Goal: Task Accomplishment & Management: Complete application form

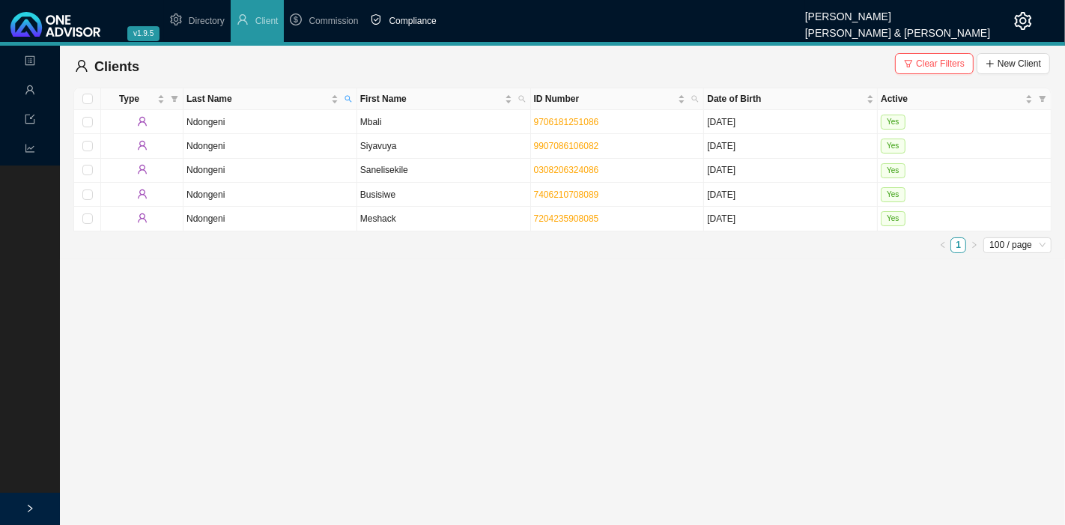
click at [410, 16] on span "Compliance" at bounding box center [412, 21] width 47 height 10
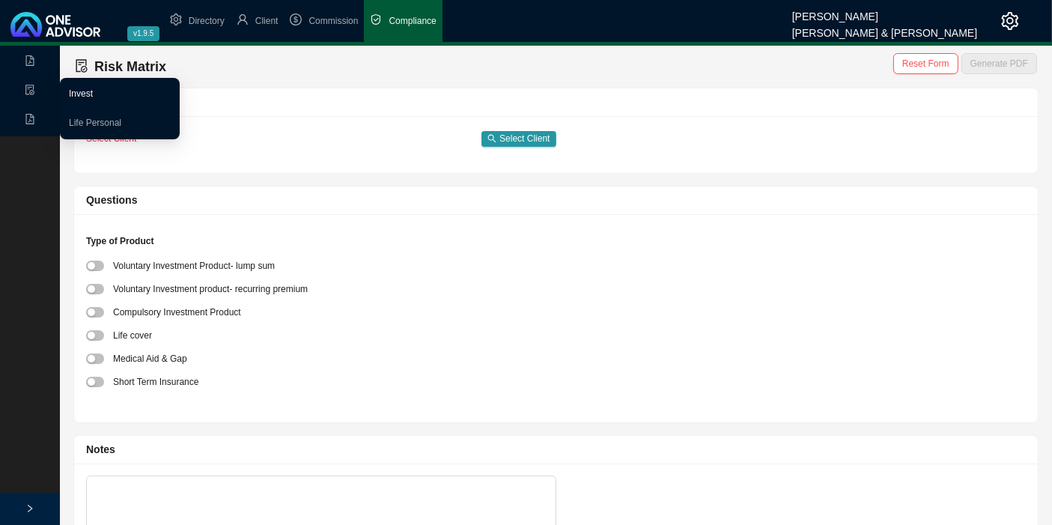
click at [83, 93] on link "Invest" at bounding box center [81, 93] width 24 height 10
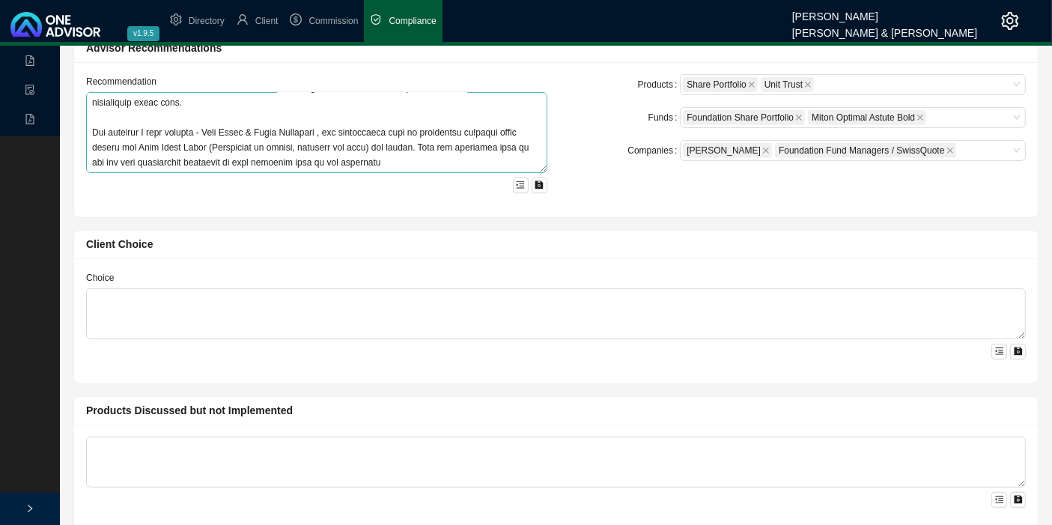
scroll to position [255, 0]
click at [407, 112] on textarea at bounding box center [316, 132] width 461 height 81
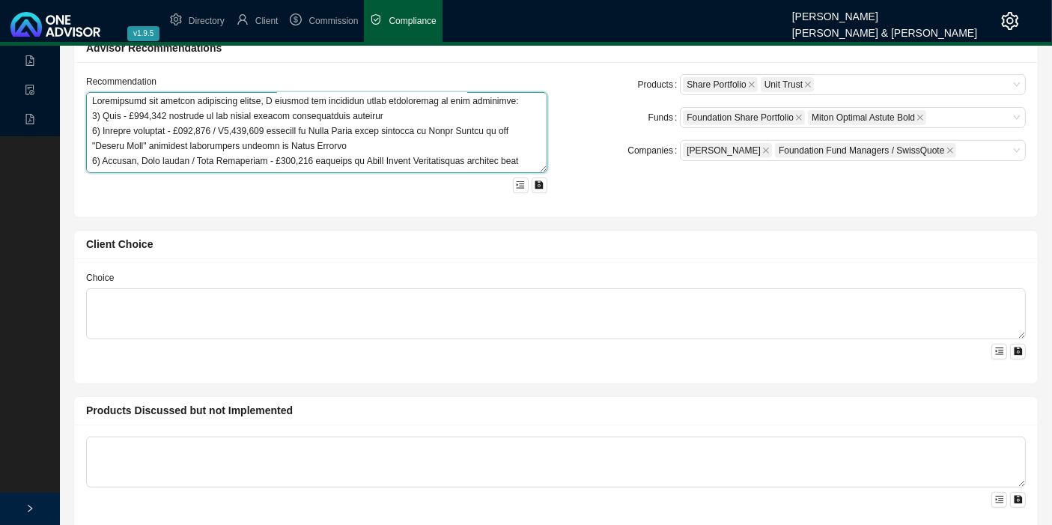
scroll to position [0, 0]
click at [177, 109] on textarea at bounding box center [316, 132] width 461 height 81
click at [402, 123] on textarea at bounding box center [316, 132] width 461 height 81
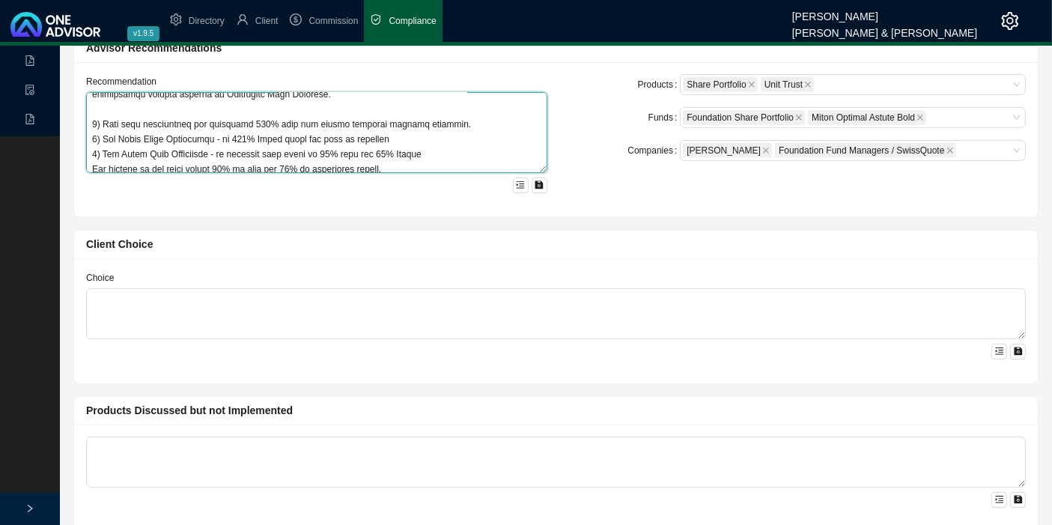
click at [310, 99] on textarea at bounding box center [316, 132] width 461 height 81
click at [160, 132] on textarea at bounding box center [316, 132] width 461 height 81
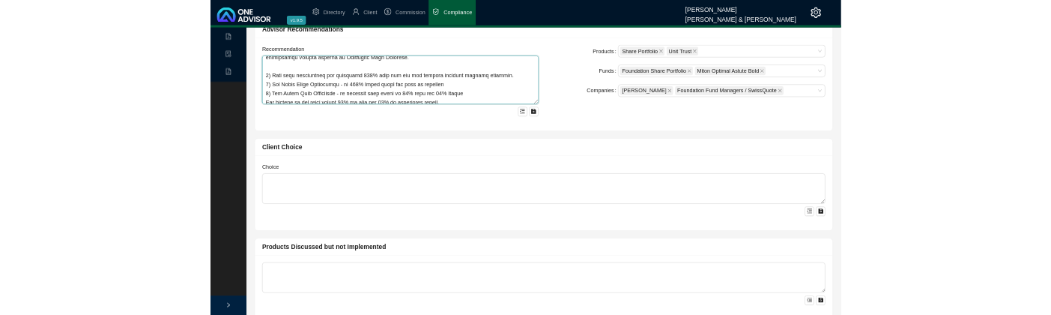
scroll to position [166, 0]
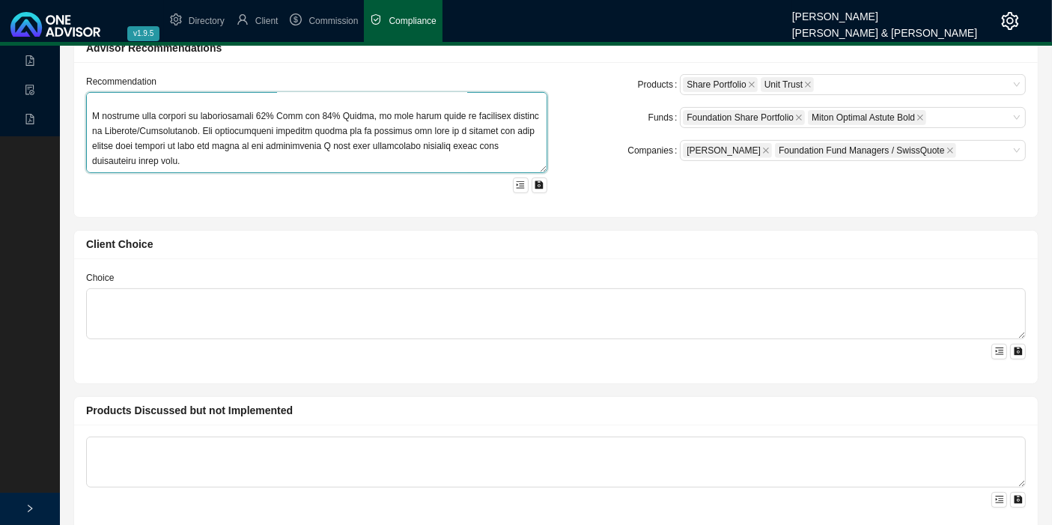
click at [207, 141] on textarea at bounding box center [316, 132] width 461 height 81
click at [155, 139] on textarea at bounding box center [316, 132] width 461 height 81
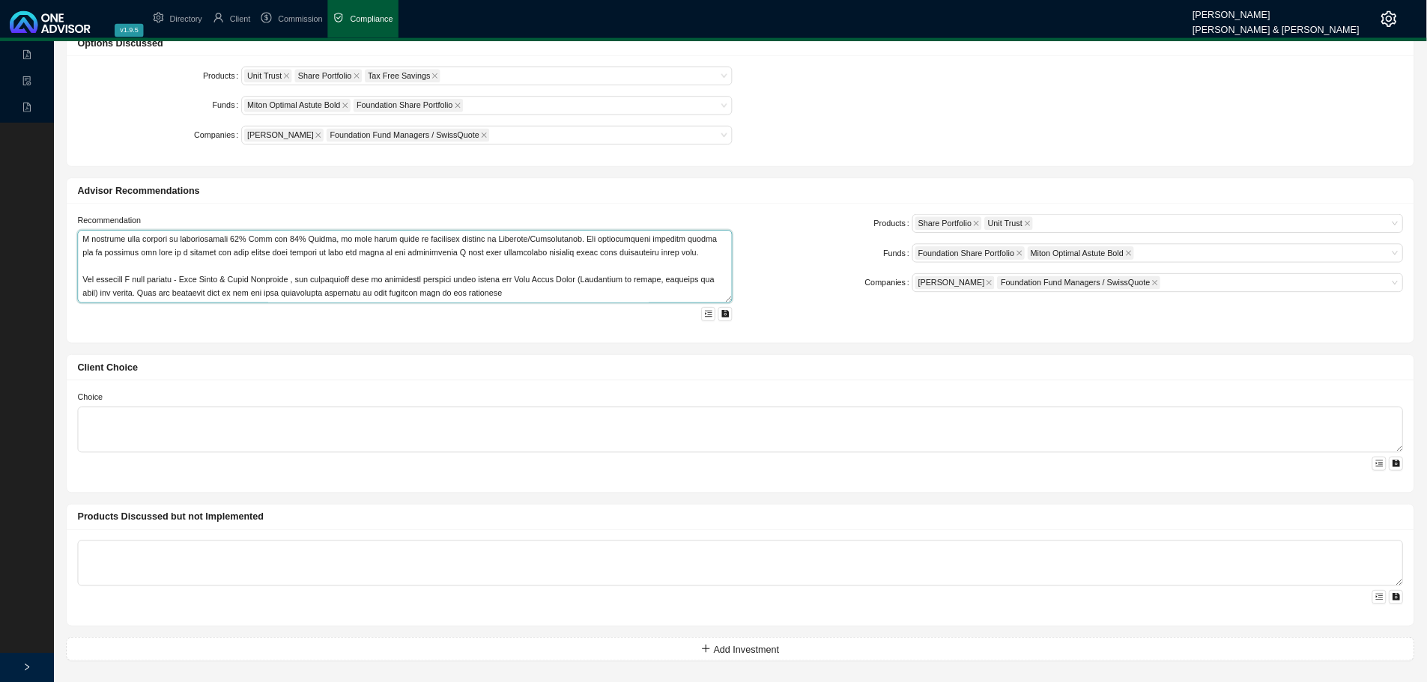
scroll to position [151, 0]
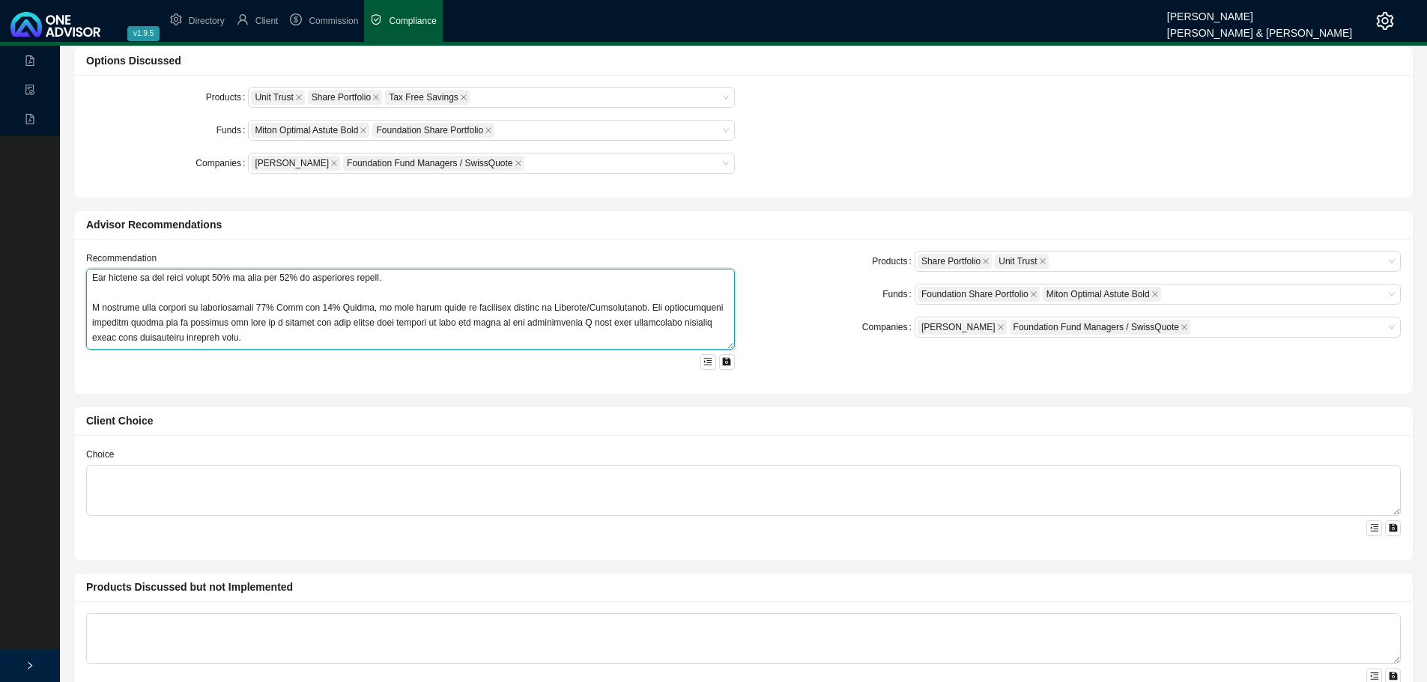
click at [233, 339] on textarea at bounding box center [410, 309] width 649 height 81
click at [190, 322] on textarea at bounding box center [410, 309] width 649 height 81
click at [380, 321] on textarea at bounding box center [410, 309] width 649 height 81
click at [433, 321] on textarea at bounding box center [410, 309] width 649 height 81
click at [226, 338] on textarea at bounding box center [410, 309] width 649 height 81
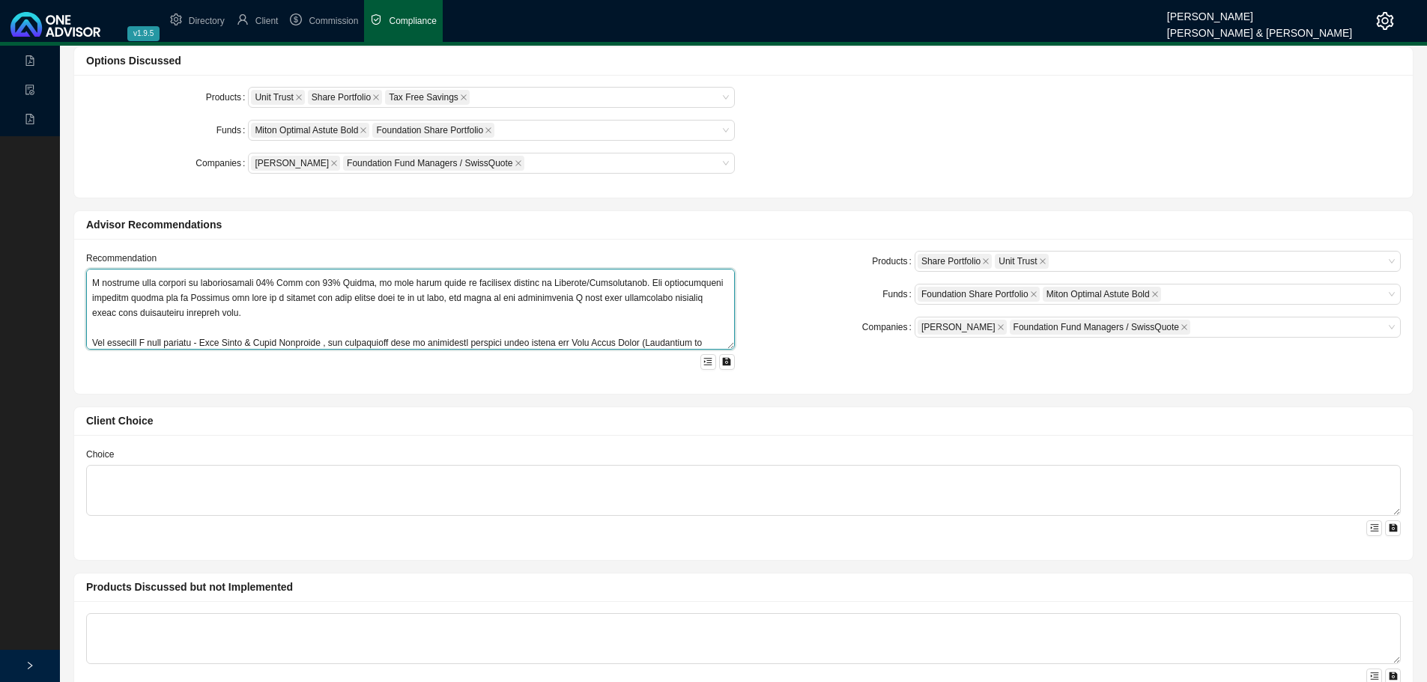
scroll to position [150, 0]
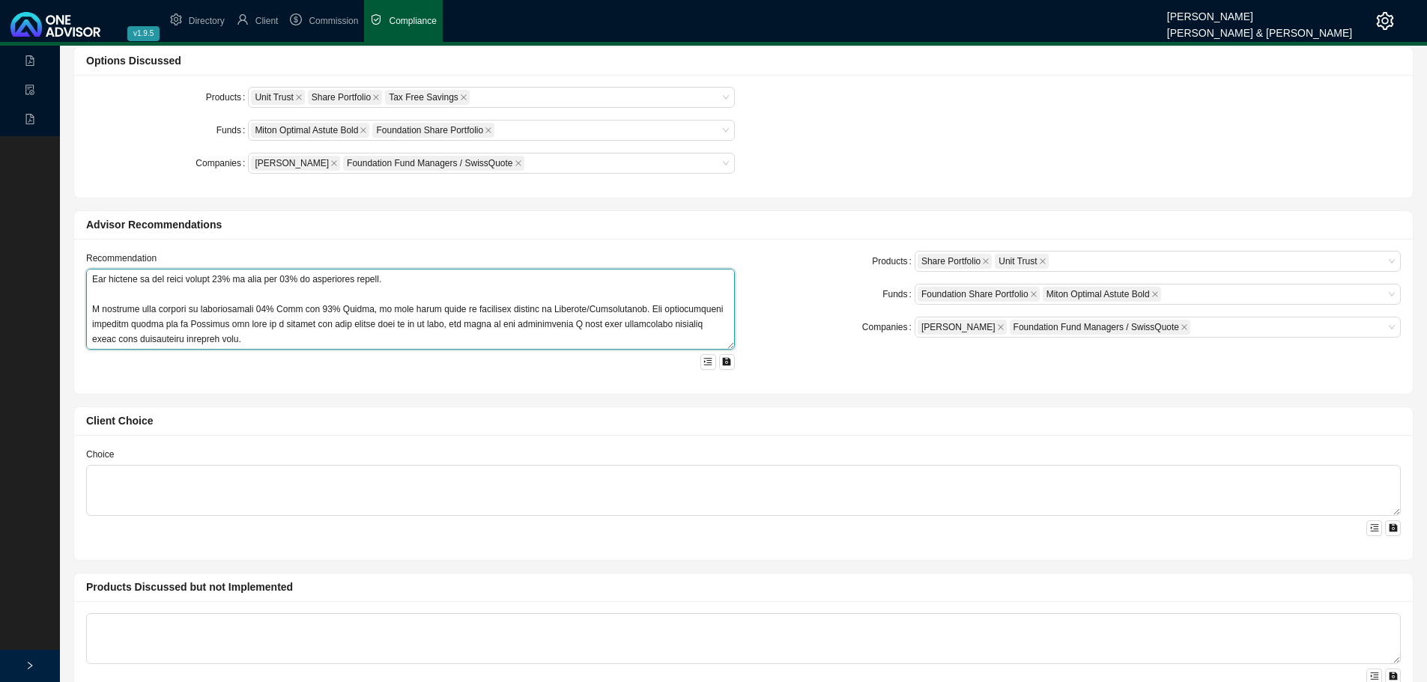
click at [227, 334] on textarea at bounding box center [410, 309] width 649 height 81
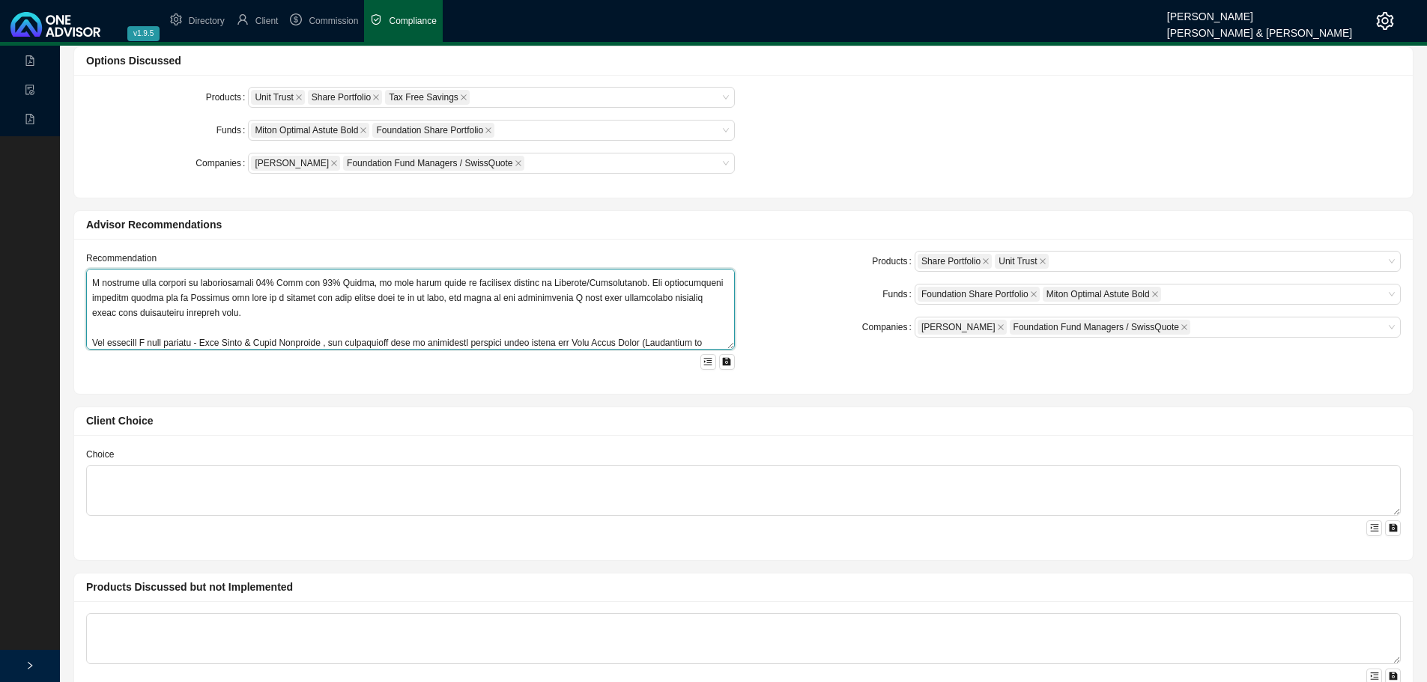
scroll to position [191, 0]
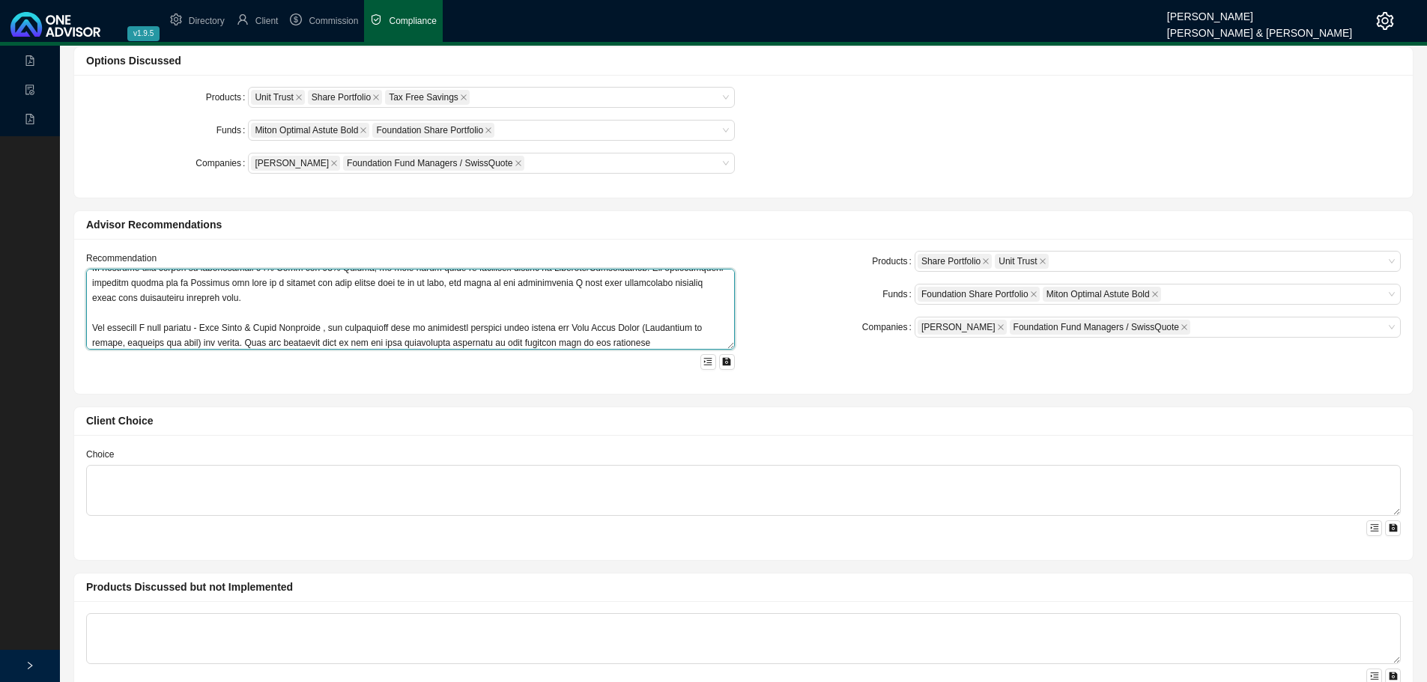
click at [204, 329] on textarea at bounding box center [410, 309] width 649 height 81
click at [667, 308] on textarea at bounding box center [410, 309] width 649 height 81
click at [247, 307] on textarea at bounding box center [410, 309] width 649 height 81
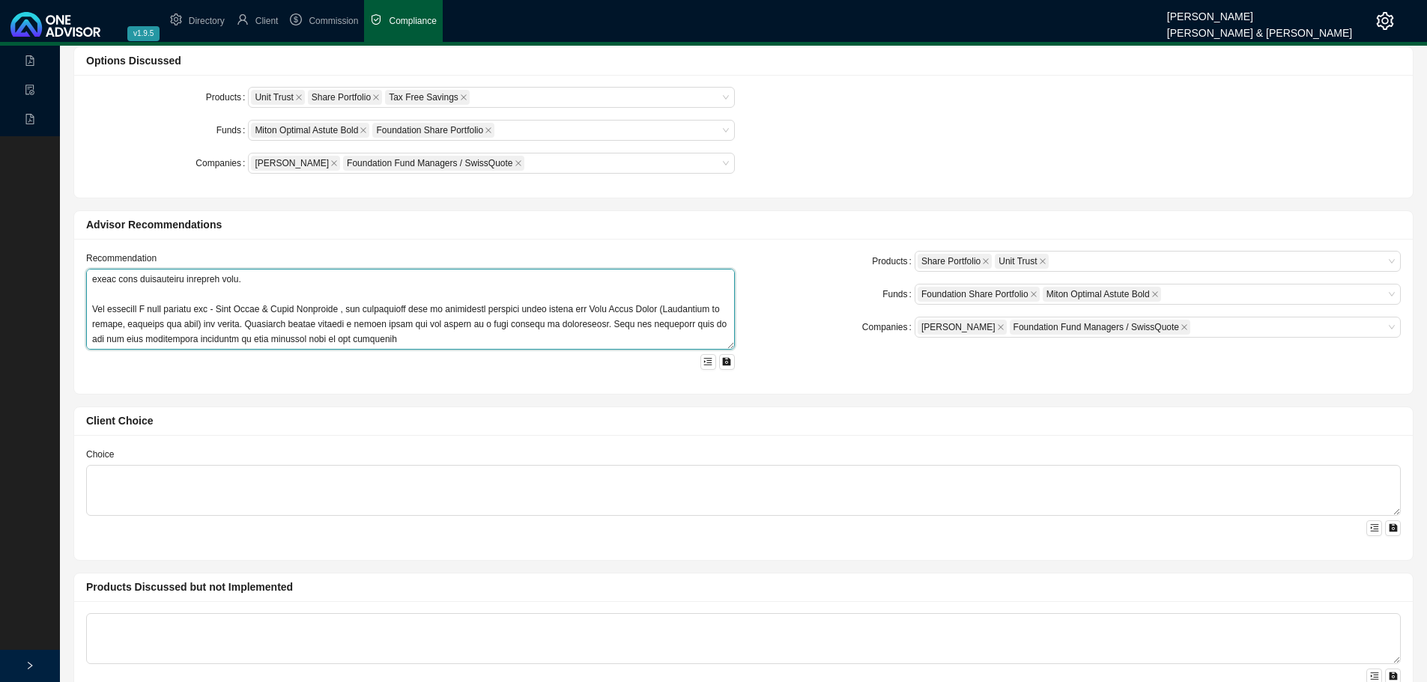
drag, startPoint x: 382, startPoint y: 325, endPoint x: 602, endPoint y: 309, distance: 220.7
click at [602, 309] on textarea at bounding box center [410, 309] width 649 height 81
click at [107, 327] on textarea at bounding box center [410, 309] width 649 height 81
click at [189, 323] on textarea at bounding box center [410, 309] width 649 height 81
click at [164, 324] on textarea at bounding box center [410, 309] width 649 height 81
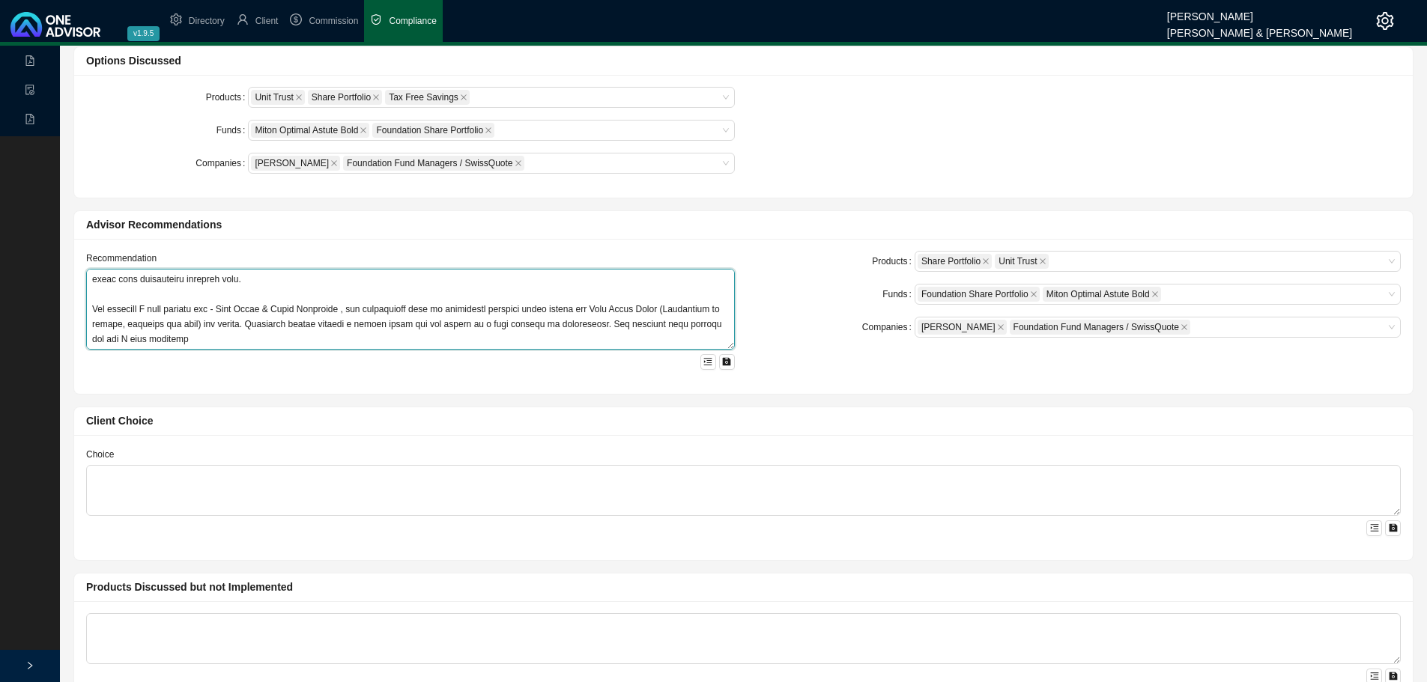
click at [184, 325] on textarea at bounding box center [410, 309] width 649 height 81
click at [608, 323] on textarea at bounding box center [410, 309] width 649 height 81
drag, startPoint x: 605, startPoint y: 324, endPoint x: 517, endPoint y: 329, distance: 88.5
click at [517, 330] on textarea at bounding box center [410, 309] width 649 height 81
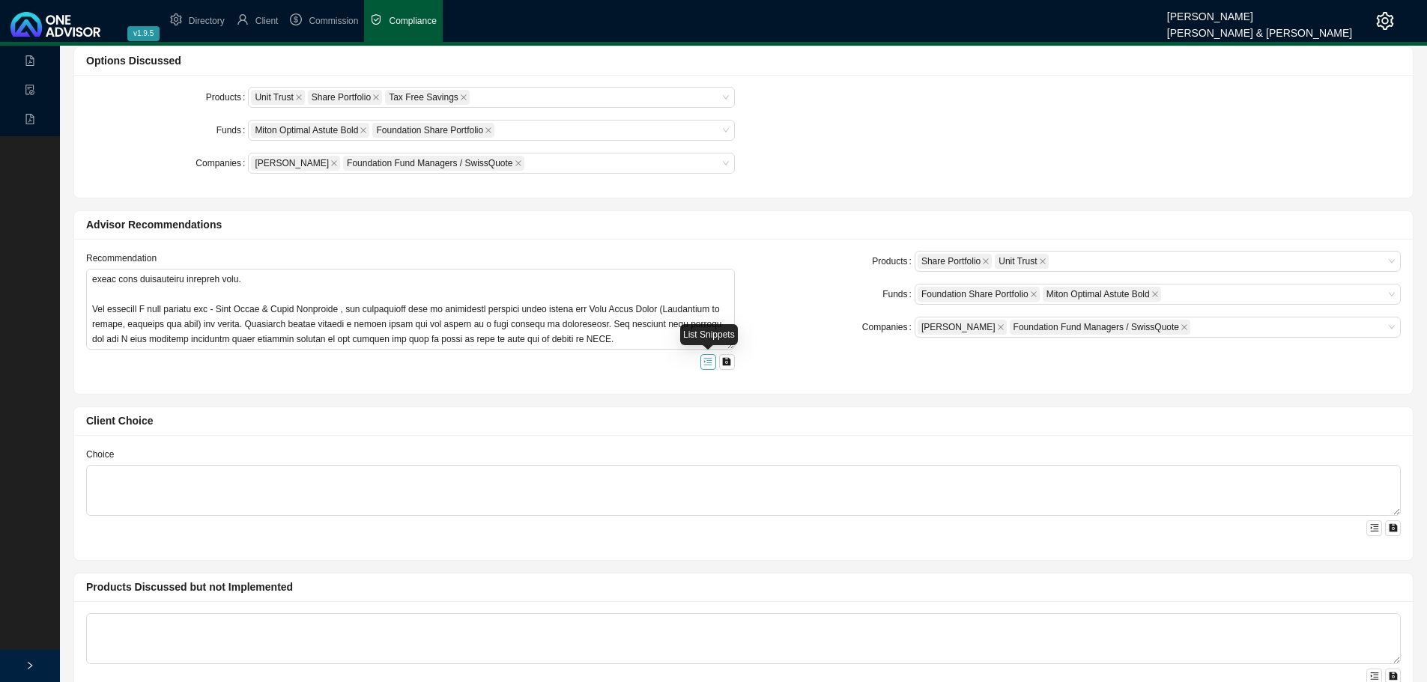
click at [708, 358] on icon "menu-unfold" at bounding box center [707, 361] width 9 height 9
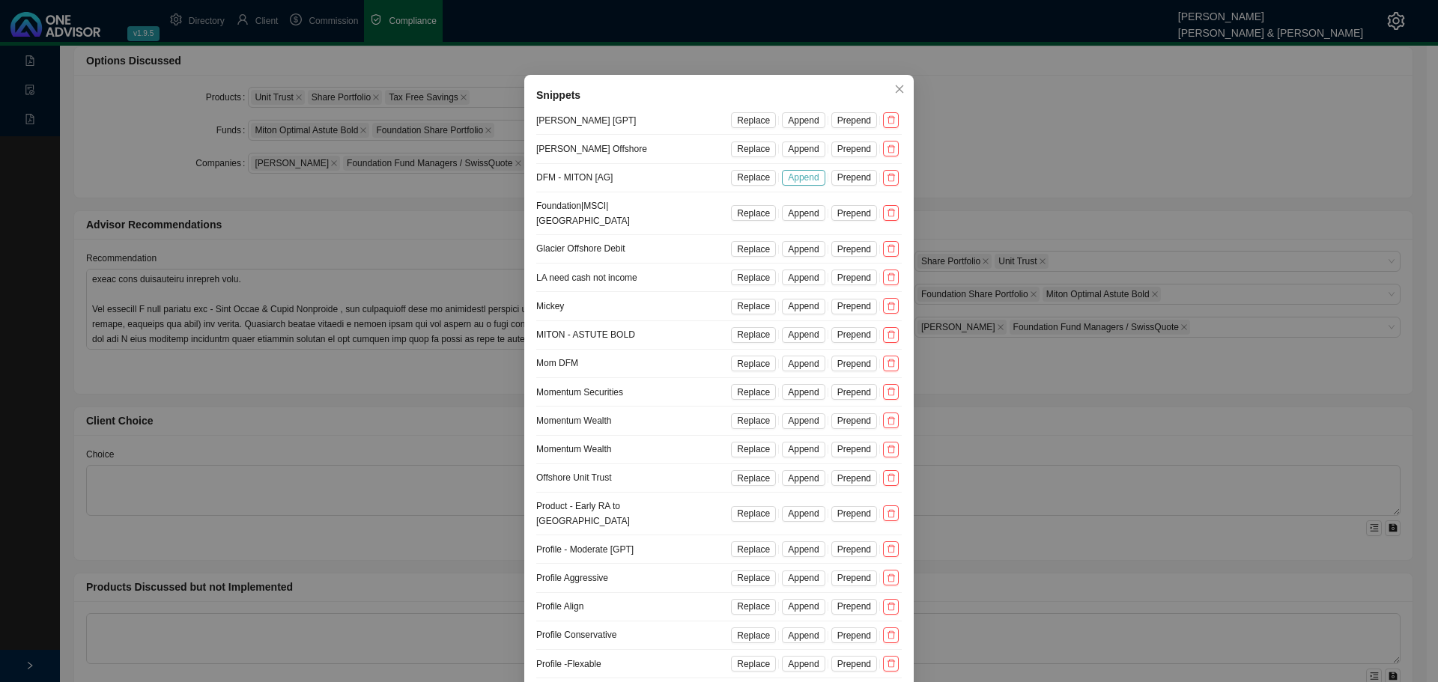
click at [797, 174] on span "Append" at bounding box center [803, 177] width 31 height 15
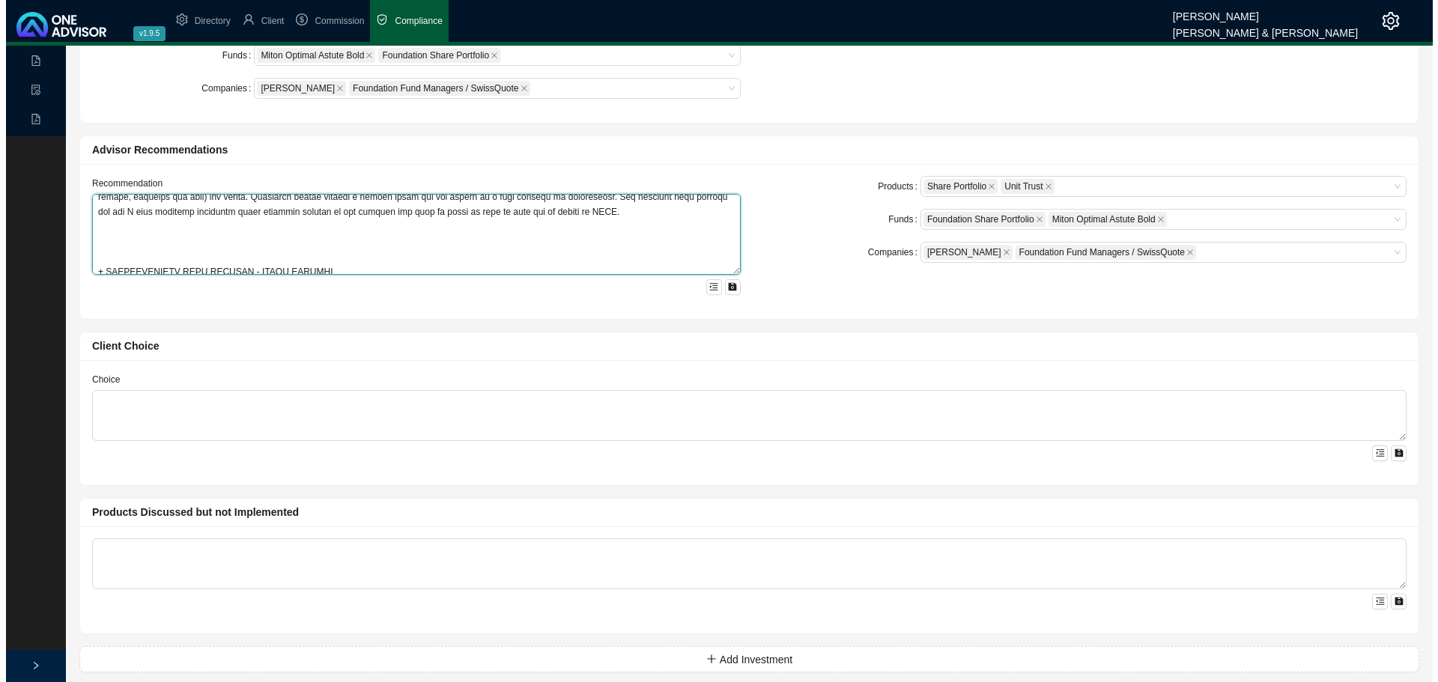
scroll to position [240, 0]
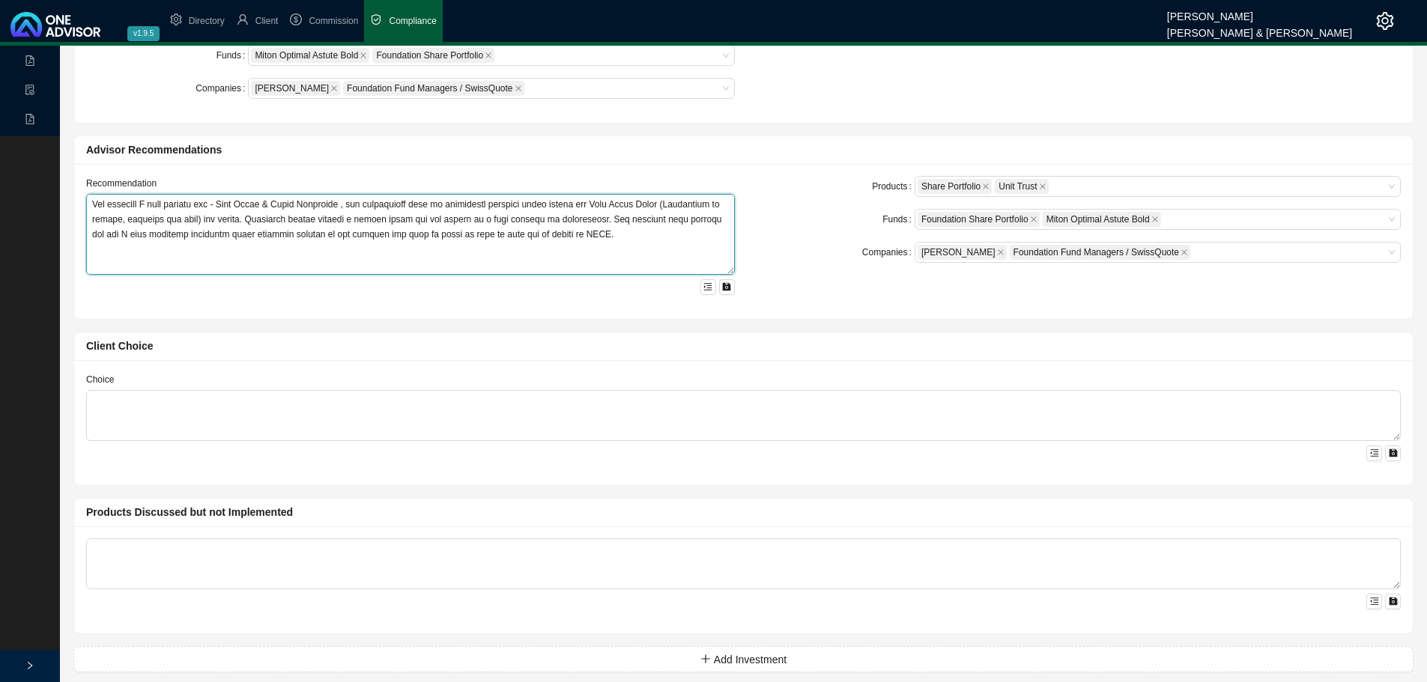
click at [107, 258] on textarea at bounding box center [410, 234] width 649 height 81
click at [708, 287] on icon "menu-unfold" at bounding box center [707, 286] width 9 height 9
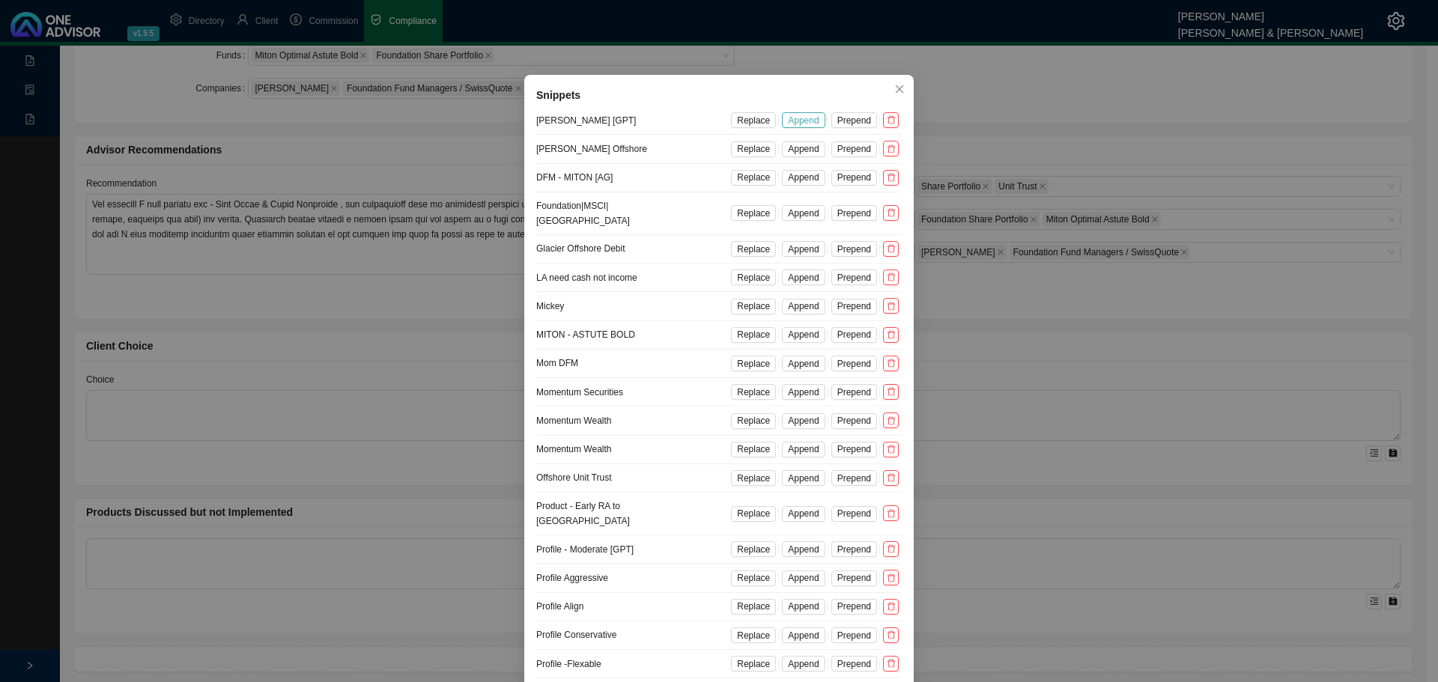
click at [805, 118] on span "Append" at bounding box center [803, 120] width 31 height 15
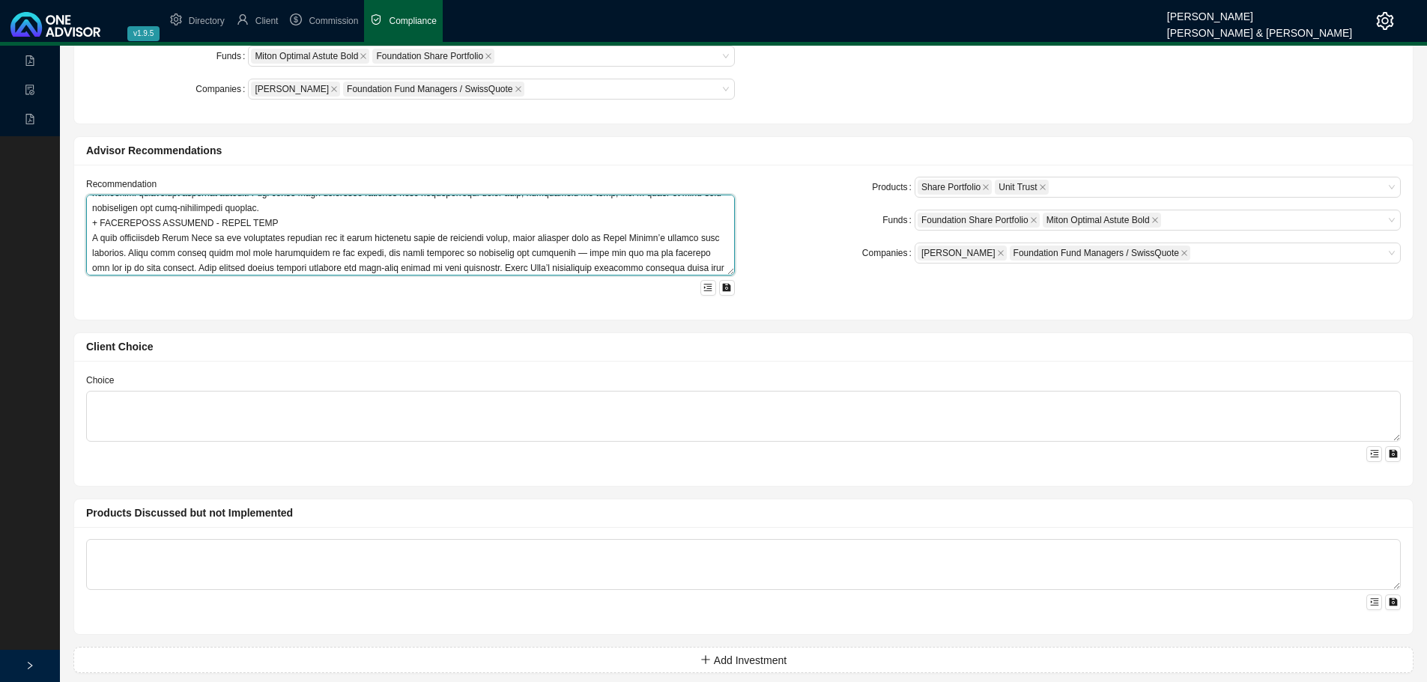
scroll to position [410, 0]
drag, startPoint x: 559, startPoint y: 265, endPoint x: 87, endPoint y: 232, distance: 473.0
click at [87, 232] on textarea at bounding box center [410, 235] width 649 height 81
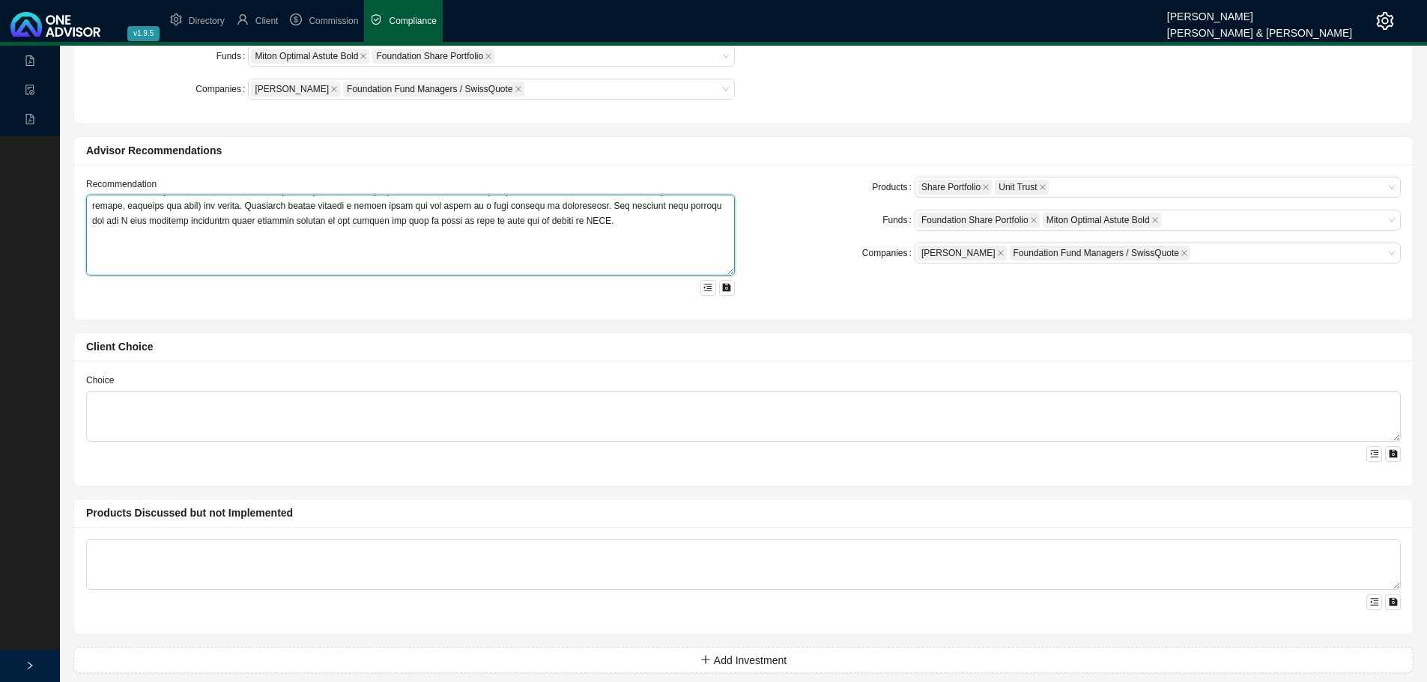
scroll to position [225, 0]
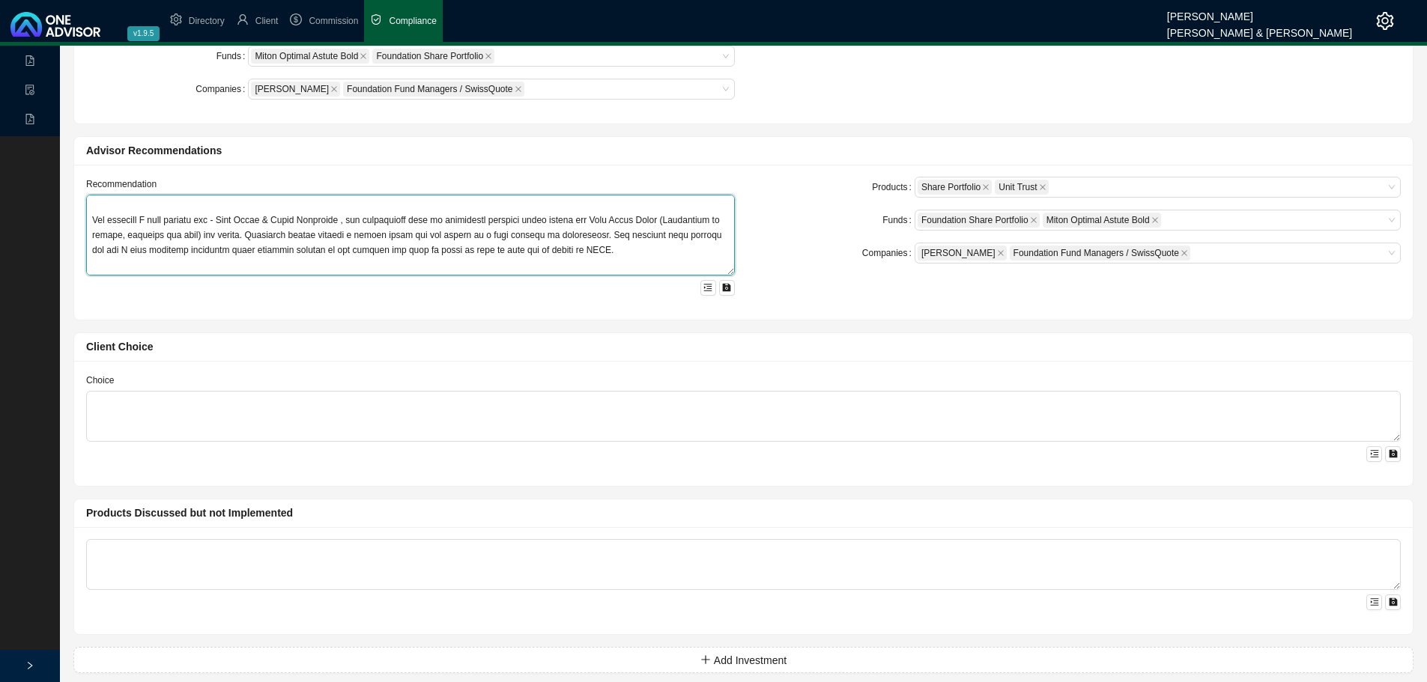
click at [95, 264] on textarea at bounding box center [410, 235] width 649 height 81
paste textarea "+ INVESTMENT PLATFORM - [PERSON_NAME] I have recommended [PERSON_NAME] as the i…"
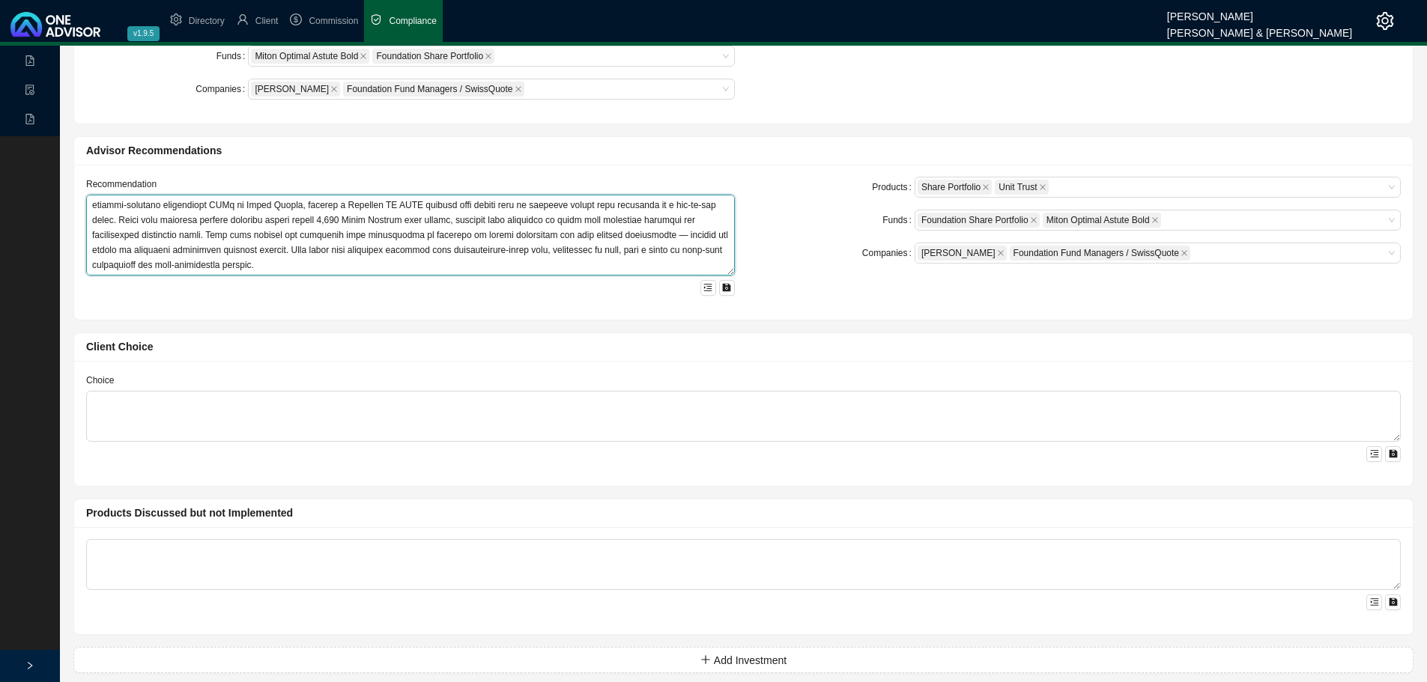
scroll to position [356, 0]
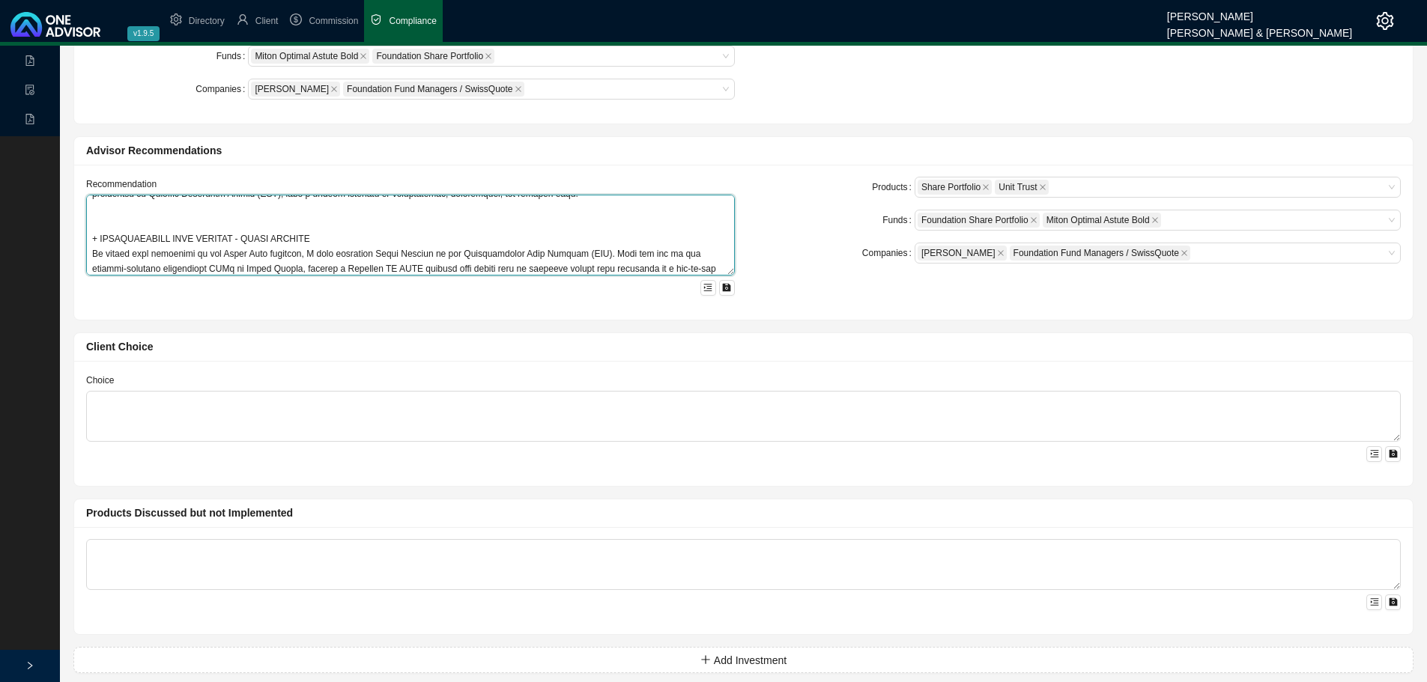
click at [349, 228] on textarea at bounding box center [410, 235] width 649 height 81
click at [571, 201] on textarea at bounding box center [410, 235] width 649 height 81
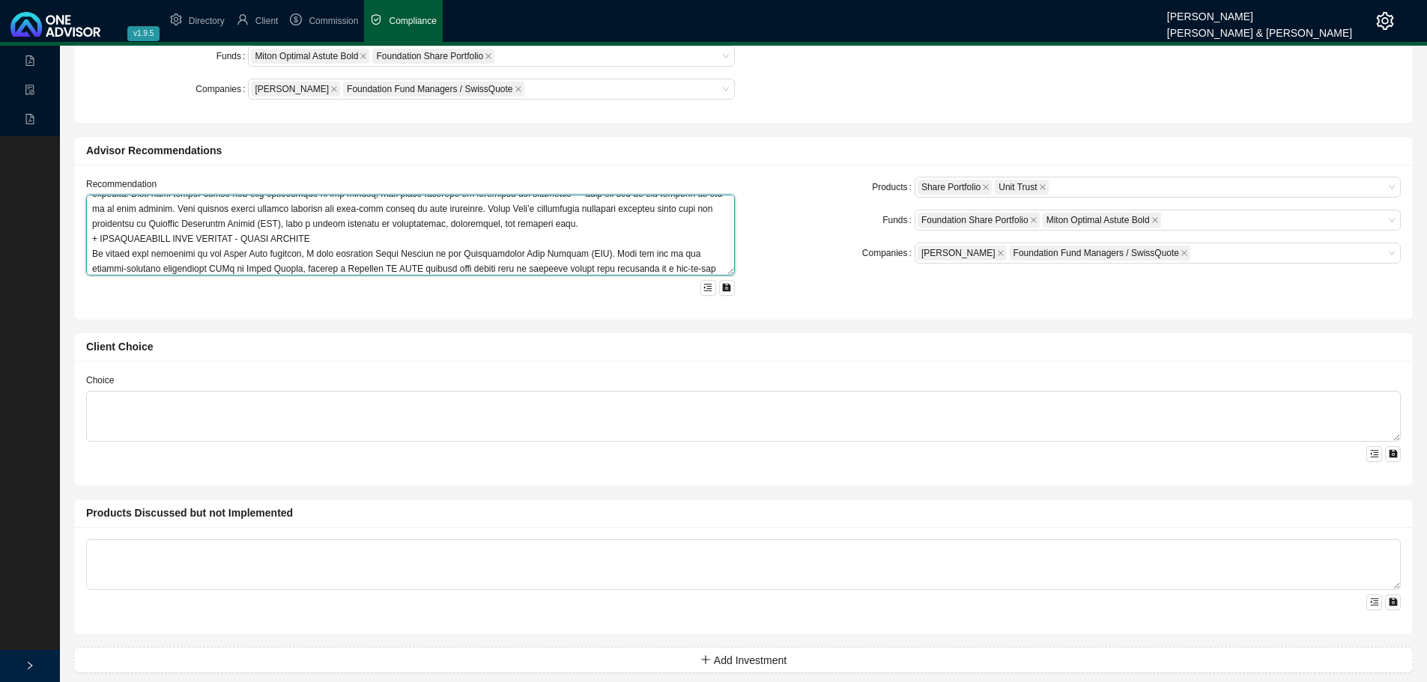
scroll to position [404, 0]
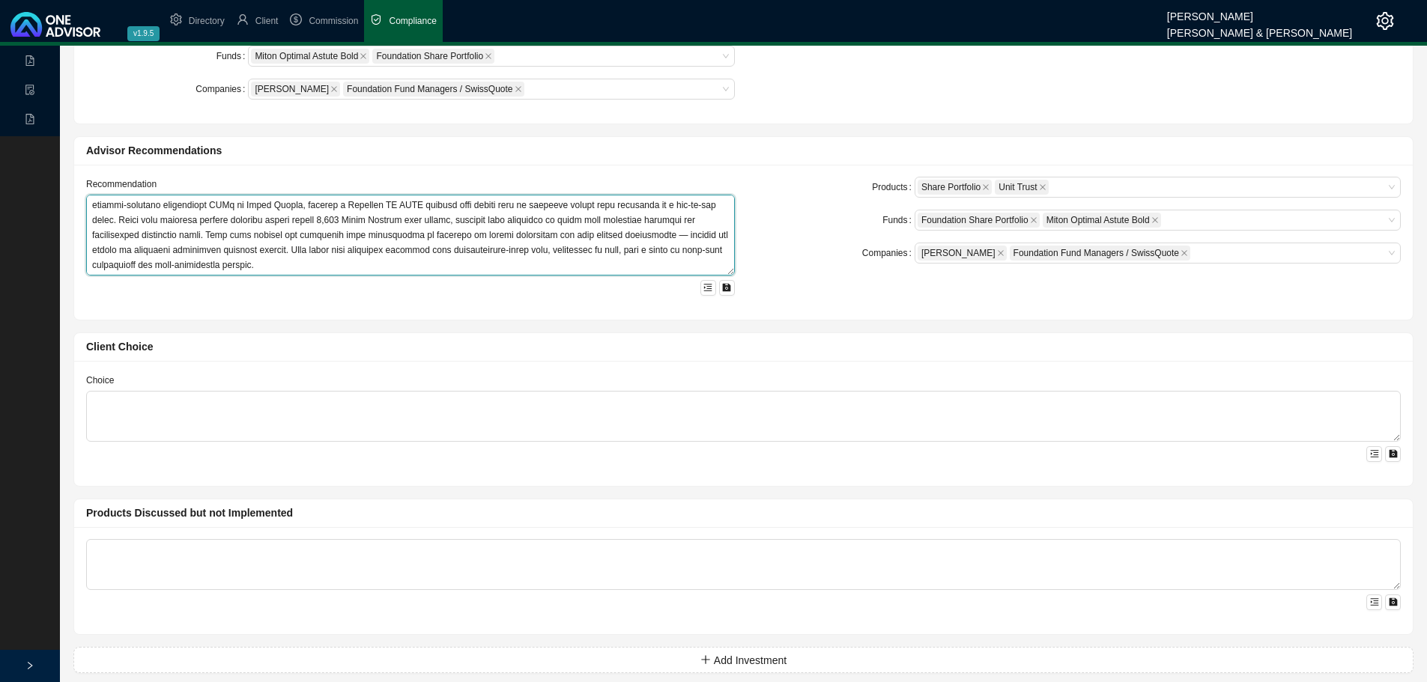
click at [293, 255] on textarea at bounding box center [410, 235] width 649 height 81
click at [708, 285] on icon "menu-unfold" at bounding box center [707, 287] width 9 height 9
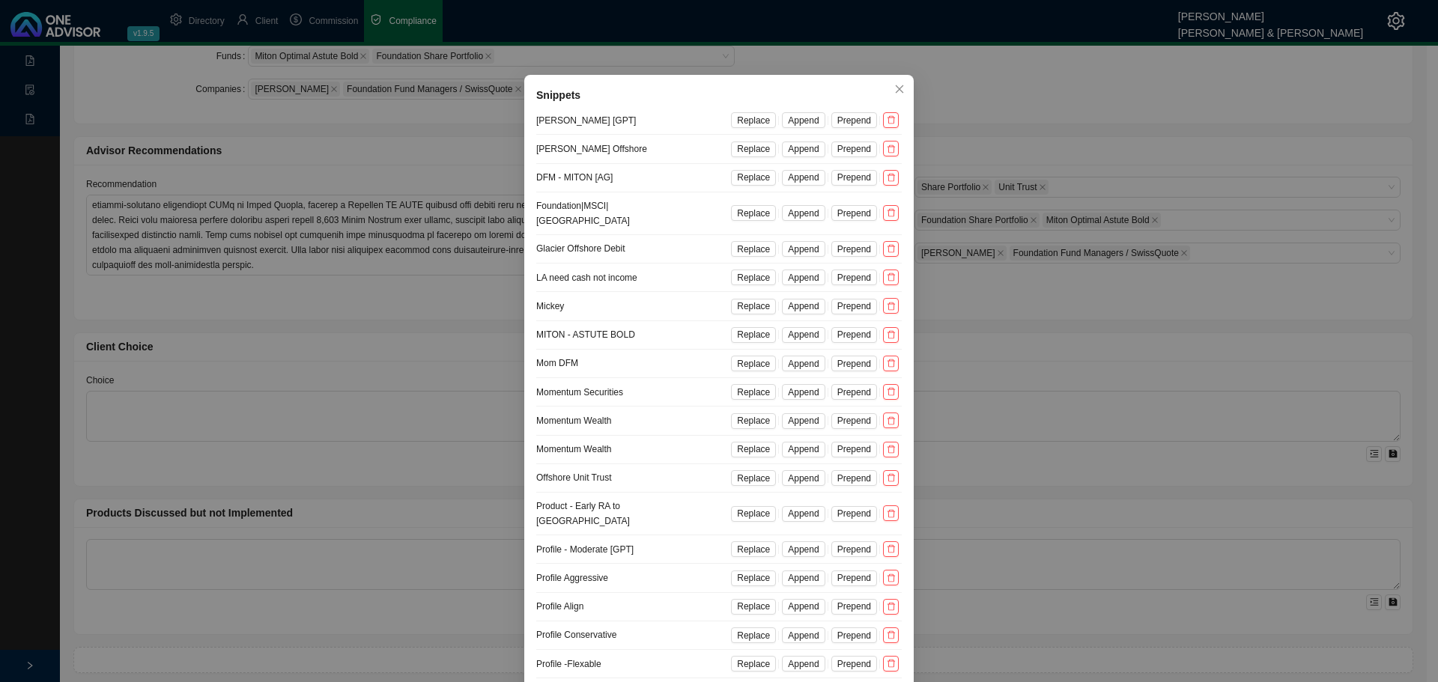
click at [418, 338] on div "Snippets [PERSON_NAME] [GPT] Replace Append Prepend [PERSON_NAME] Offshore Repl…" at bounding box center [719, 341] width 1438 height 682
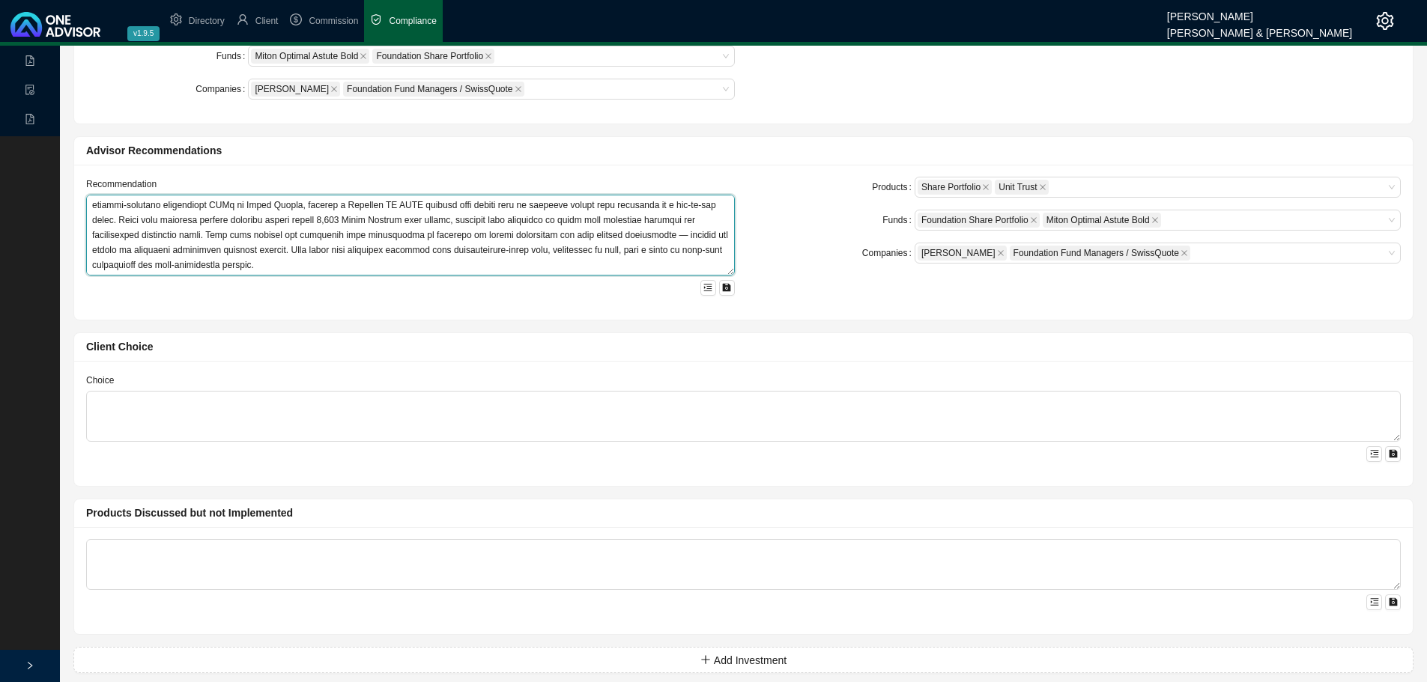
click at [126, 265] on textarea at bounding box center [410, 235] width 649 height 81
paste textarea "Lor ipsumdolors amet Consectetu Adip Elitsedd eiusm tempori u laboreet dolorema…"
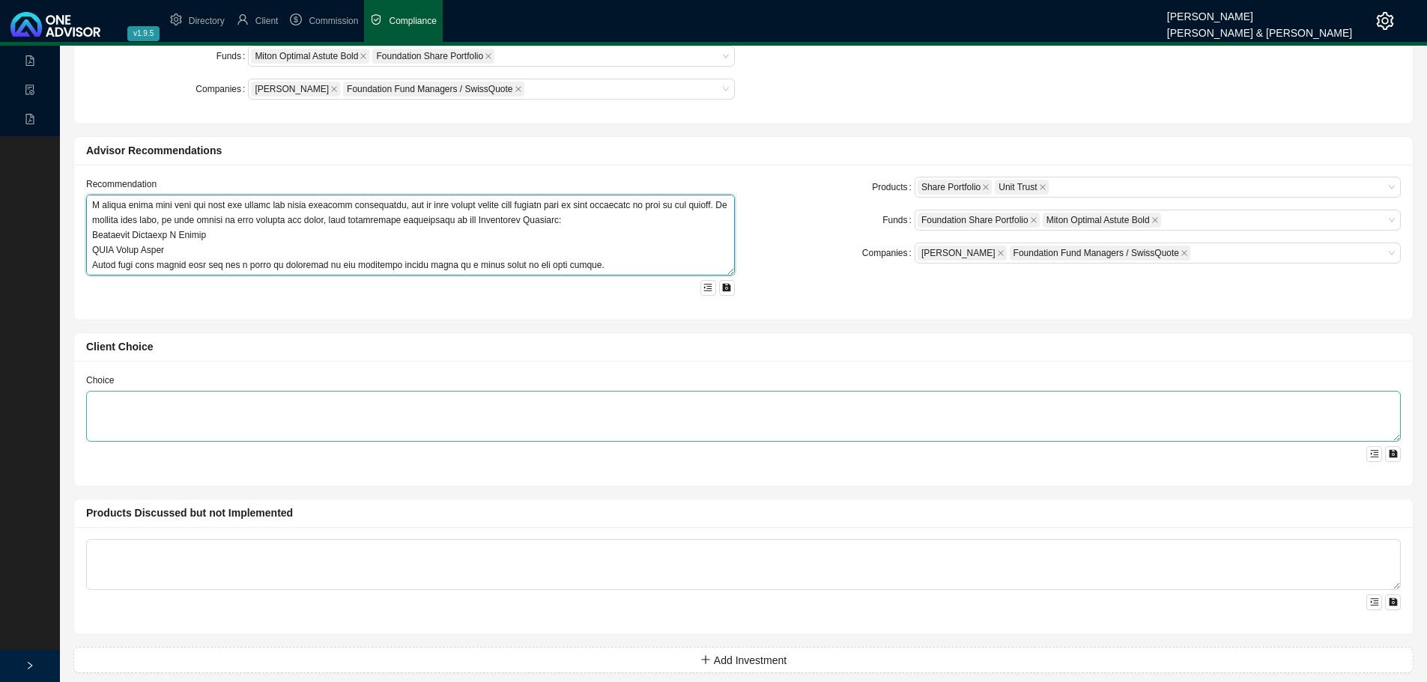
type textarea "Loremipsumd sit ametcon adipiscing elitse, D eiusmod tem incididun utlab etdolo…"
click at [127, 399] on textarea at bounding box center [743, 416] width 1314 height 51
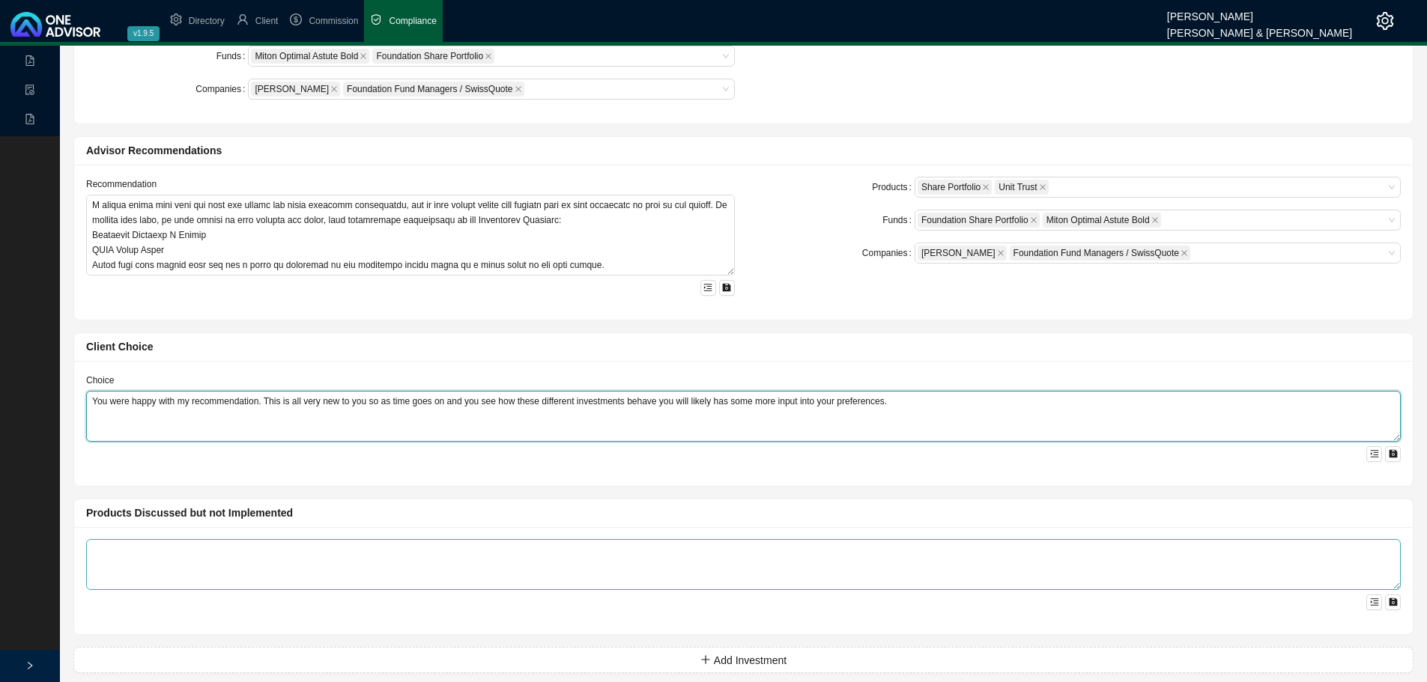
type textarea "You were happy with my recommendation. This is all very new to you so as time g…"
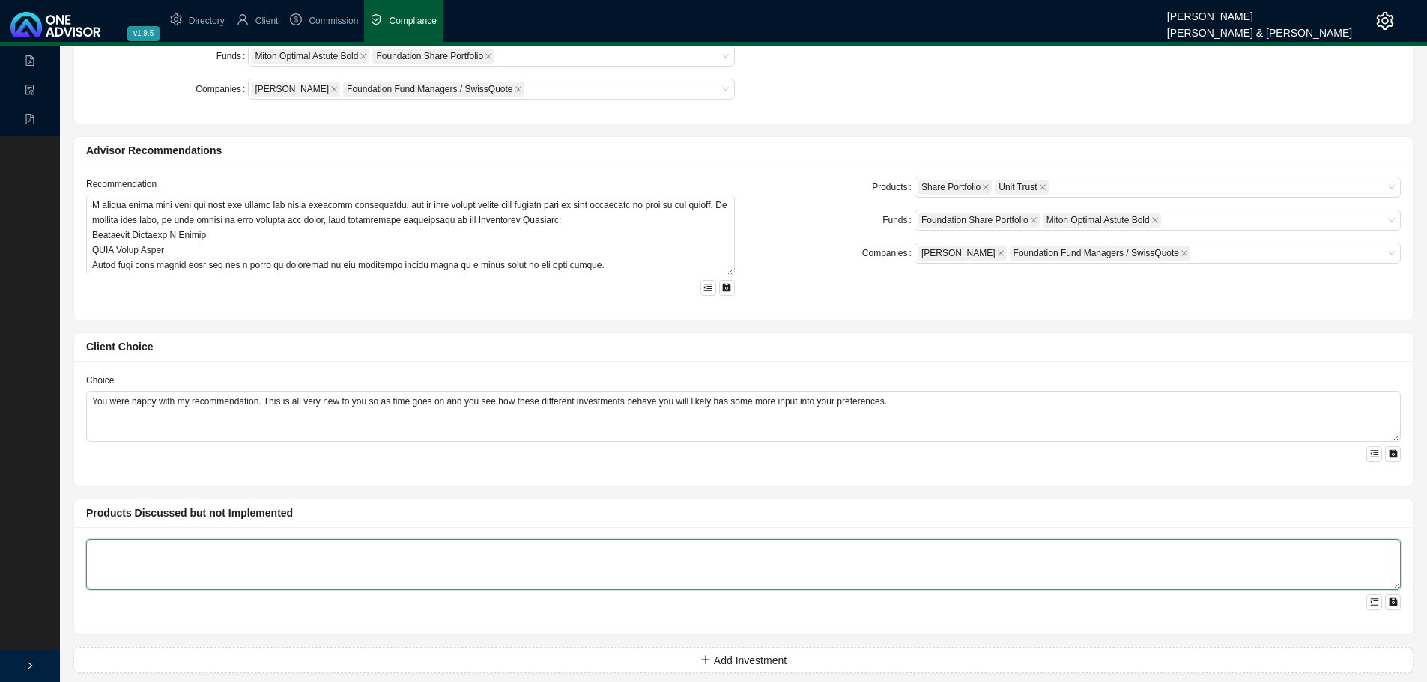
click at [190, 524] on textarea at bounding box center [743, 564] width 1314 height 51
type textarea "A"
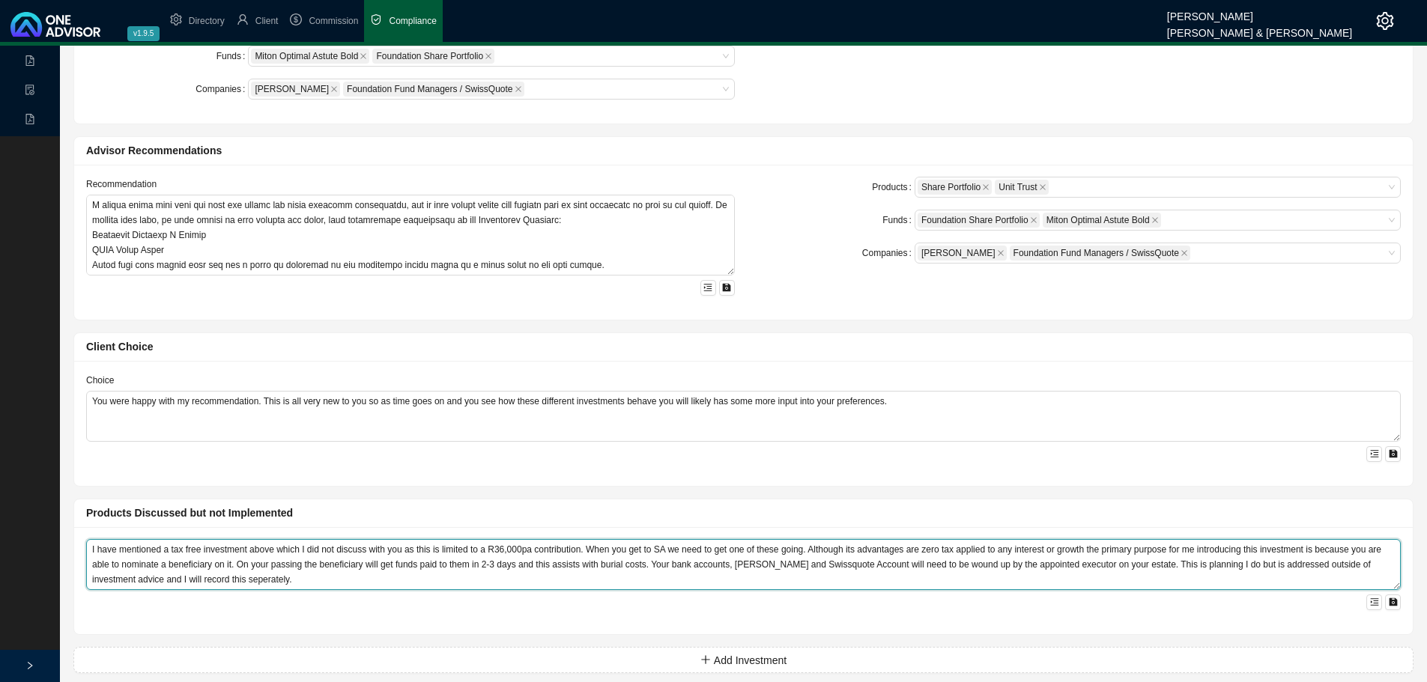
click at [815, 524] on textarea "I have mentioned a tax free investment above which I did not discuss with you a…" at bounding box center [743, 564] width 1314 height 51
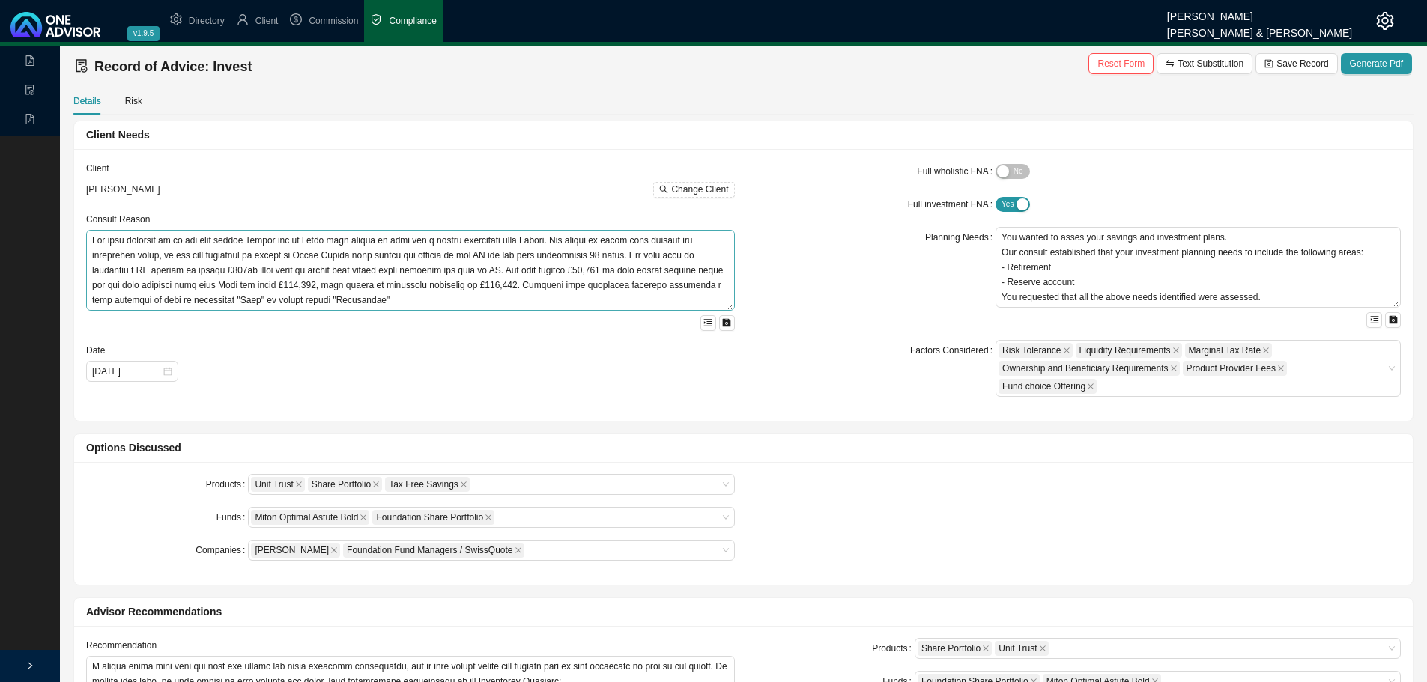
scroll to position [75, 0]
click at [353, 290] on textarea at bounding box center [410, 270] width 649 height 81
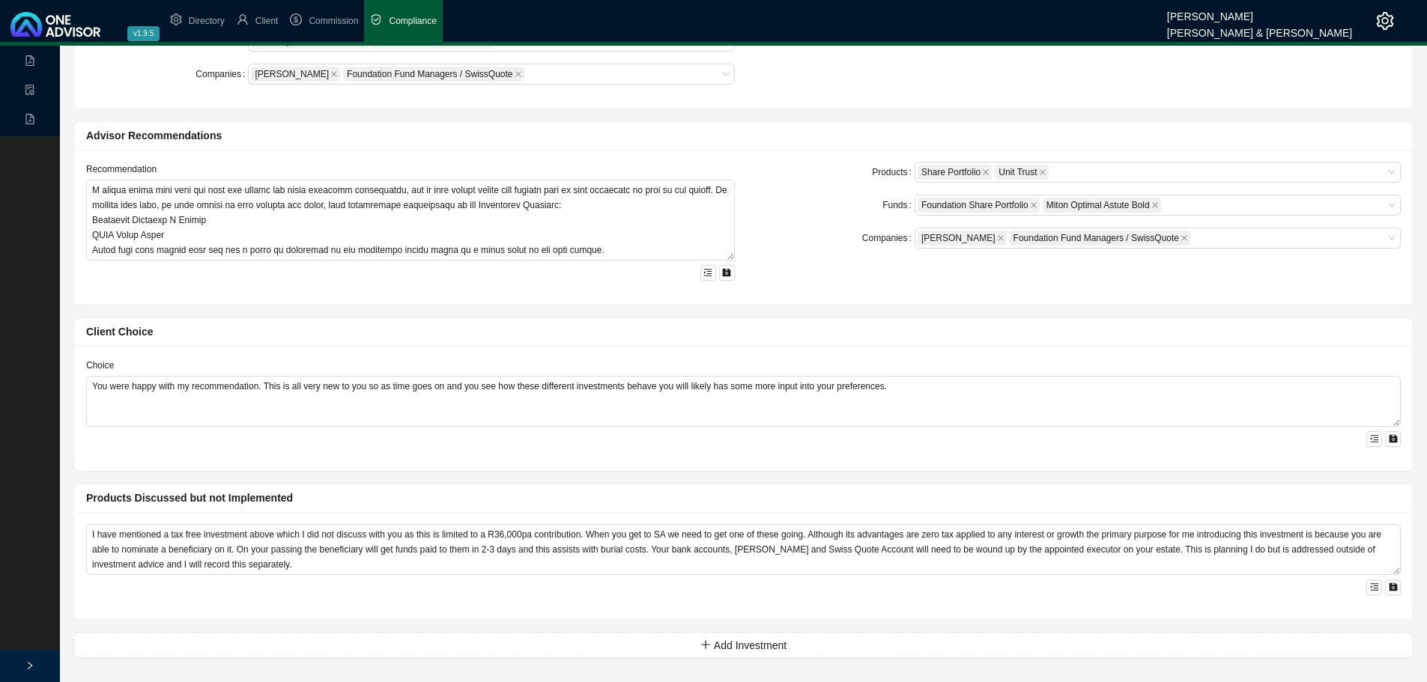
scroll to position [0, 0]
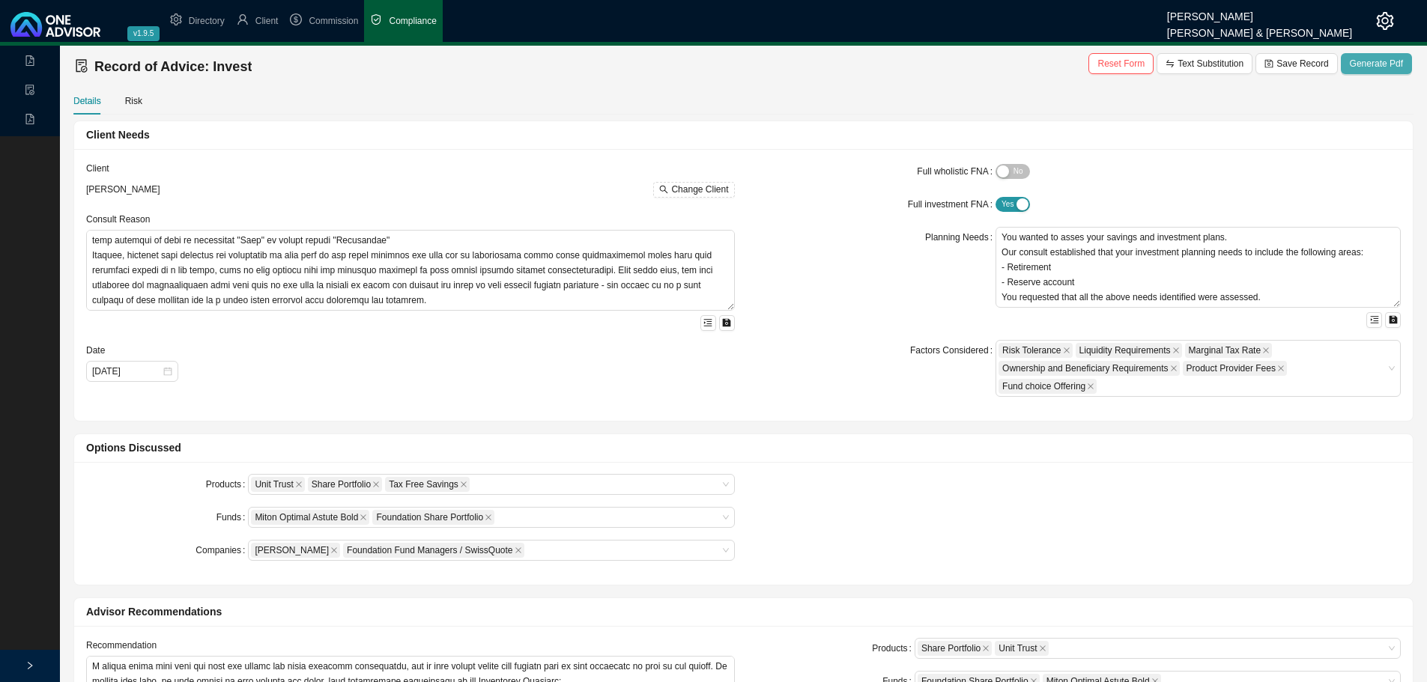
click at [1064, 64] on span "Generate Pdf" at bounding box center [1376, 63] width 53 height 15
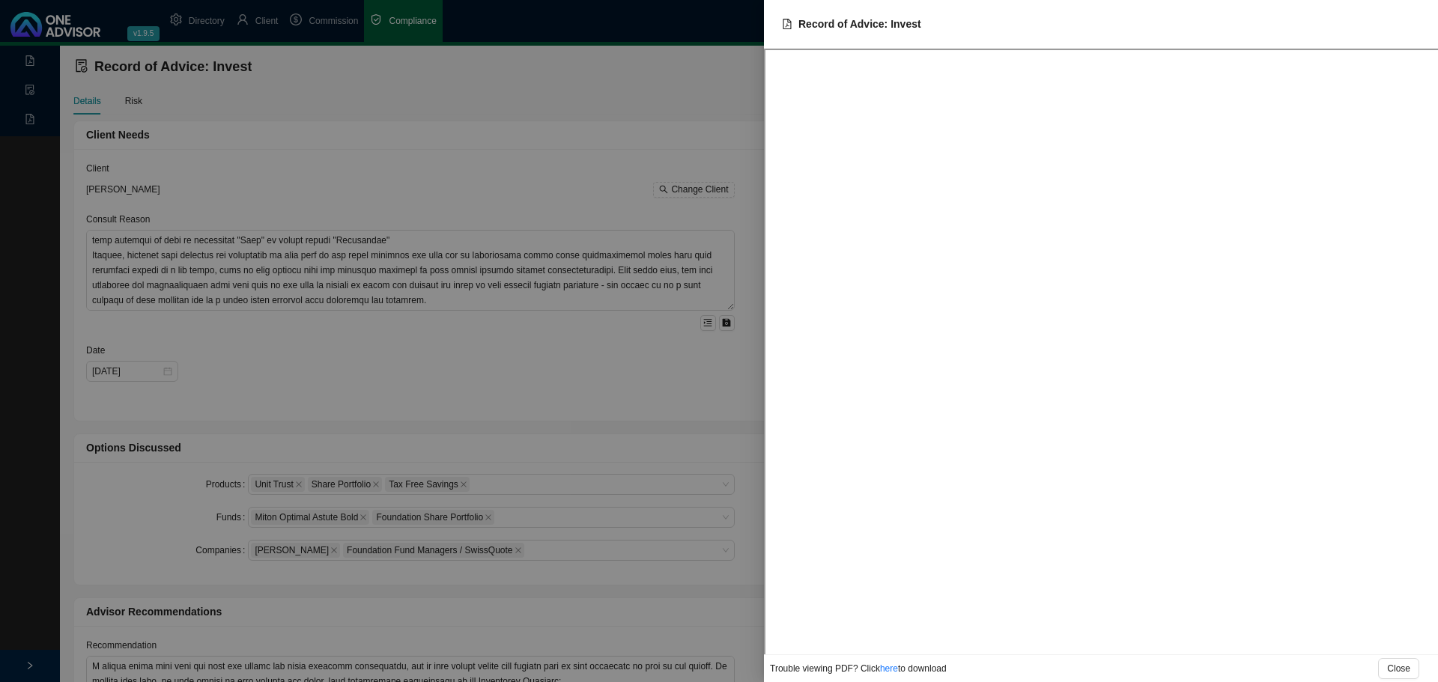
click at [579, 152] on div at bounding box center [719, 341] width 1438 height 682
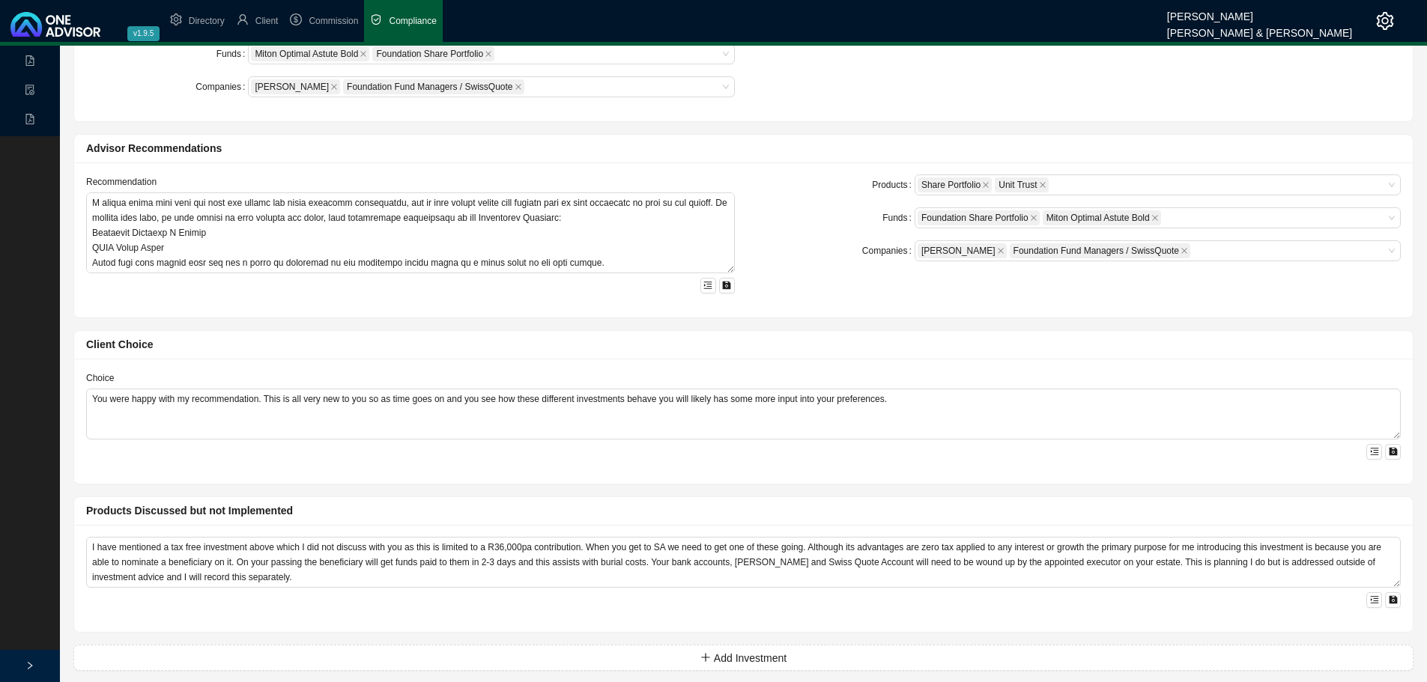
scroll to position [476, 0]
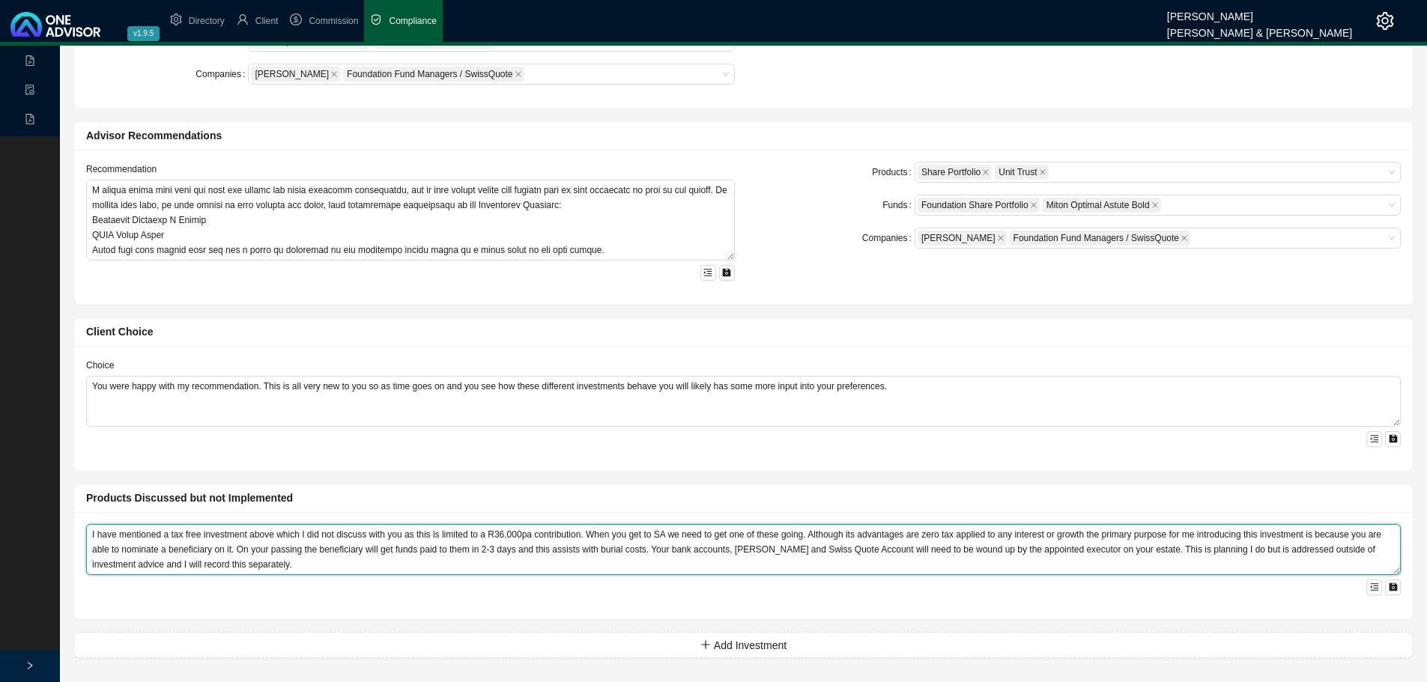
click at [579, 524] on textarea "I have mentioned a tax free investment above which I did not discuss with you a…" at bounding box center [743, 549] width 1314 height 51
click at [771, 524] on textarea "I have mentioned a tax free investment above which I did not discuss with you a…" at bounding box center [743, 549] width 1314 height 51
click at [1064, 524] on textarea "I have mentioned a tax free investment above which I did not discuss with you a…" at bounding box center [743, 549] width 1314 height 51
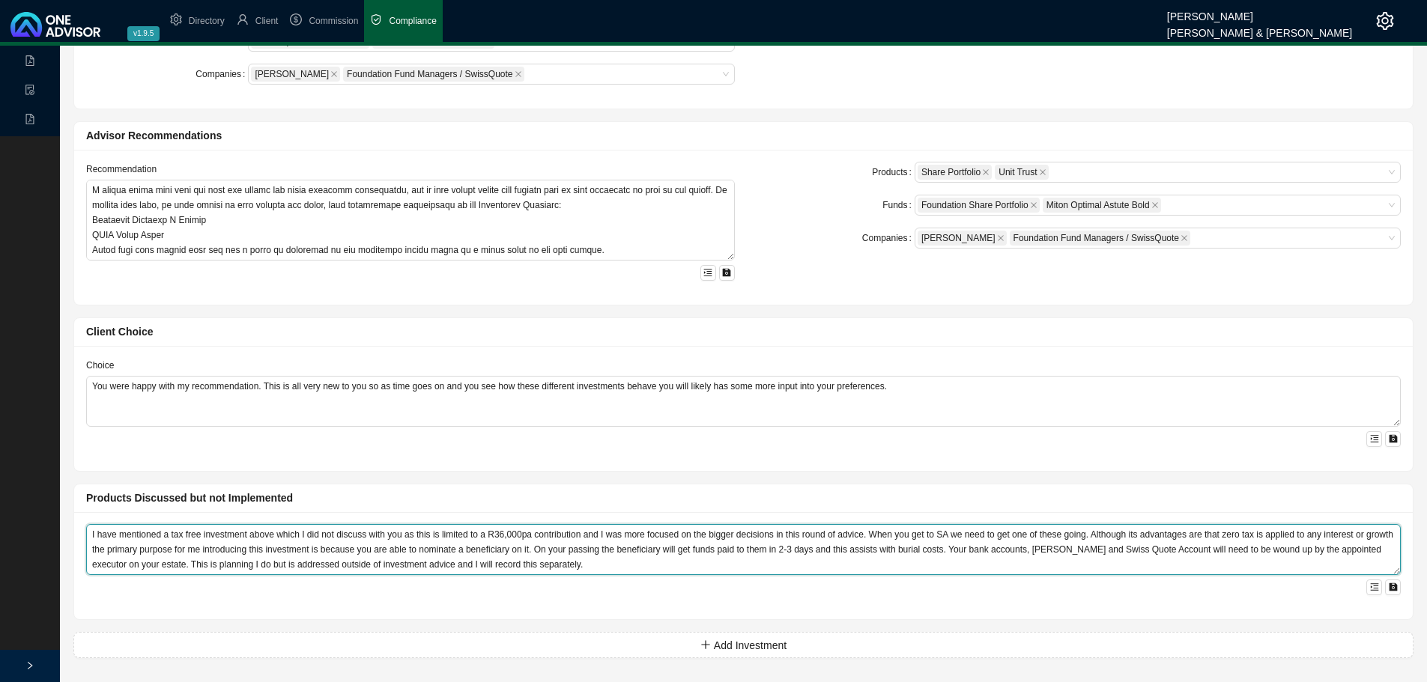
click at [120, 524] on textarea "I have mentioned a tax free investment above which I did not discuss with you a…" at bounding box center [743, 549] width 1314 height 51
click at [267, 524] on textarea "I have mentioned a tax free investment above which I did not discuss with you a…" at bounding box center [743, 549] width 1314 height 51
drag, startPoint x: 416, startPoint y: 562, endPoint x: 401, endPoint y: 562, distance: 14.2
click at [401, 524] on textarea "I have mentioned a tax free investment above which I did not discuss with you a…" at bounding box center [743, 549] width 1314 height 51
click at [565, 524] on textarea "I have mentioned a tax free investment above which I did not discuss with you a…" at bounding box center [743, 549] width 1314 height 51
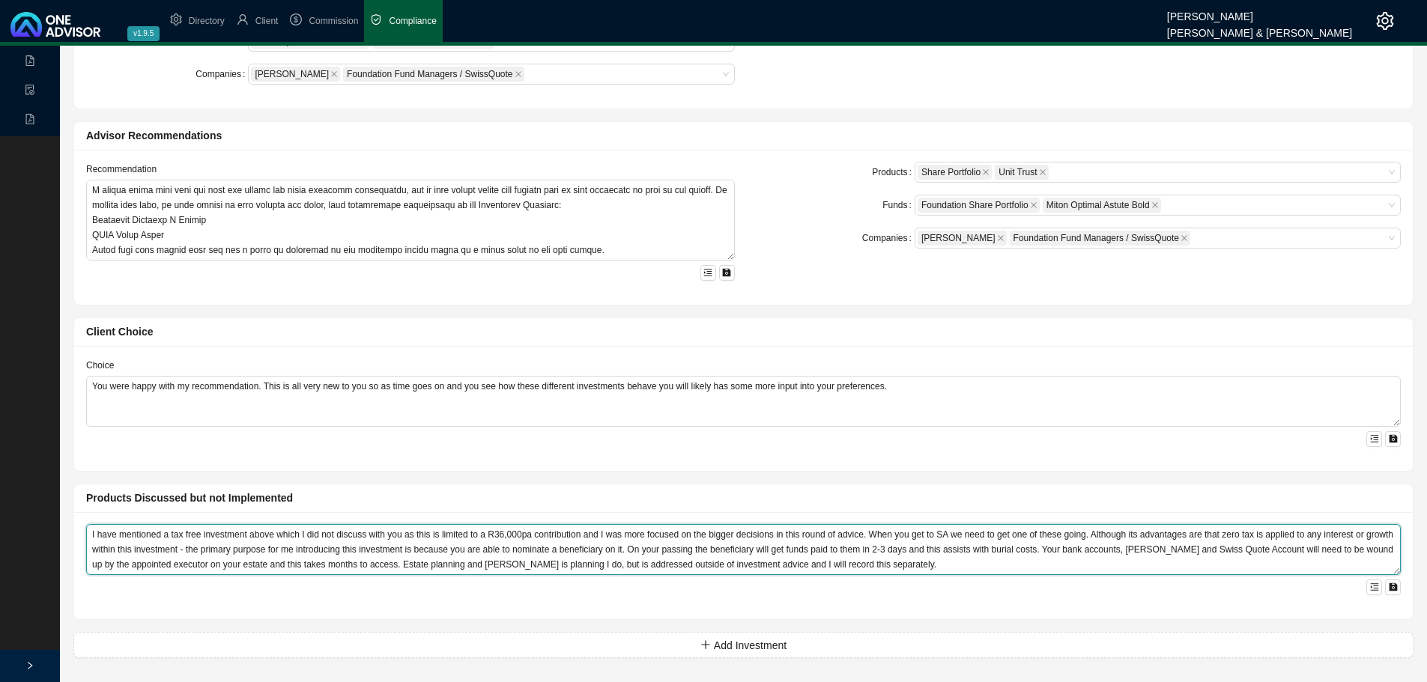
click at [894, 524] on textarea "I have mentioned a tax free investment above which I did not discuss with you a…" at bounding box center [743, 549] width 1314 height 51
type textarea "I have mentioned a tax free investment above which I did not discuss with you a…"
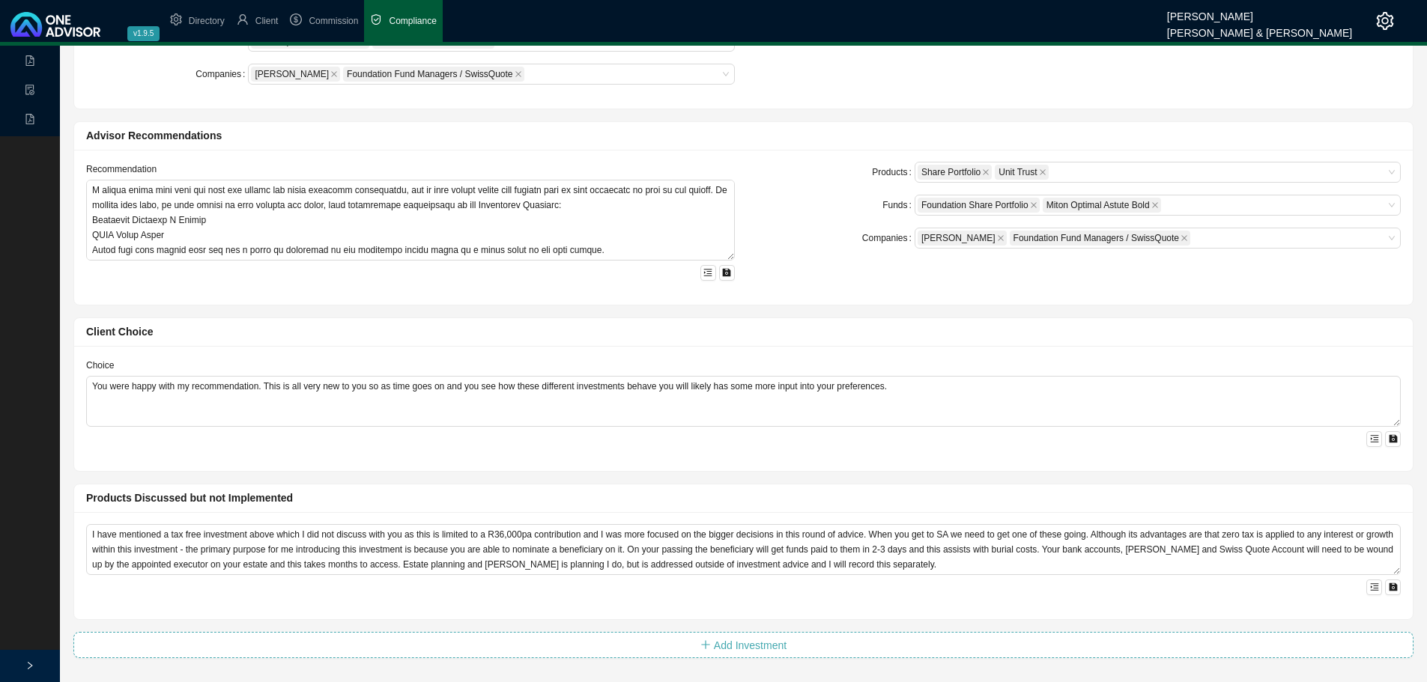
click at [746, 524] on span "Add Investment" at bounding box center [750, 645] width 73 height 16
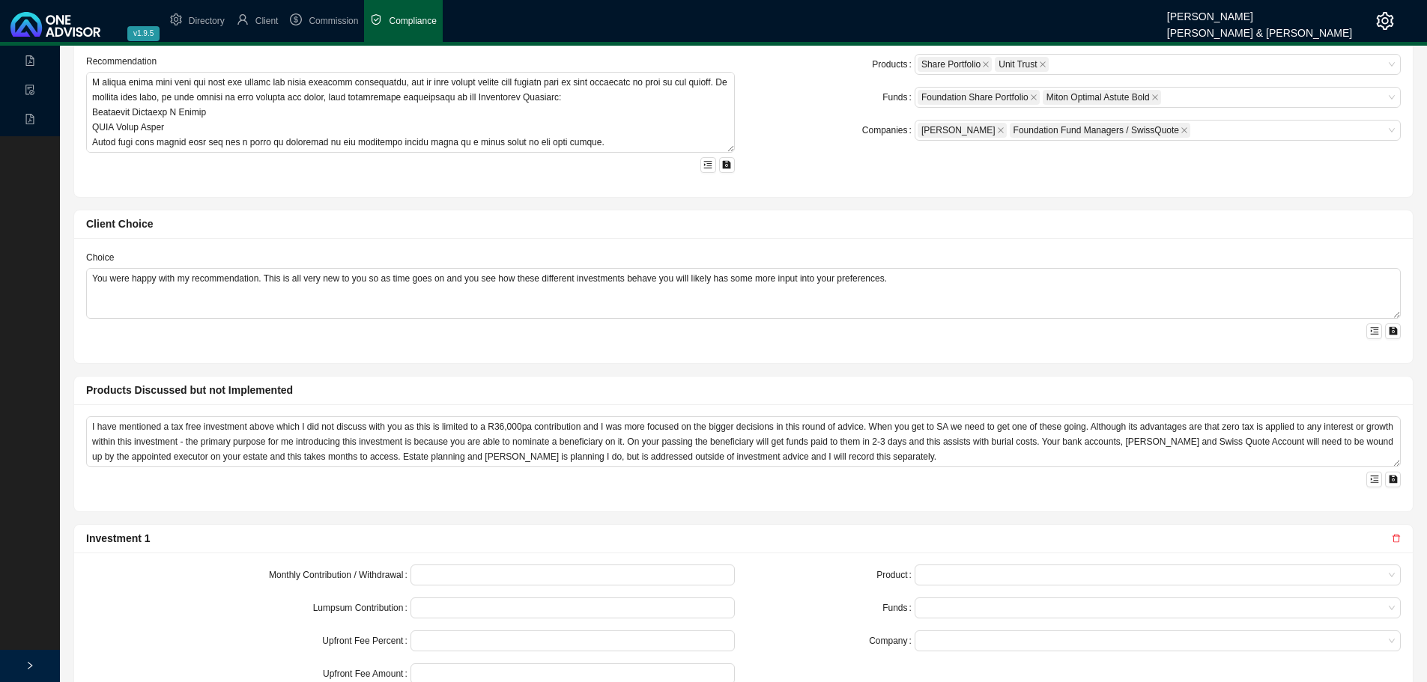
scroll to position [706, 0]
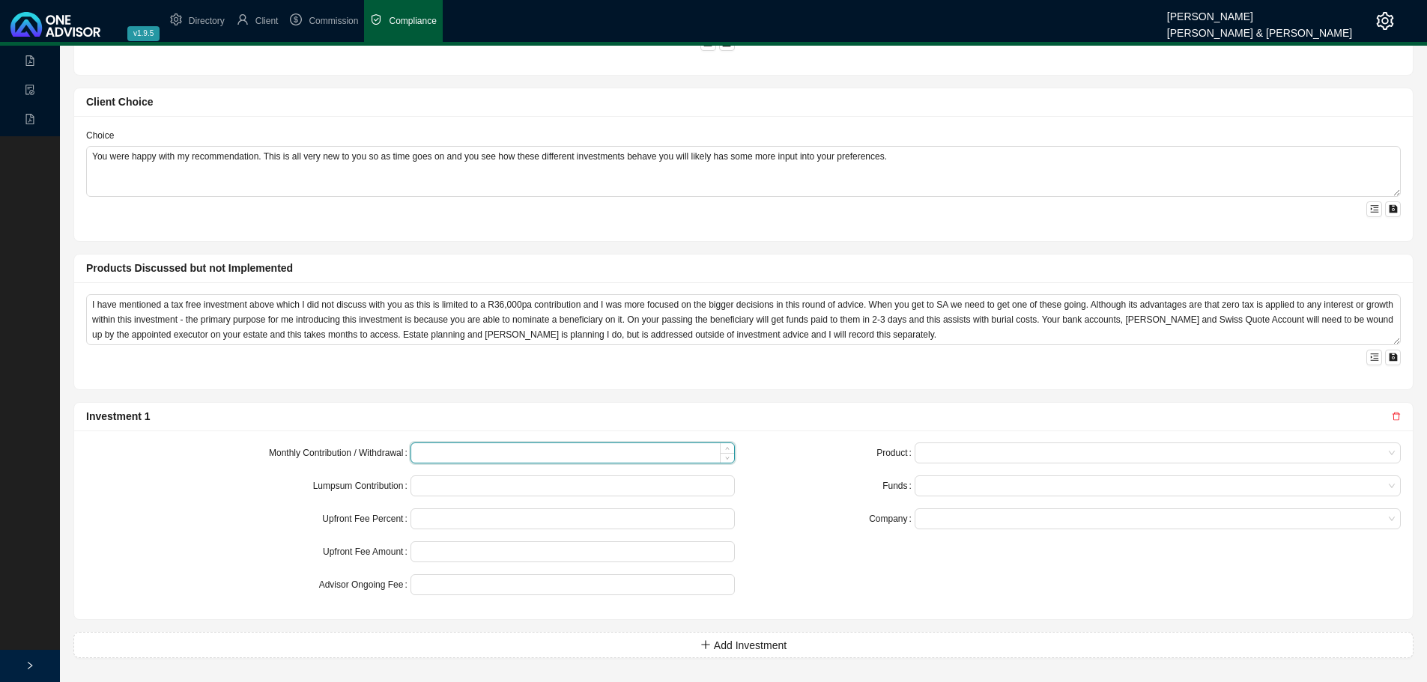
click at [479, 450] on input at bounding box center [572, 452] width 323 height 19
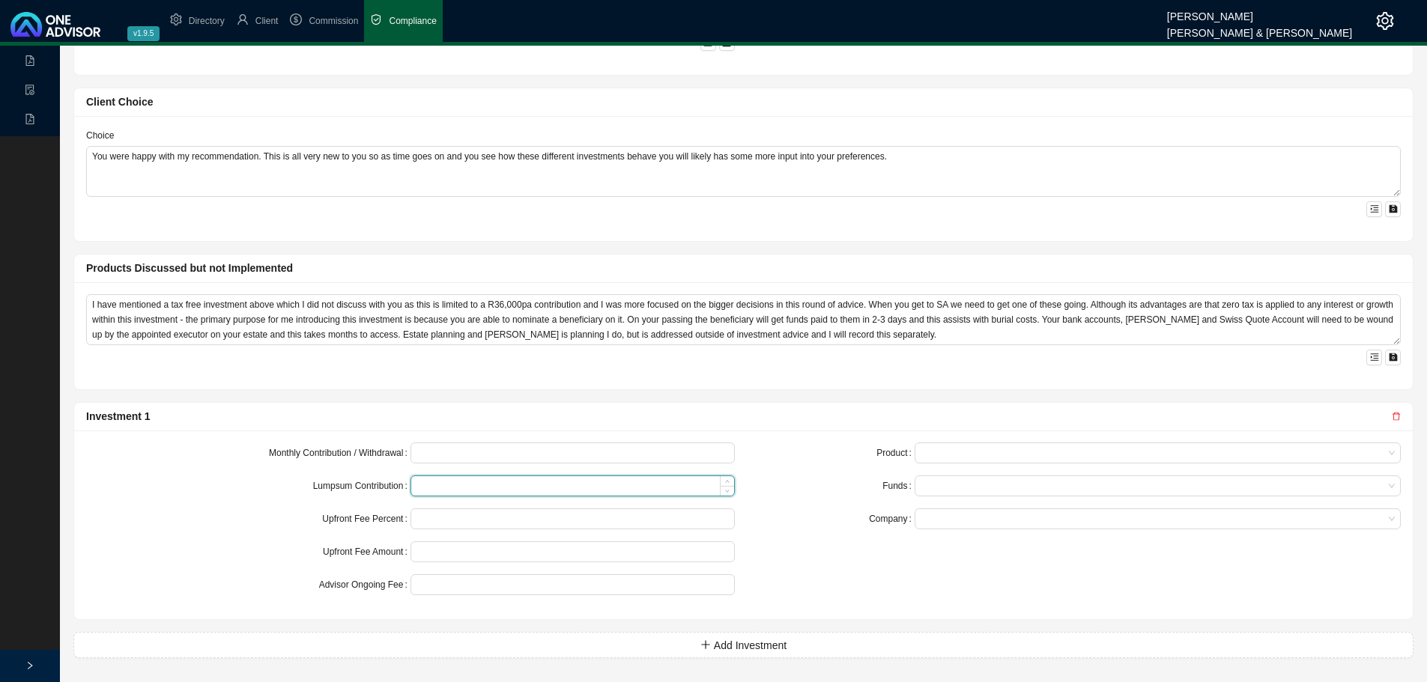
click at [466, 488] on input at bounding box center [572, 485] width 323 height 19
type input "2400000"
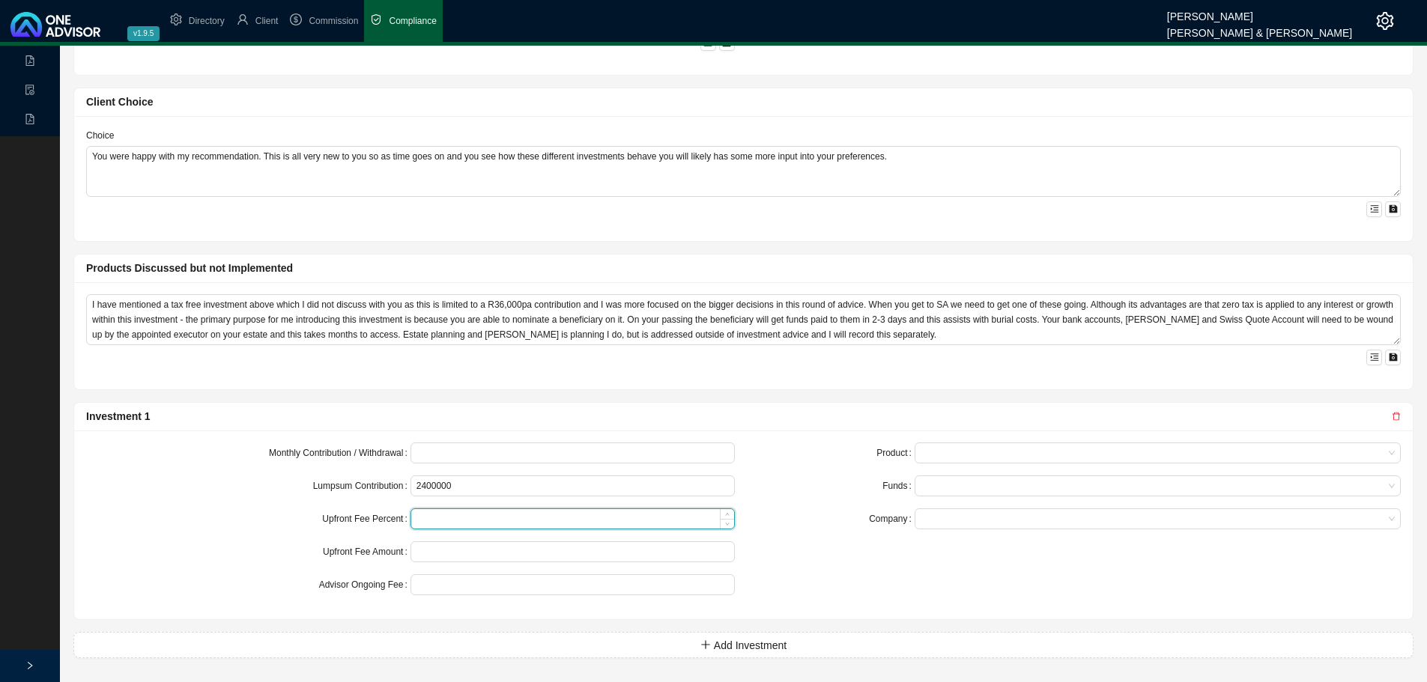
click at [468, 518] on input at bounding box center [572, 518] width 323 height 19
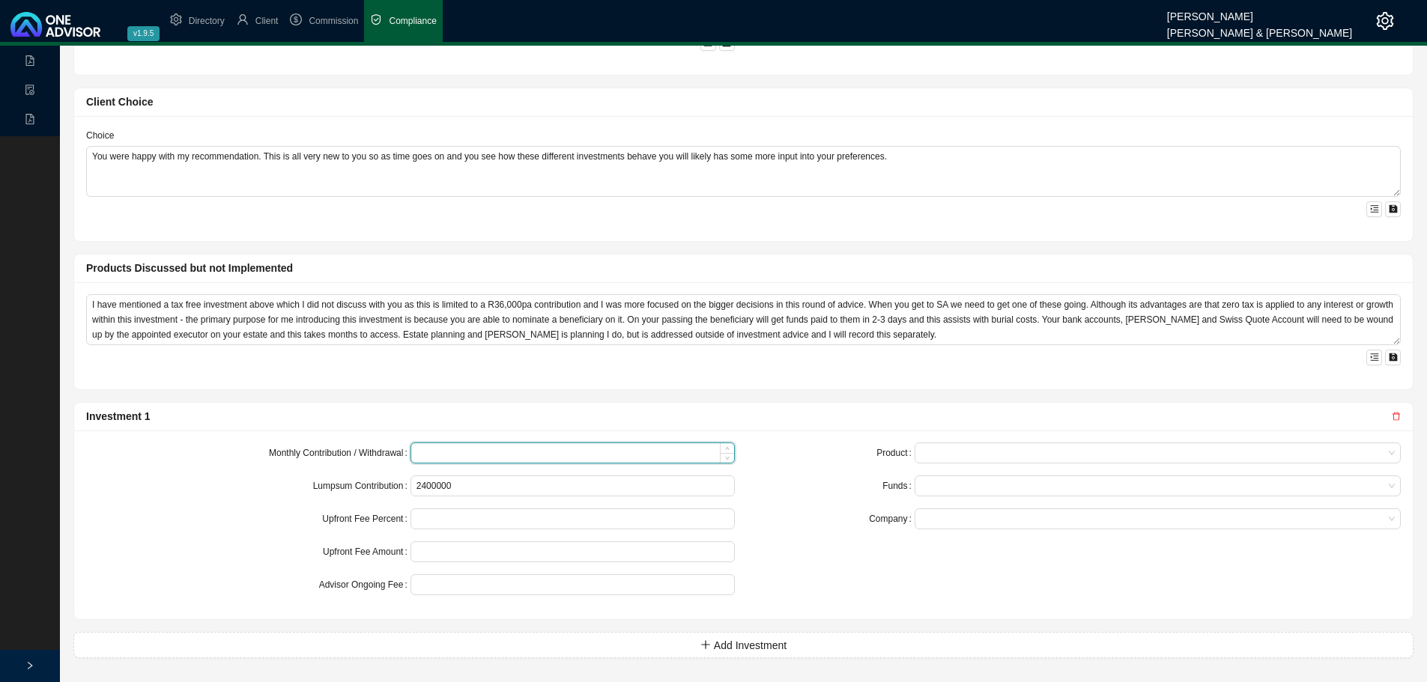
click at [449, 455] on input at bounding box center [572, 452] width 323 height 19
click at [969, 452] on span at bounding box center [1157, 452] width 474 height 19
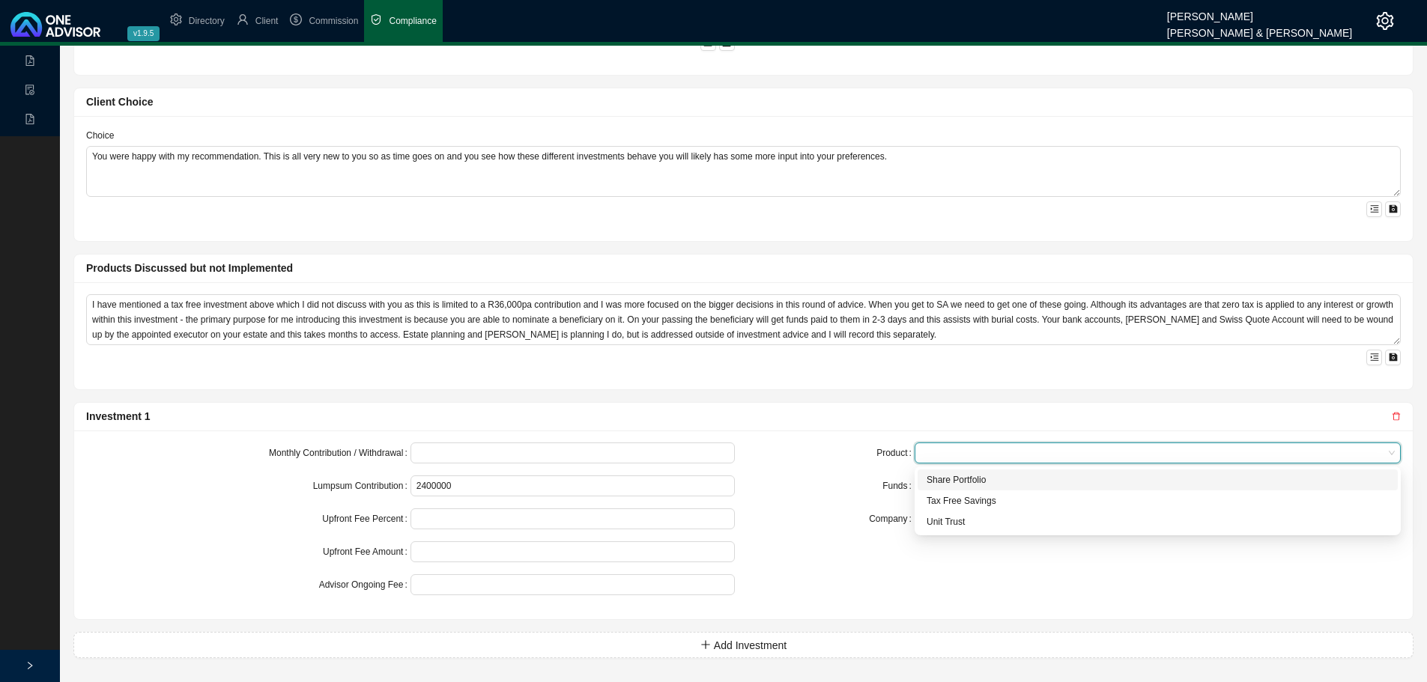
click at [978, 477] on div "Share Portfolio" at bounding box center [1157, 480] width 462 height 15
click at [975, 481] on div at bounding box center [1150, 486] width 466 height 11
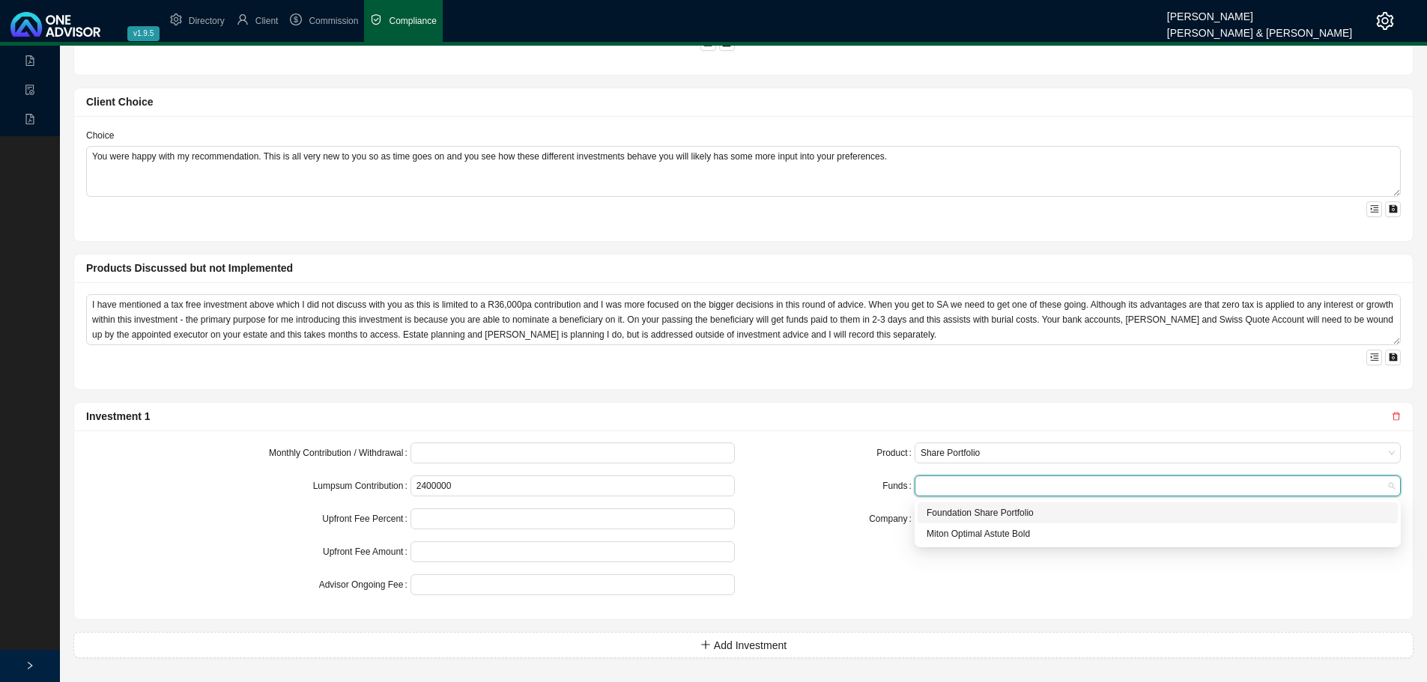
click at [974, 511] on div "Foundation Share Portfolio" at bounding box center [1157, 513] width 462 height 15
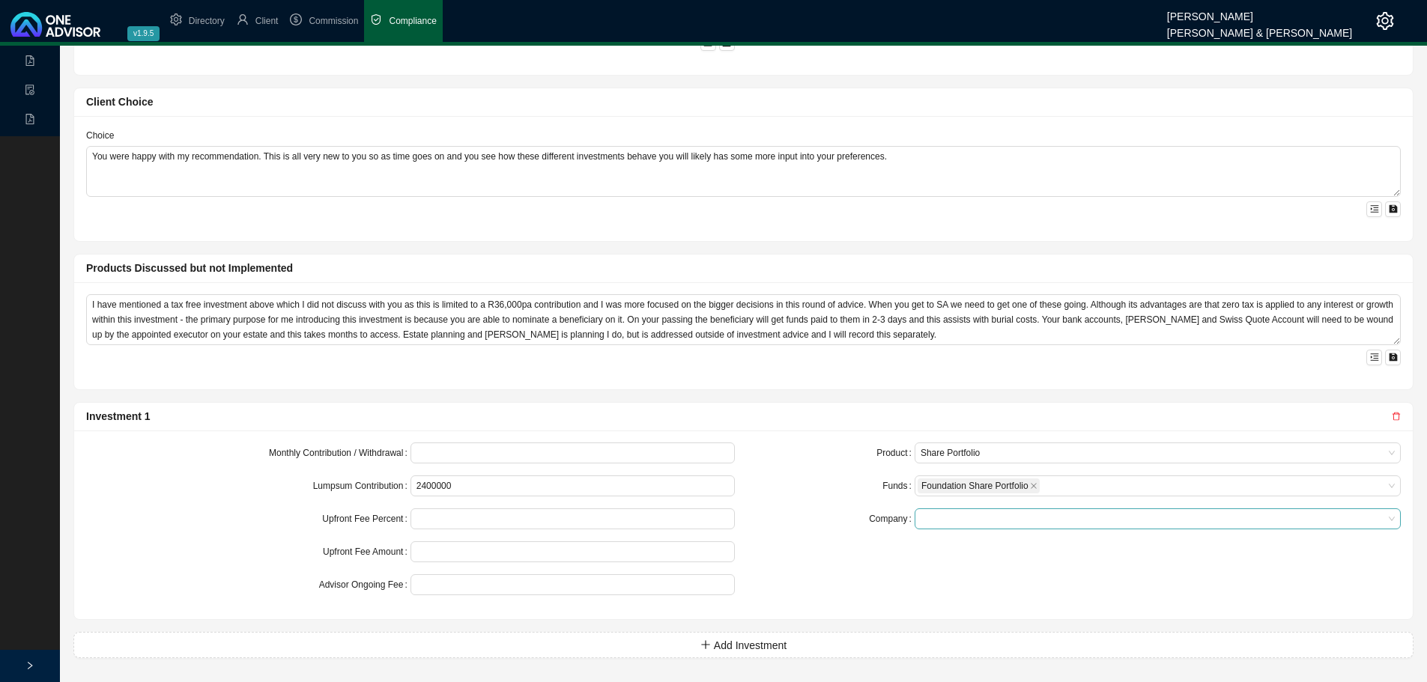
drag, startPoint x: 838, startPoint y: 515, endPoint x: 921, endPoint y: 515, distance: 83.1
click at [840, 515] on div "Company" at bounding box center [834, 519] width 162 height 21
click at [941, 514] on span at bounding box center [1157, 518] width 474 height 19
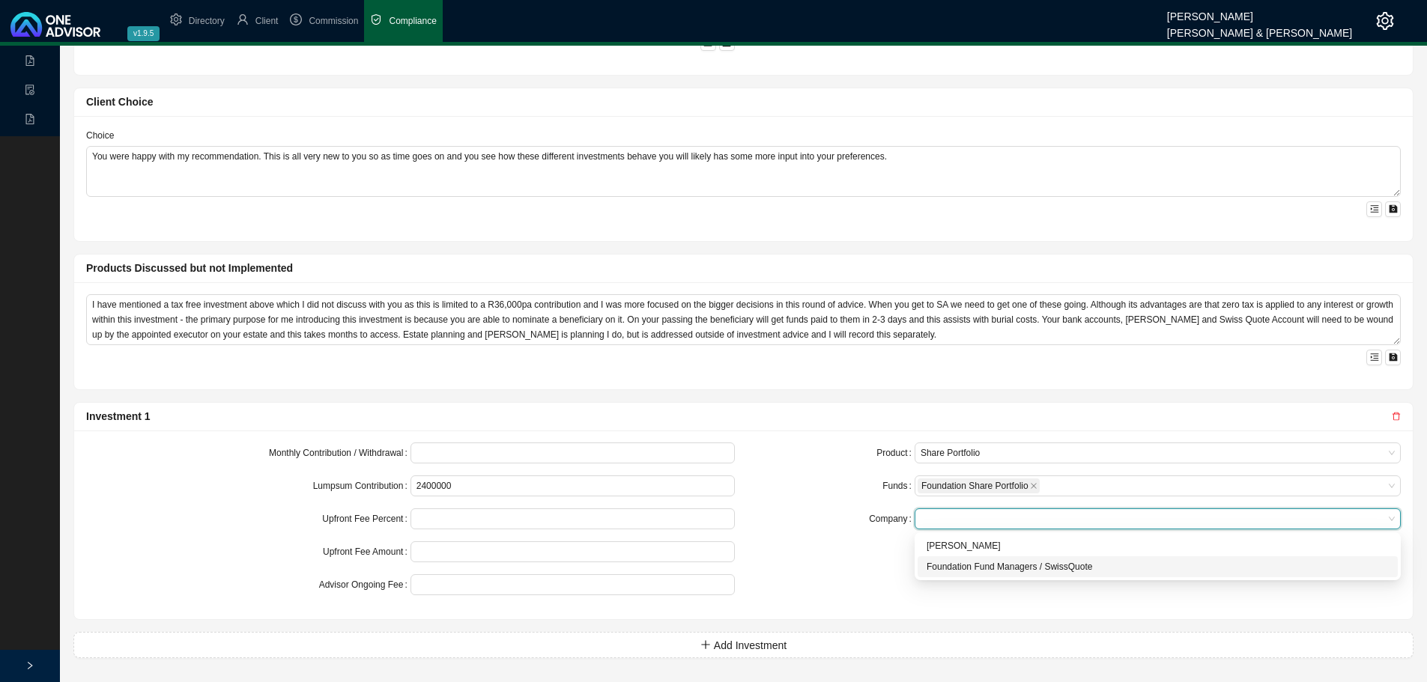
click at [953, 524] on div "Foundation Fund Managers / SwissQuote" at bounding box center [1157, 566] width 462 height 15
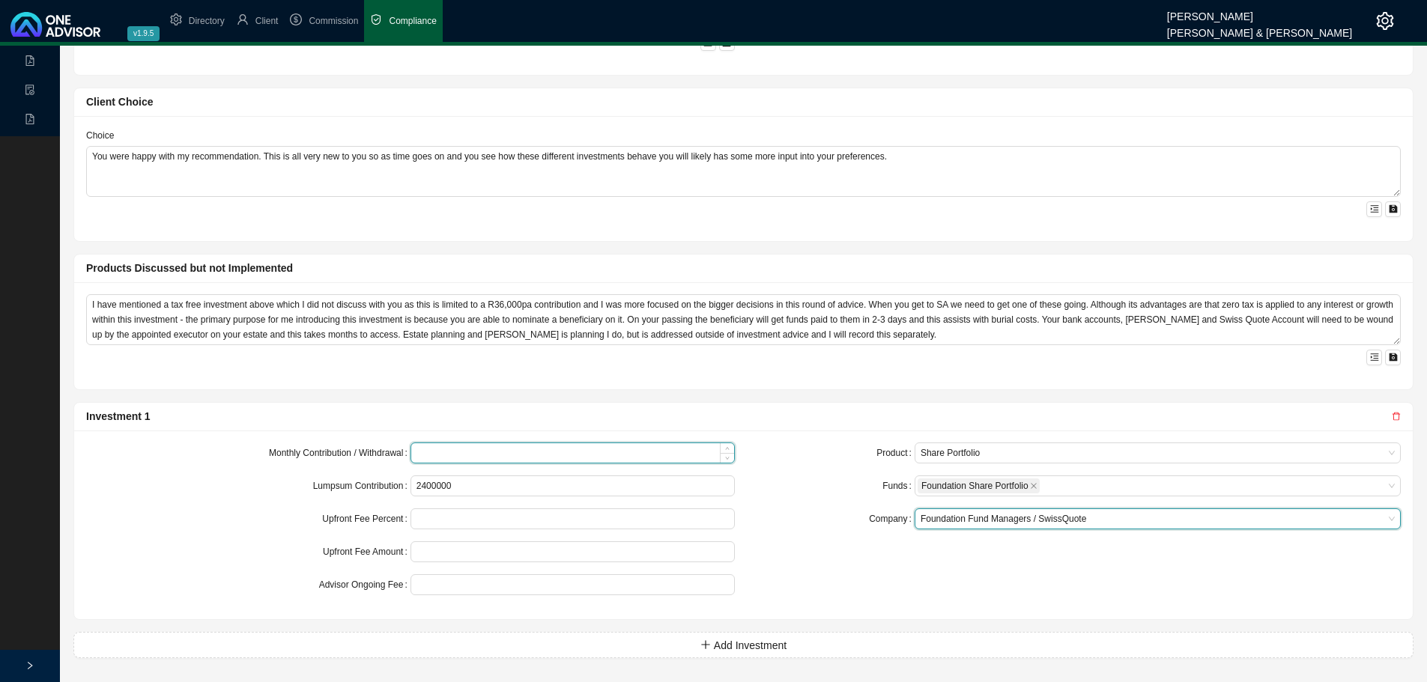
click at [458, 453] on input at bounding box center [572, 452] width 323 height 19
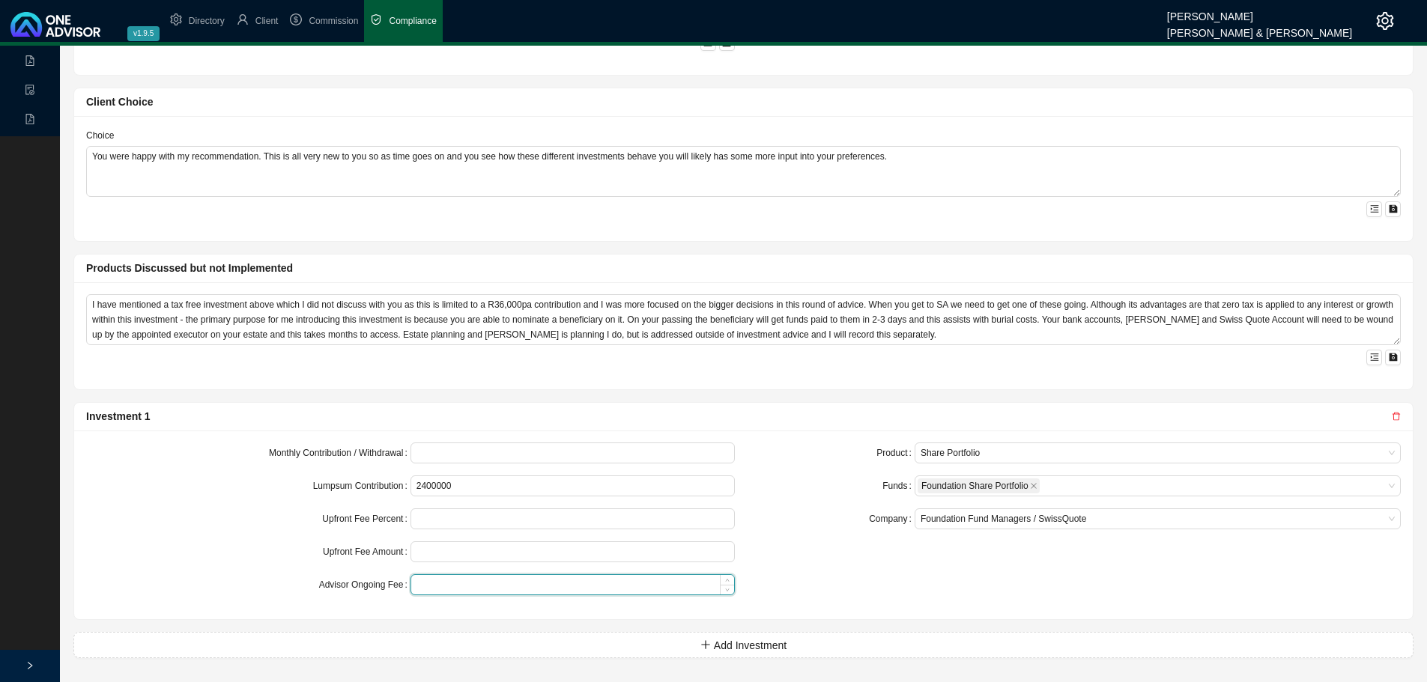
click at [460, 524] on input at bounding box center [572, 584] width 323 height 19
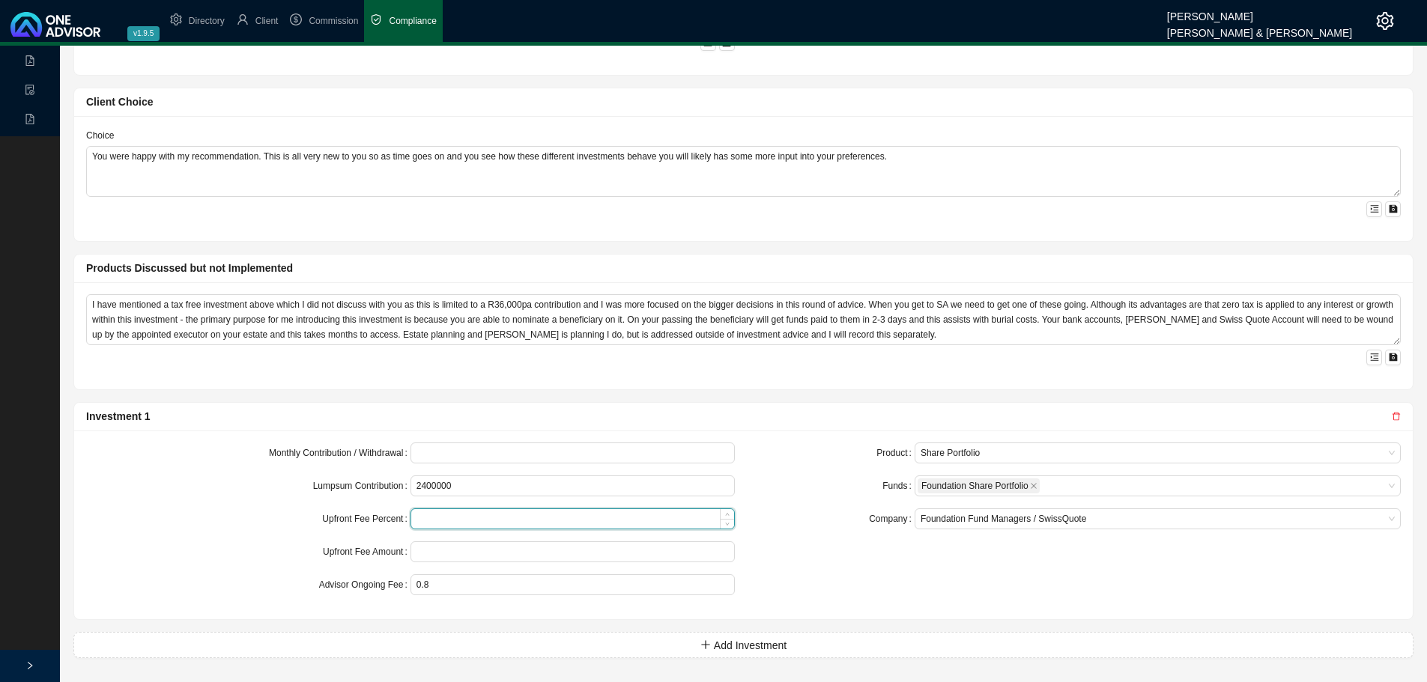
type input "0.80"
click at [451, 520] on input at bounding box center [572, 518] width 323 height 19
type input "0.50"
click at [744, 524] on span "Add Investment" at bounding box center [750, 645] width 73 height 16
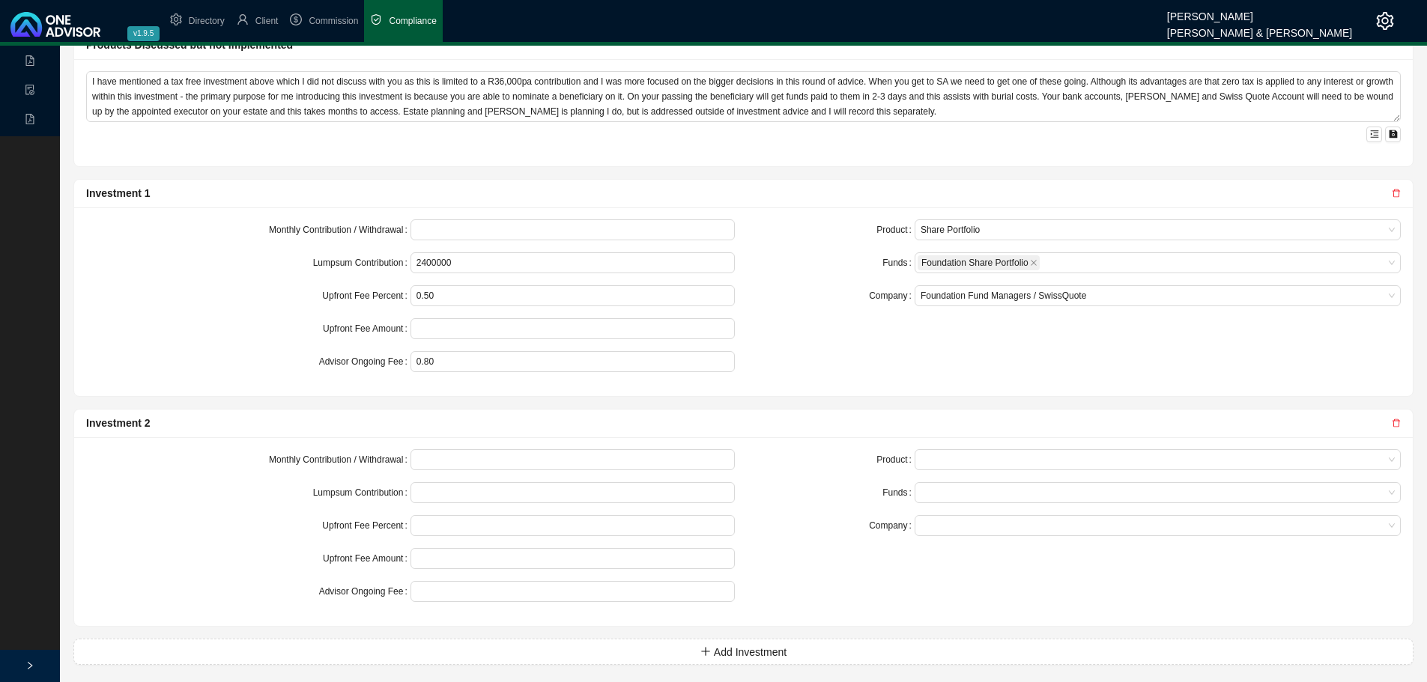
scroll to position [936, 0]
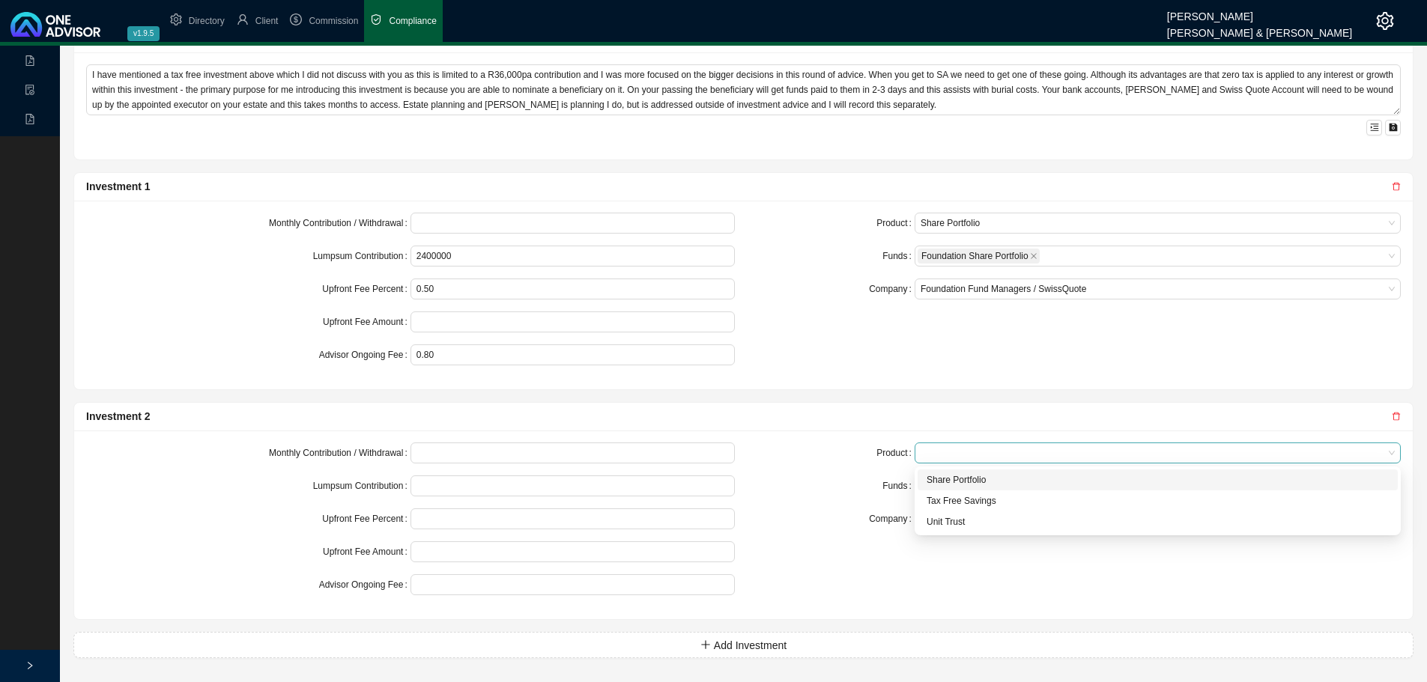
click at [975, 455] on span at bounding box center [1157, 452] width 474 height 19
click at [960, 523] on div "Unit Trust" at bounding box center [1157, 522] width 462 height 15
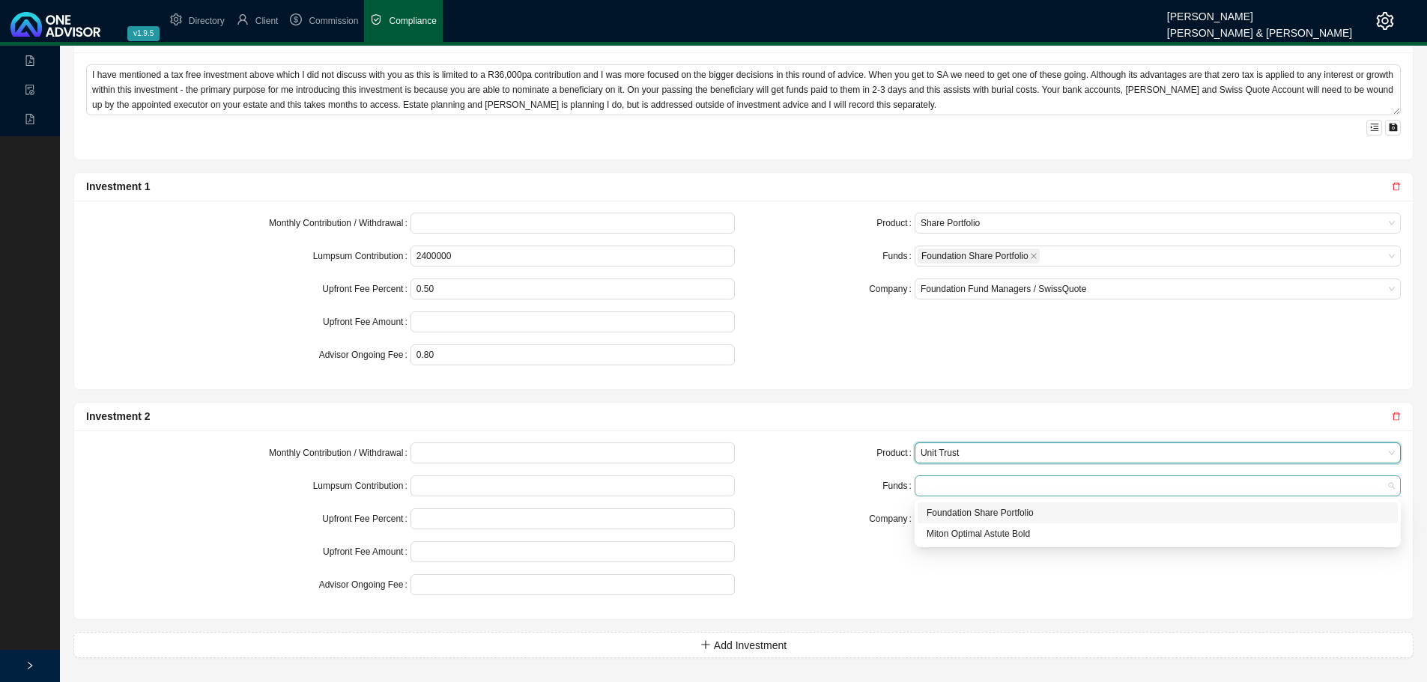
click at [961, 488] on div at bounding box center [1150, 486] width 466 height 11
click at [966, 524] on div "Miton Optimal Astute Bold" at bounding box center [1157, 533] width 462 height 15
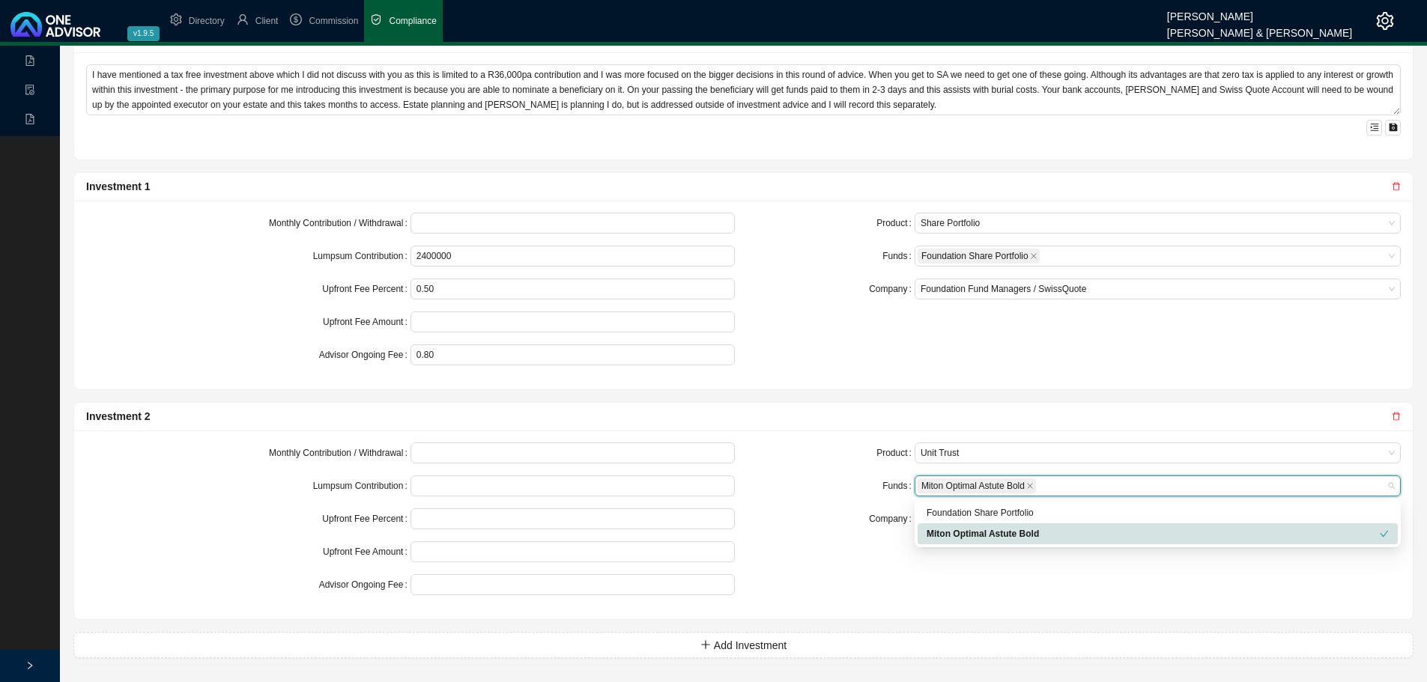
click at [872, 524] on div "Product Unit Trust Funds Miton Optimal Astute Bold Company" at bounding box center [1077, 525] width 667 height 165
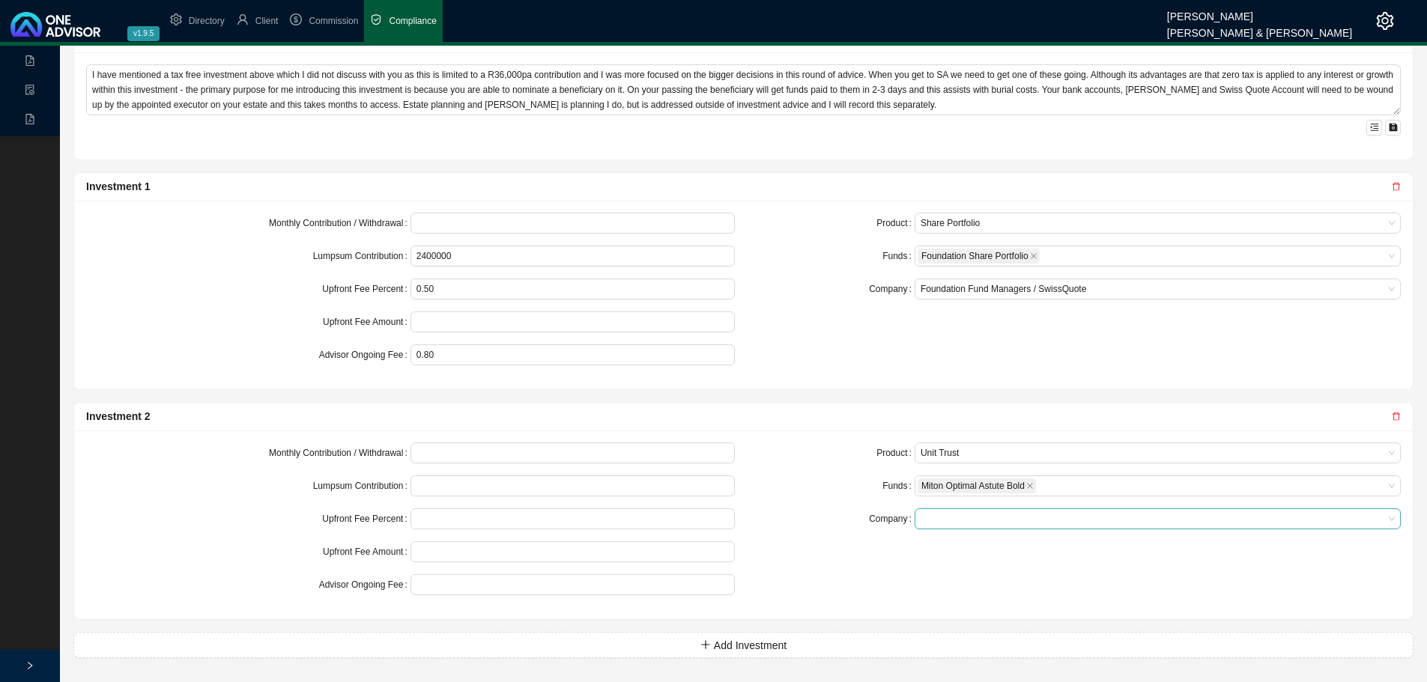
click at [917, 512] on div at bounding box center [1157, 519] width 486 height 21
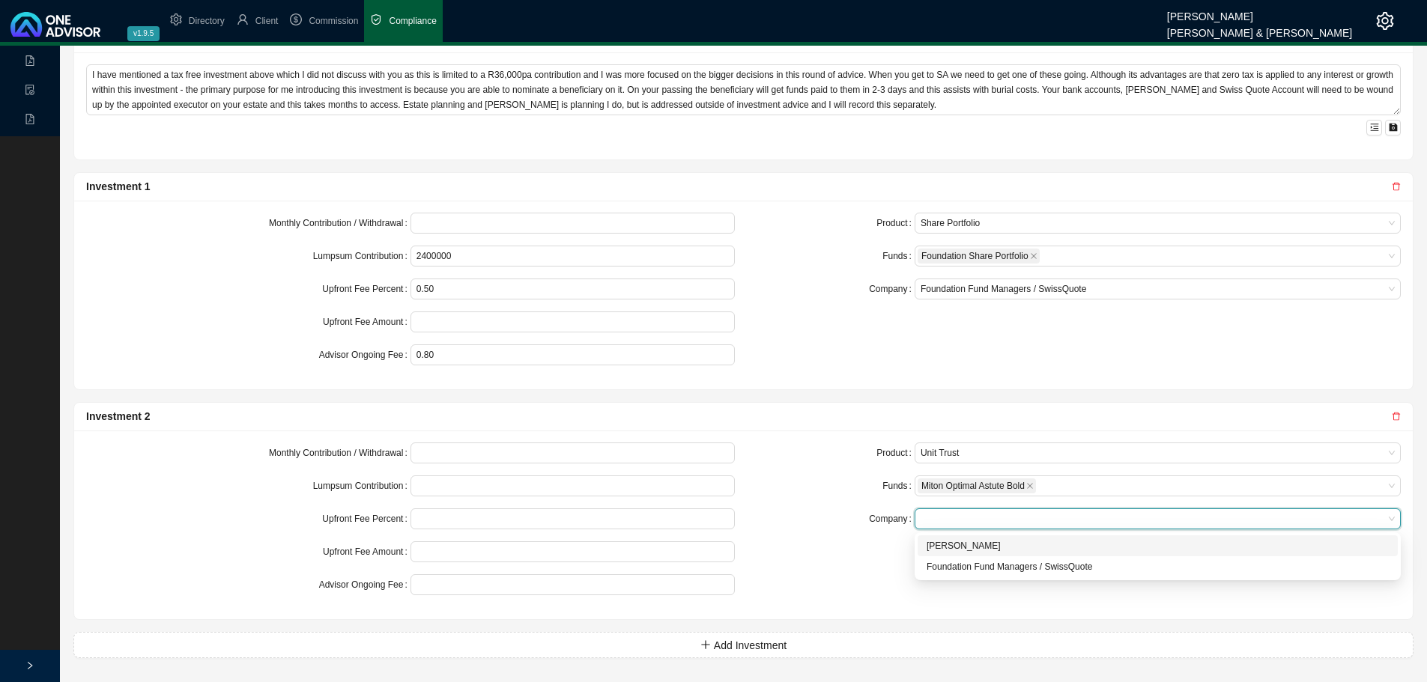
click at [943, 524] on div "[PERSON_NAME]" at bounding box center [1157, 545] width 462 height 15
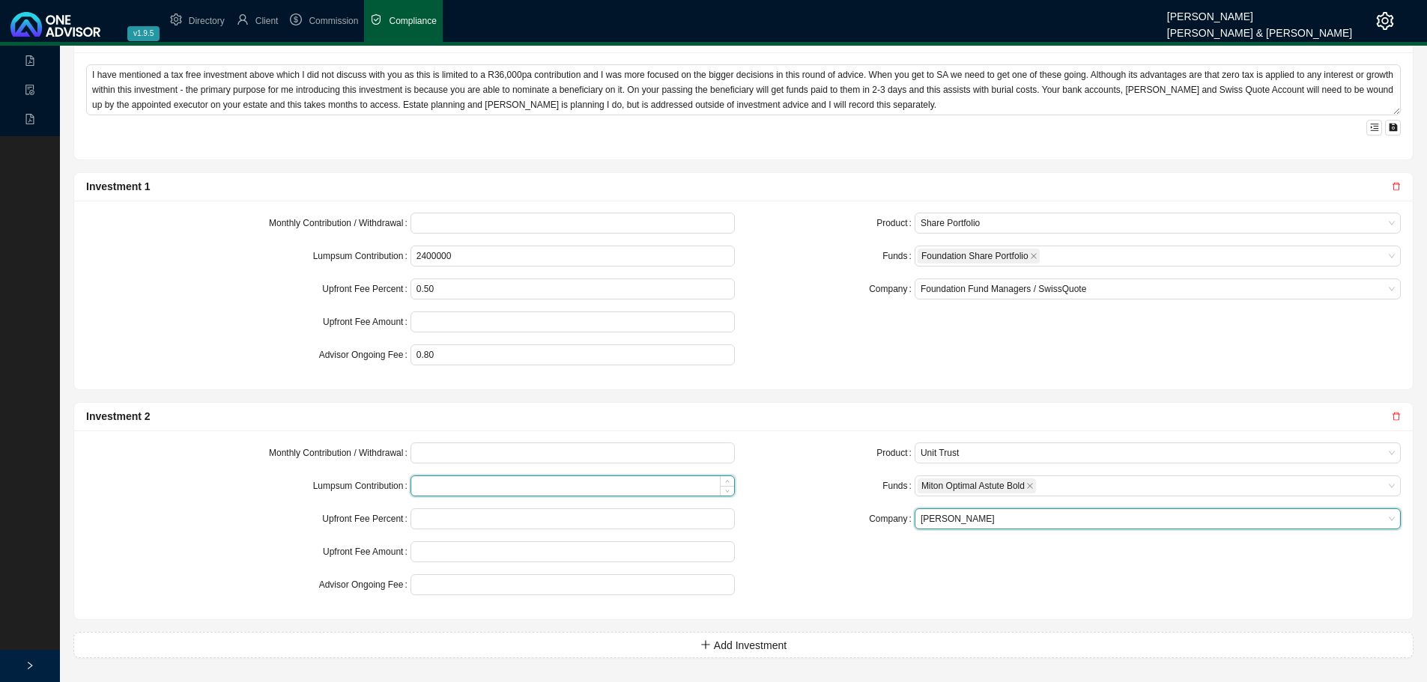
click at [448, 266] on input at bounding box center [572, 255] width 323 height 19
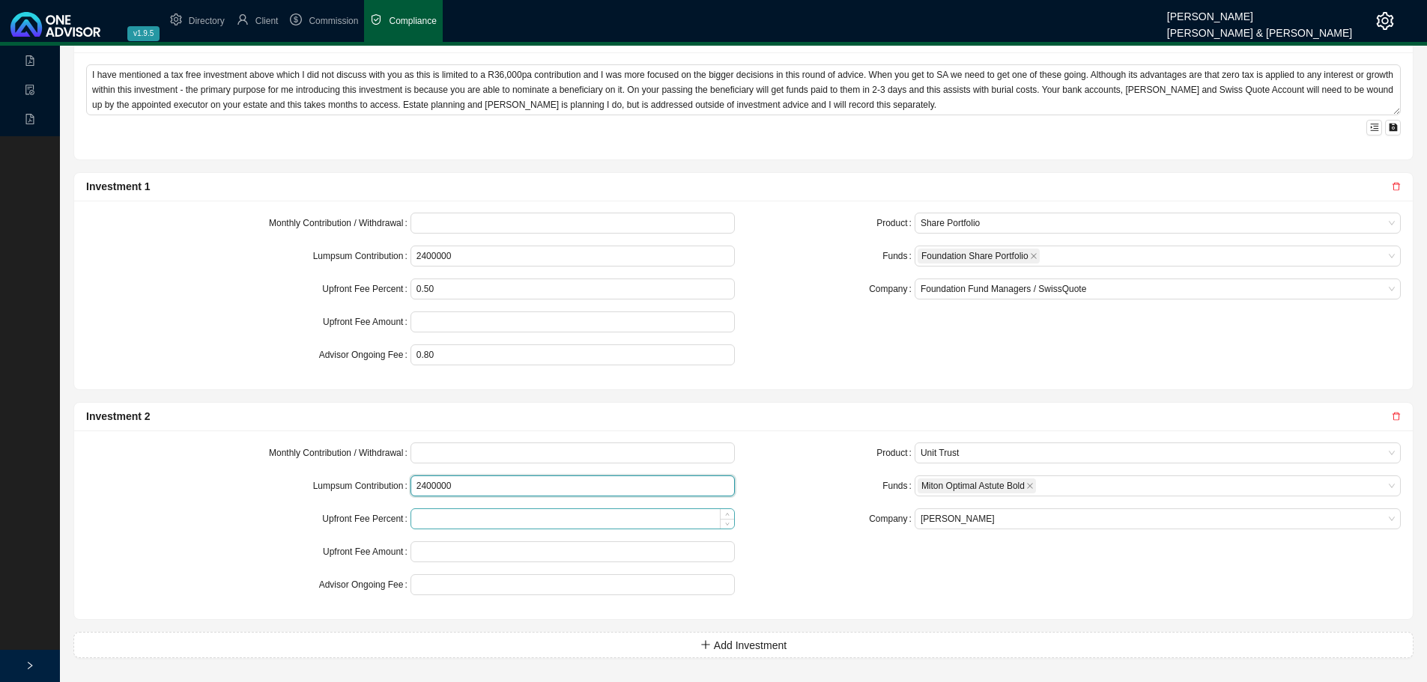
type input "2400000"
click at [470, 516] on input at bounding box center [572, 518] width 323 height 19
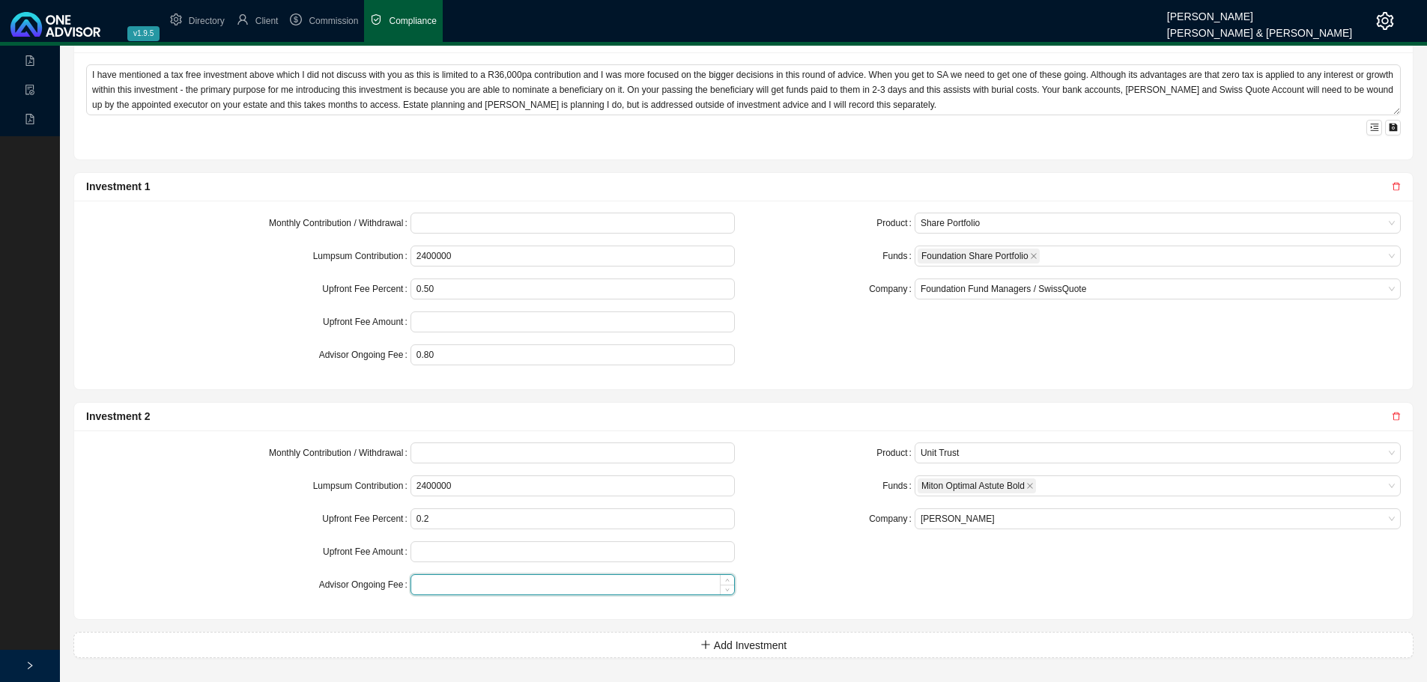
type input "0.20"
click at [440, 524] on input at bounding box center [572, 584] width 323 height 19
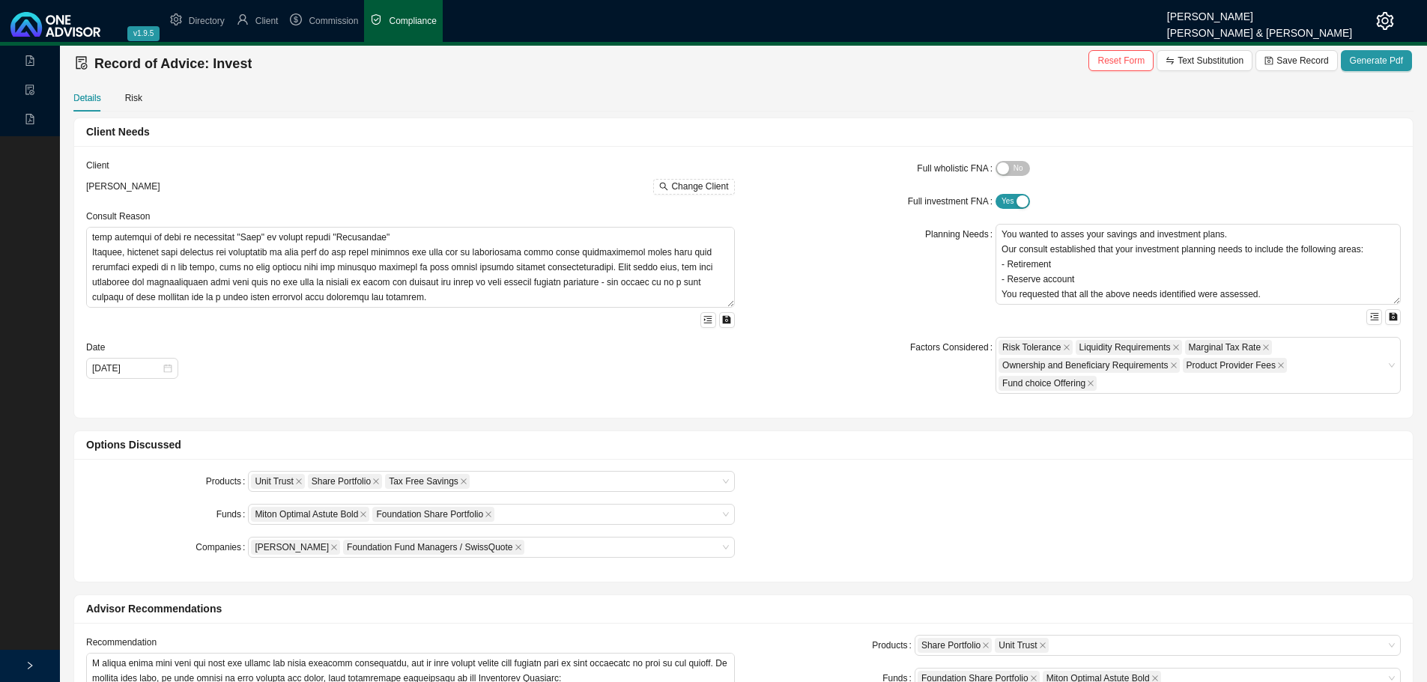
scroll to position [0, 0]
type input "0.50"
click at [1064, 64] on span "Generate Pdf" at bounding box center [1376, 63] width 53 height 15
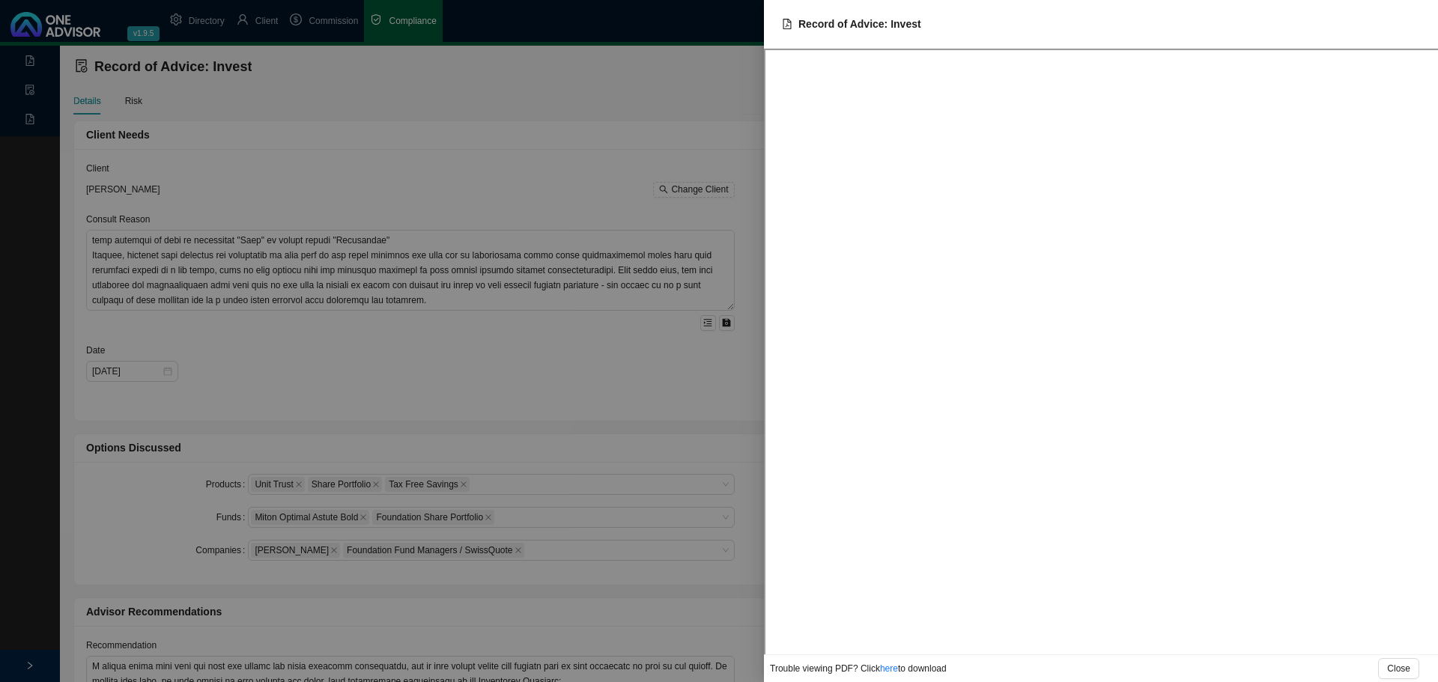
click at [611, 147] on div at bounding box center [719, 341] width 1438 height 682
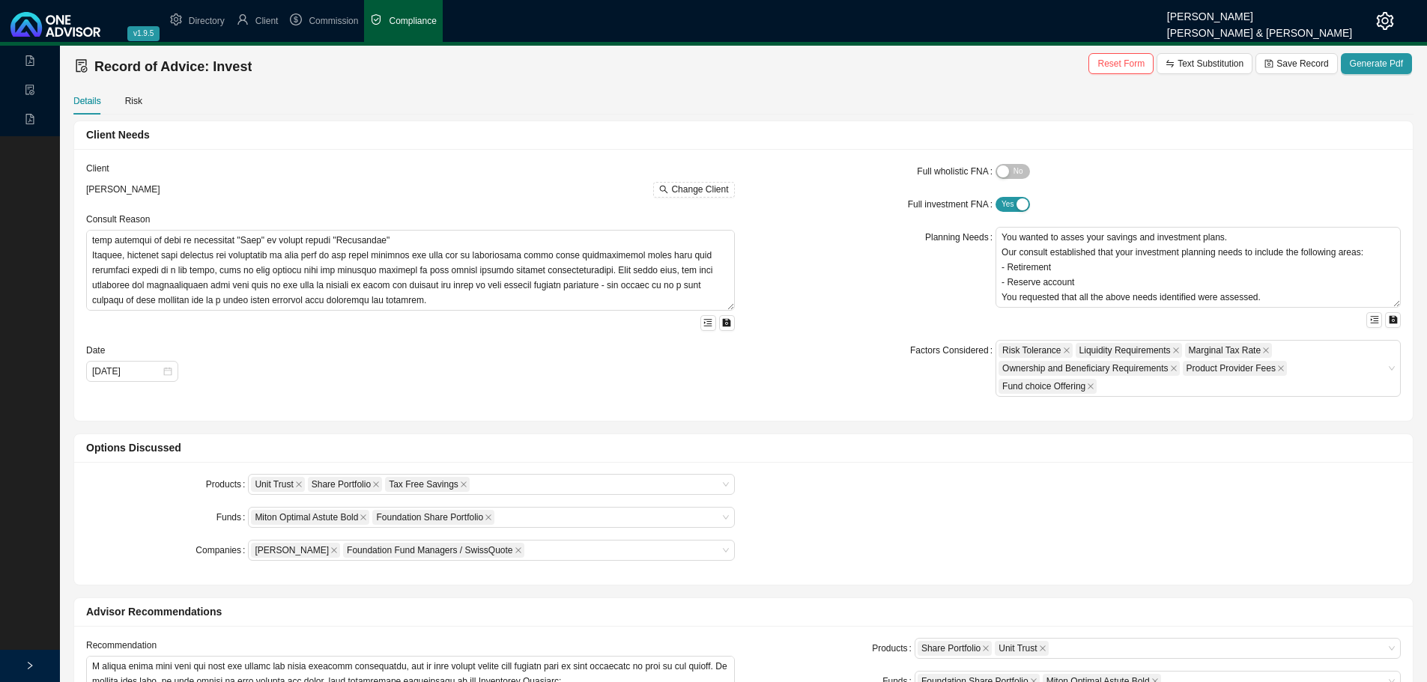
click at [965, 523] on div "Products Unit Trust Share Portfolio Tax Free Savings Funds Miton Optimal Astute…" at bounding box center [743, 523] width 1332 height 99
click at [127, 103] on div "Risk" at bounding box center [133, 101] width 17 height 15
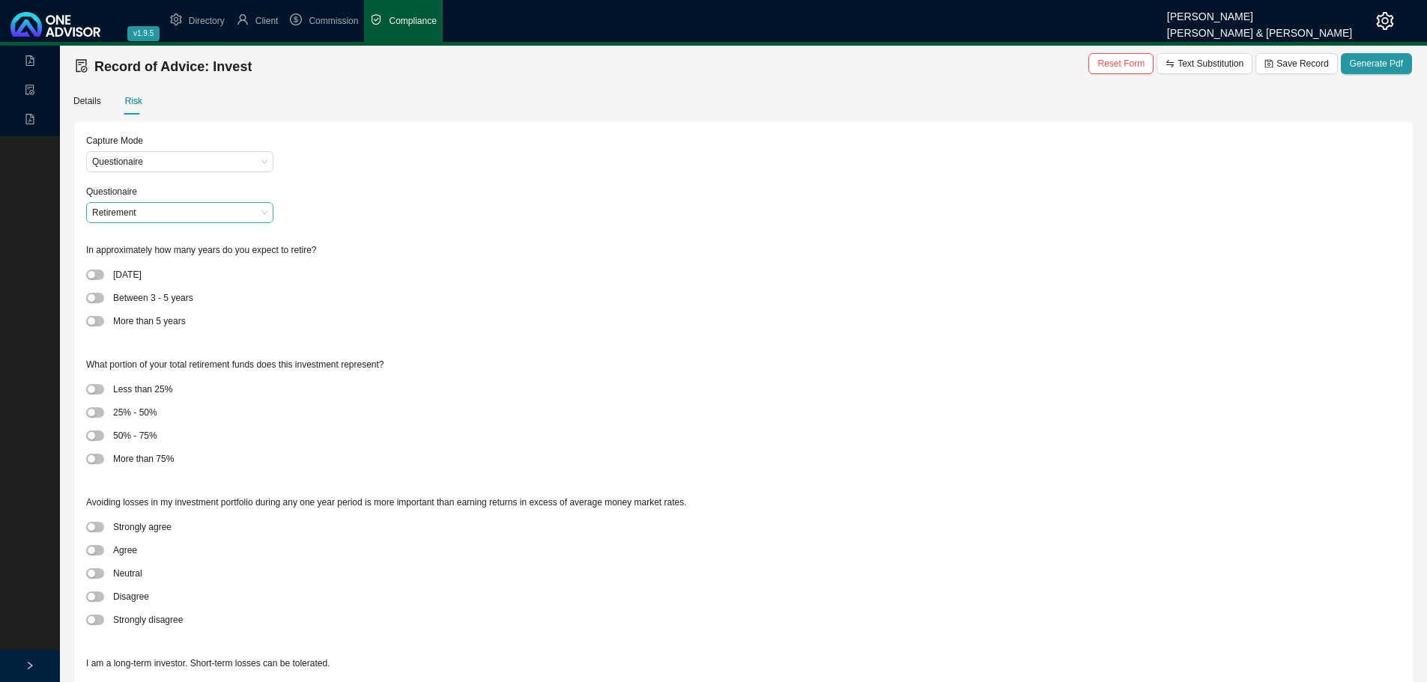
click at [211, 214] on span "Retirement" at bounding box center [179, 212] width 175 height 19
click at [159, 243] on div "Discretionary" at bounding box center [179, 239] width 163 height 15
click at [86, 318] on div at bounding box center [99, 321] width 27 height 16
click at [92, 318] on div "button" at bounding box center [91, 321] width 7 height 7
click at [90, 410] on div "button" at bounding box center [91, 412] width 7 height 7
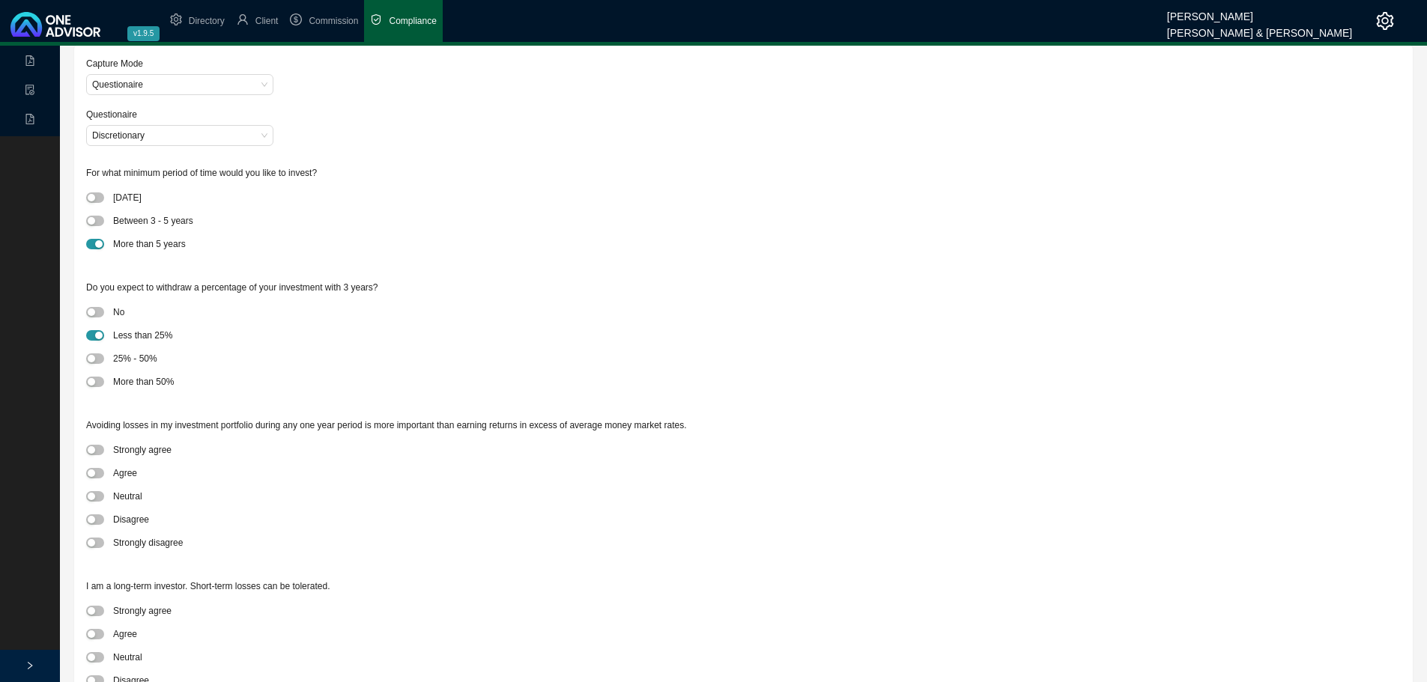
scroll to position [150, 0]
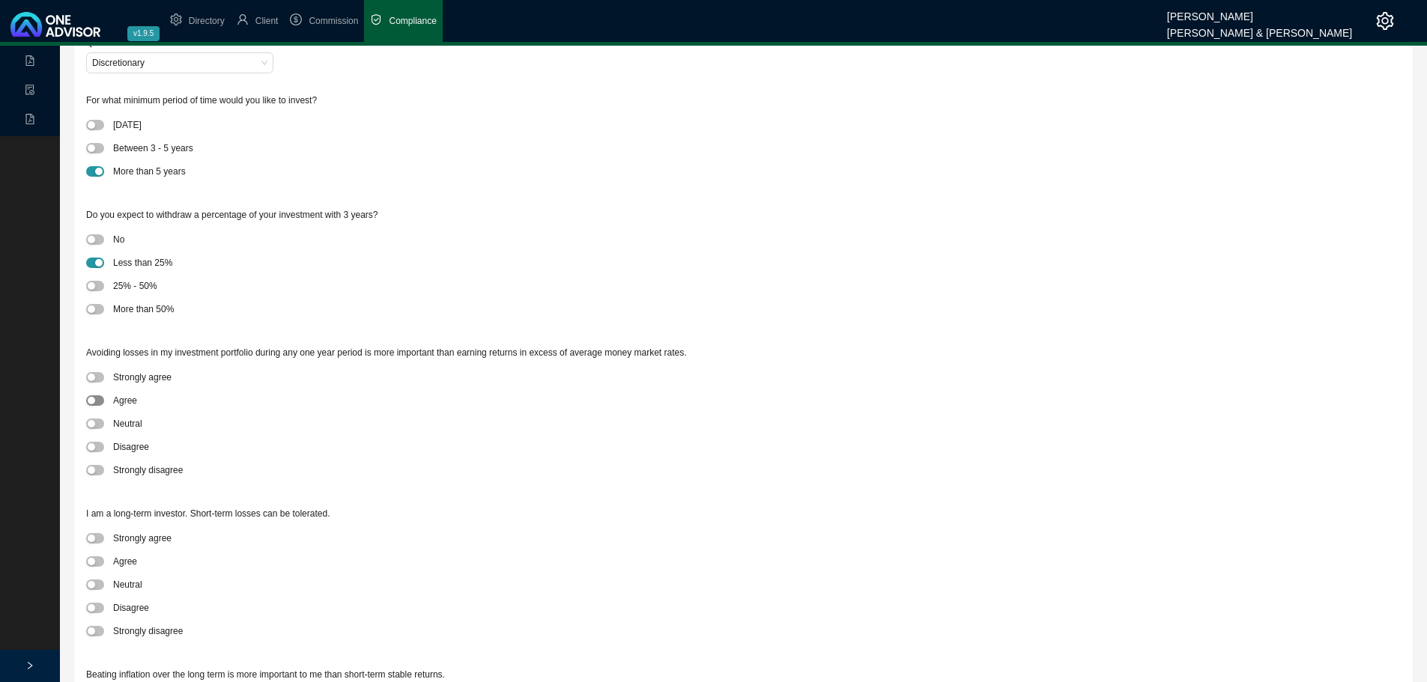
click at [91, 401] on div "button" at bounding box center [91, 400] width 7 height 7
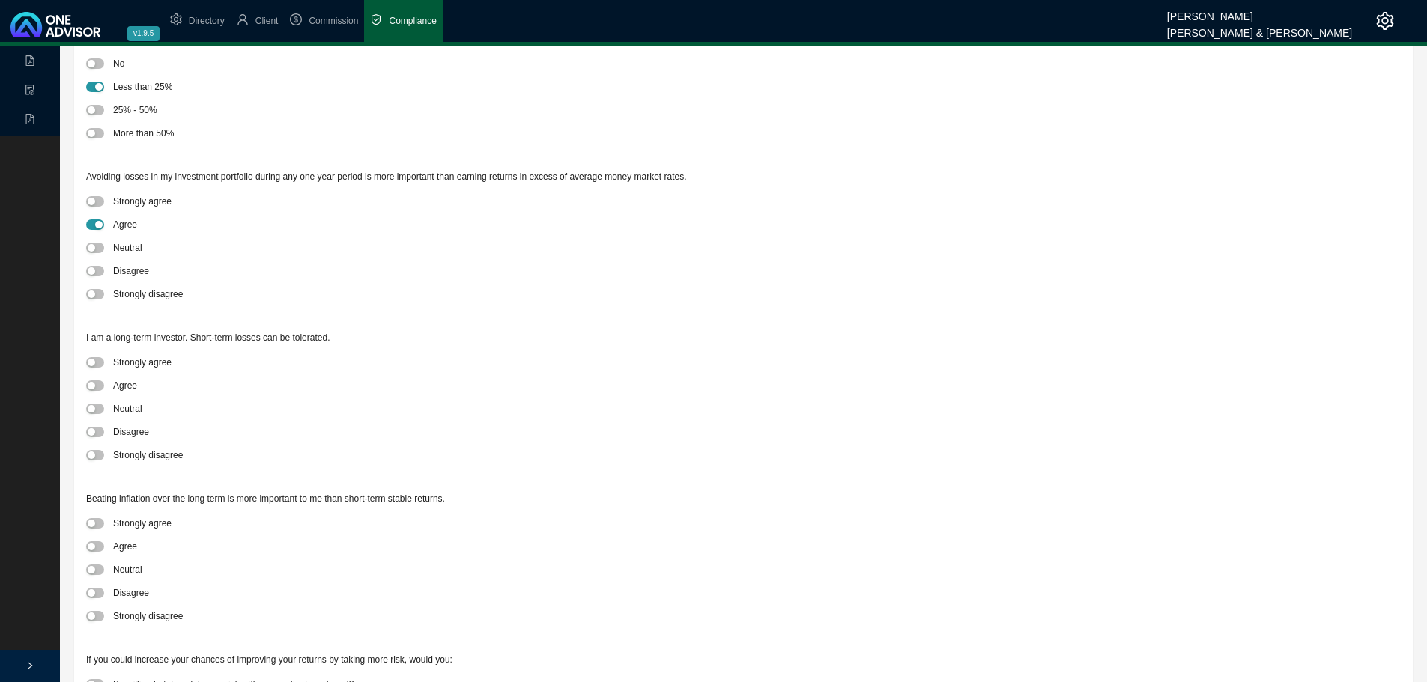
scroll to position [374, 0]
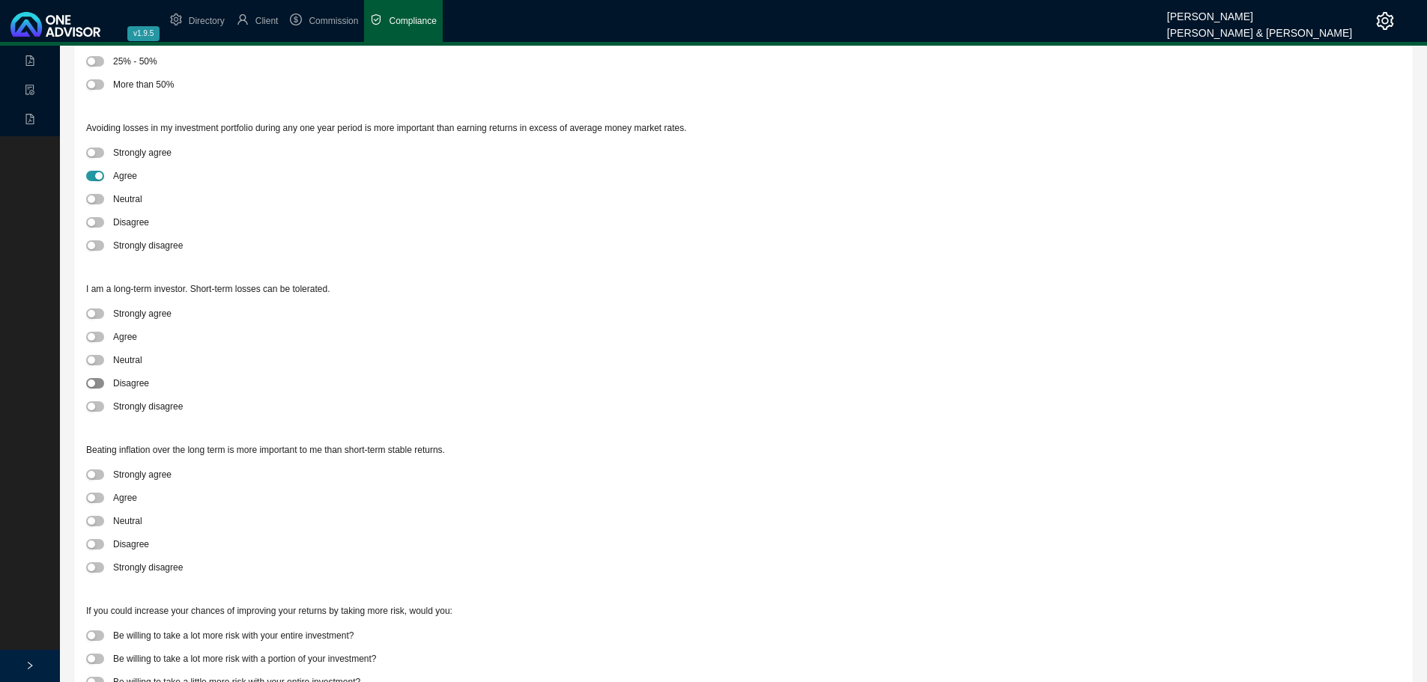
click at [91, 383] on div "button" at bounding box center [91, 383] width 7 height 7
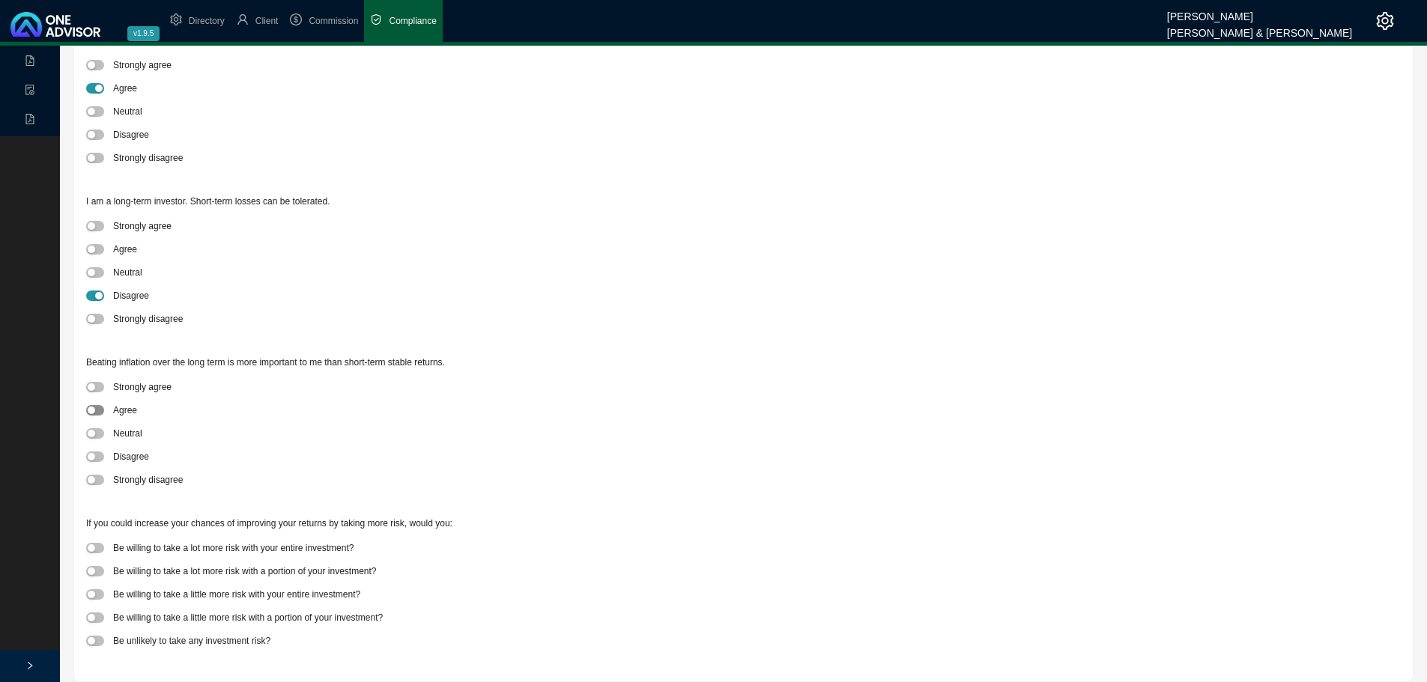
click at [97, 407] on span "button" at bounding box center [95, 410] width 18 height 10
click at [97, 524] on span "button" at bounding box center [95, 618] width 18 height 10
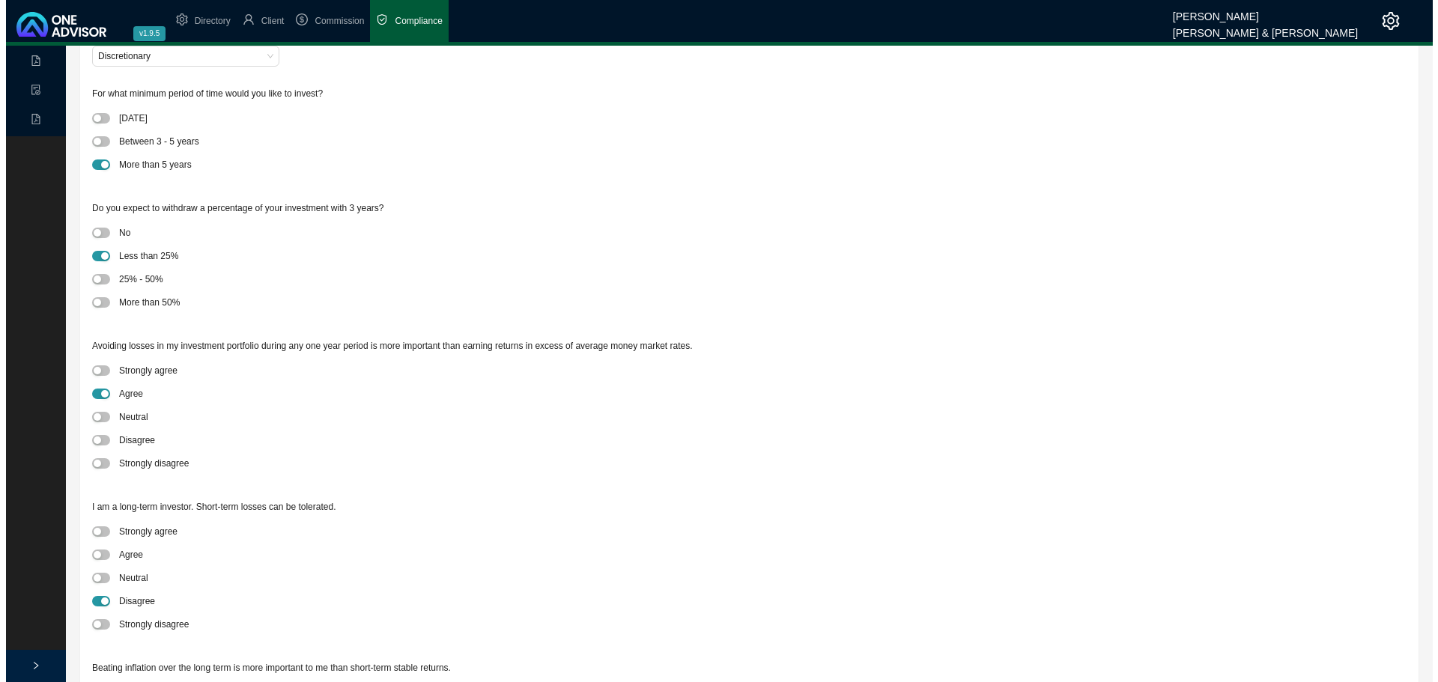
scroll to position [0, 0]
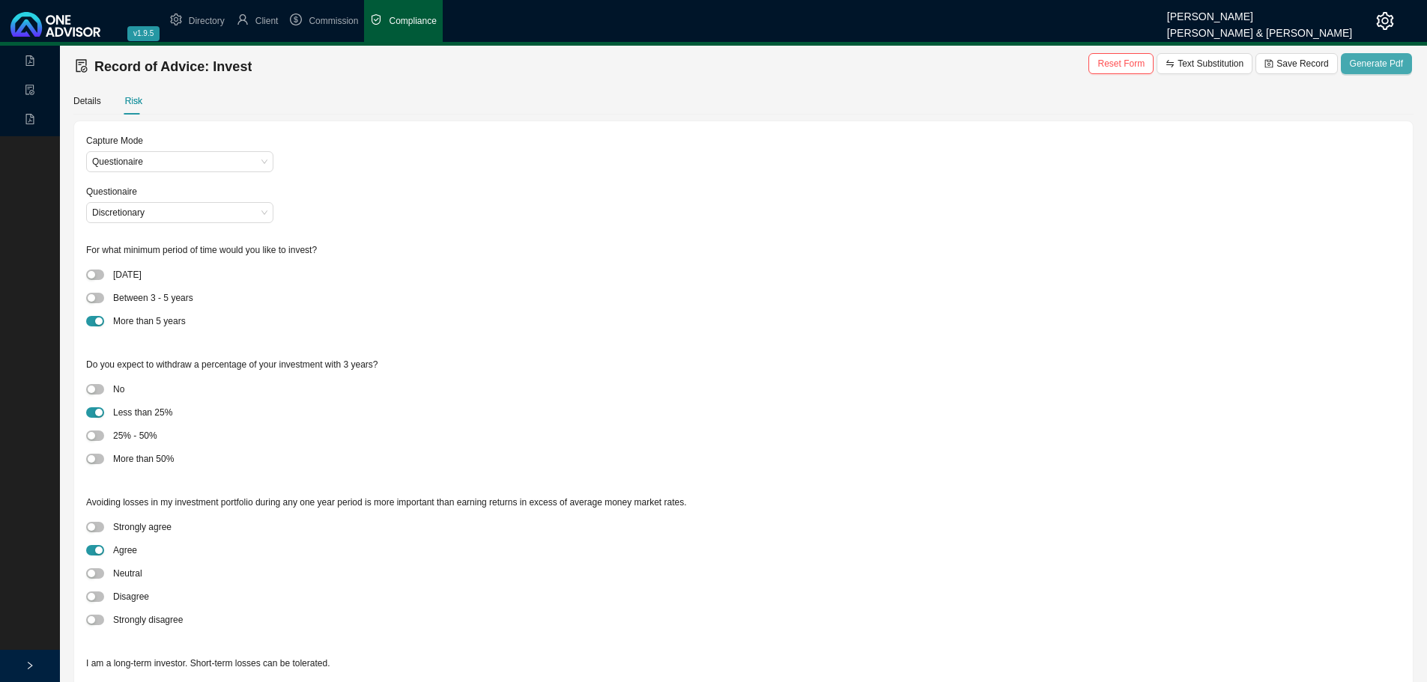
click at [1064, 59] on span "Generate Pdf" at bounding box center [1376, 63] width 53 height 15
